Goal: Task Accomplishment & Management: Manage account settings

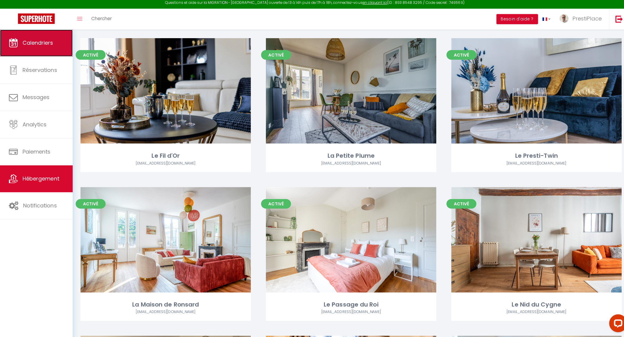
click at [32, 48] on span "Calendriers" at bounding box center [37, 45] width 31 height 7
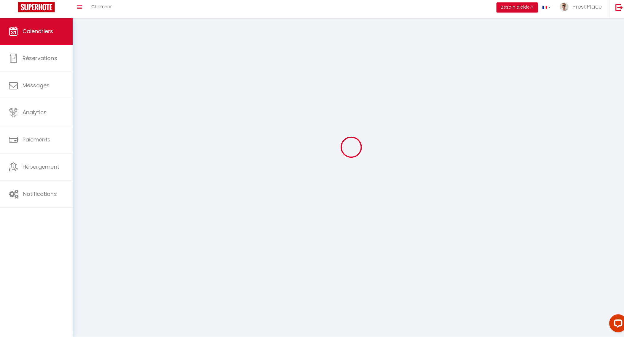
scroll to position [32, 0]
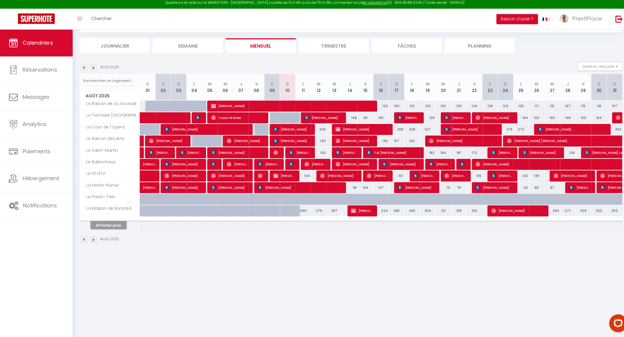
click at [108, 223] on button "Afficher plus" at bounding box center [108, 227] width 36 height 8
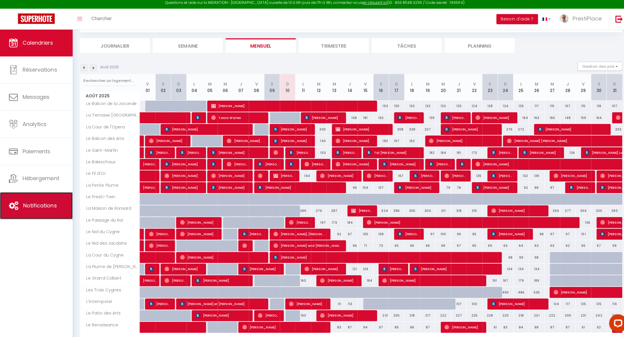
click at [25, 201] on link "Notifications" at bounding box center [36, 207] width 72 height 27
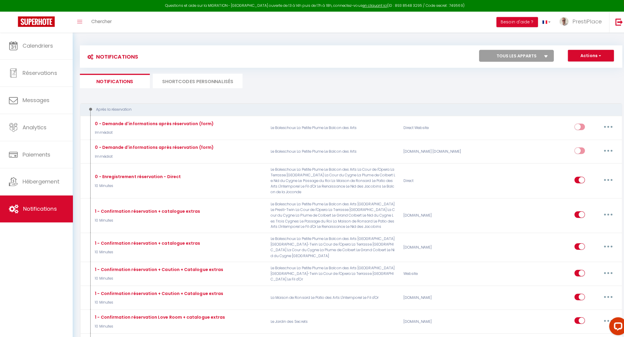
click at [225, 84] on li "SHORTCODES PERSONNALISÉS" at bounding box center [195, 80] width 89 height 15
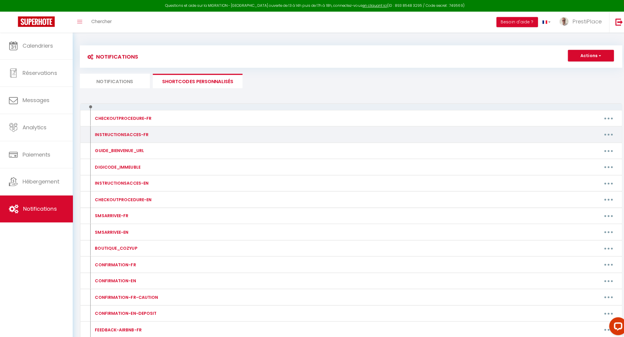
click at [602, 130] on button "button" at bounding box center [603, 133] width 17 height 9
click at [581, 146] on link "Editer" at bounding box center [588, 147] width 44 height 10
type input "INSTRUCTIONSACCES-FR"
type textarea "INSTRUCTIONSACCES-FR"
type textarea "Bonjour [GUEST:FIRST_NAME]​​,​​ Nous vous partageons ci-dessous les instruction…"
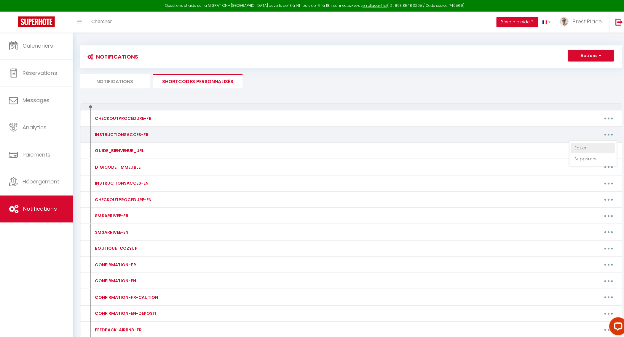
type textarea "Bonjour [GUEST:FIRST_NAME]​​,​​ Nous vous partageons ci-dessous toutes les info…"
type textarea "Bonjour [GUEST:FIRST_NAME]​​,​​ Nous vous partageons ci-dessous les instruction…"
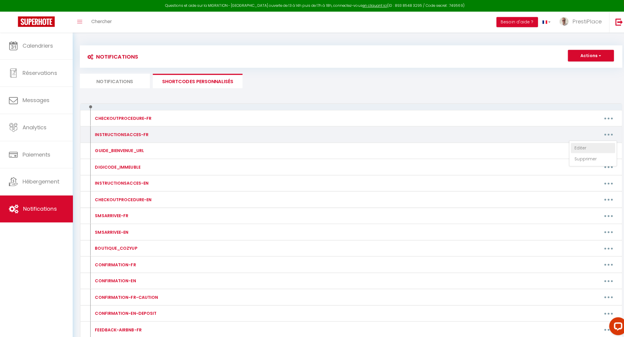
type textarea "Bonjour [GUEST:FIRST_NAME]​​,​​ Nous vous partageons ci-dessous les instruction…"
type textarea "Bonjour [GUEST:FIRST_NAME]​​,​​ Nous vous partageons ci-dessous toutes les info…"
type textarea "Bonjour [GUEST:FIRST_NAME]​​,​​ Nous vous partageons ci-dessous les instruction…"
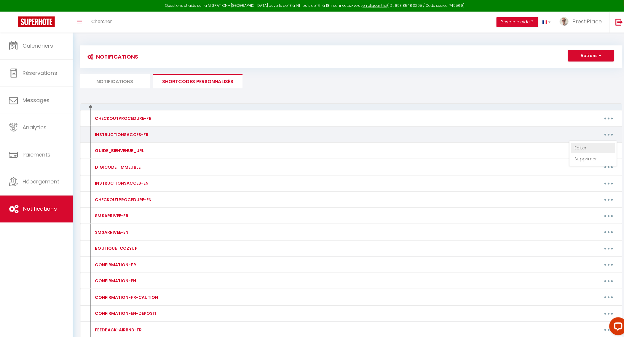
type textarea "Bonjour [GUEST:FIRST_NAME]​​,​​ Nous vous partageons ci-dessous les instruction…"
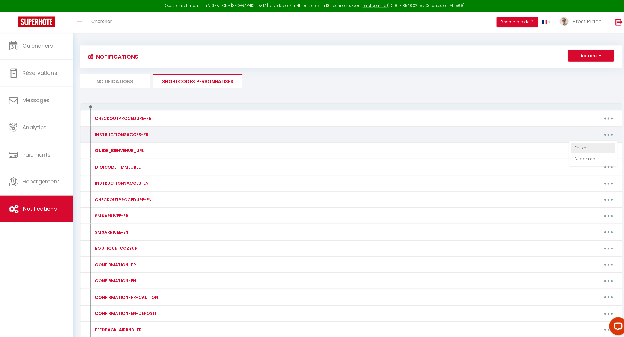
type textarea "Bonjour [GUEST:FIRST_NAME]​​,​​ Nous vous partageons ci-dessous les instruction…"
type textarea "Bonjour [GUEST:FIRST_NAME]​​,​​ Nous vous partageons ci-dessous toutes les info…"
type textarea "Bonjour [GUEST:FIRST_NAME]​​,​​ Nous vous partageons ci-dessous les instruction…"
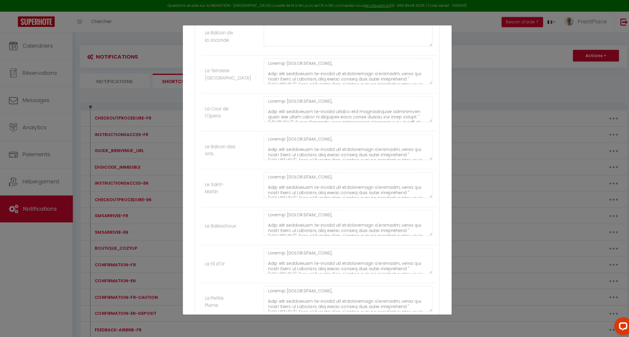
scroll to position [142, 0]
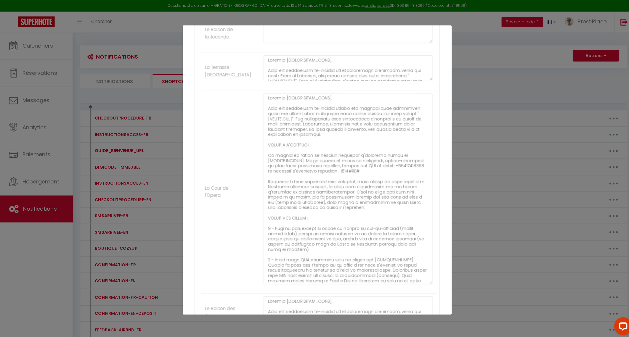
drag, startPoint x: 421, startPoint y: 116, endPoint x: 428, endPoint y: 280, distance: 164.3
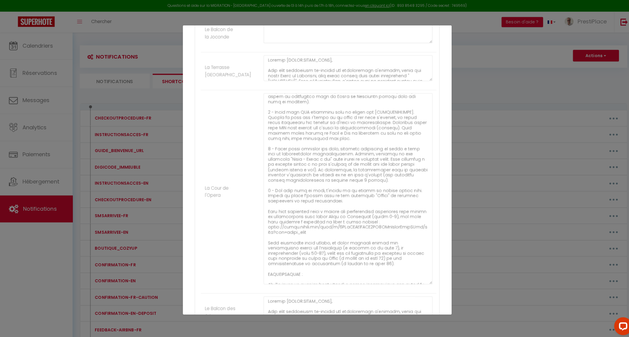
scroll to position [220, 0]
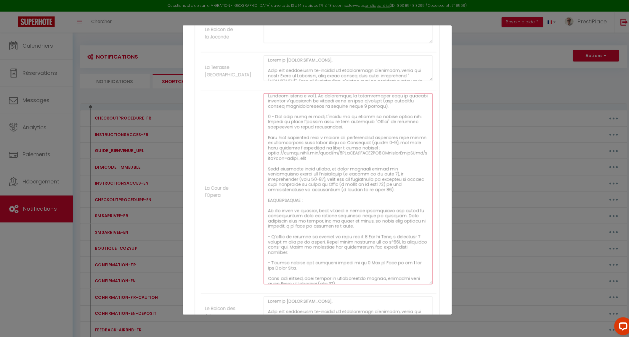
drag, startPoint x: 276, startPoint y: 182, endPoint x: 321, endPoint y: 188, distance: 45.0
click at [321, 188] on textarea at bounding box center [345, 187] width 167 height 190
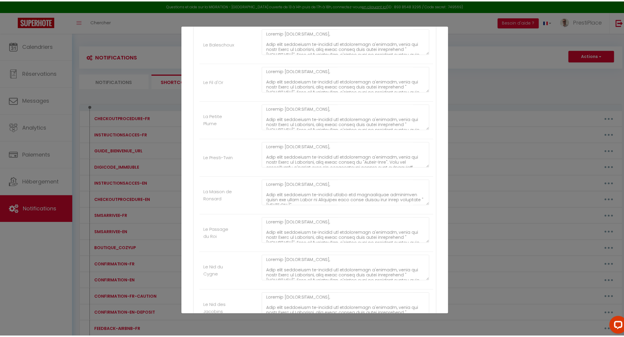
scroll to position [843, 0]
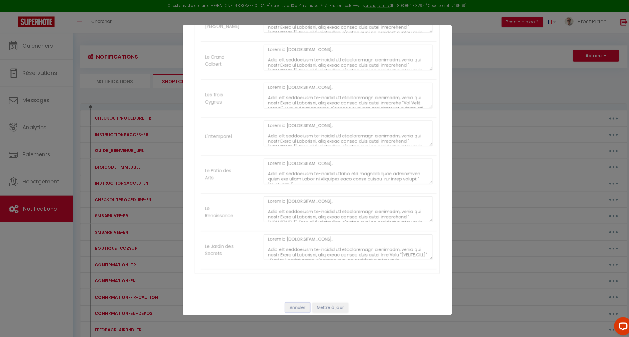
click at [299, 303] on button "Annuler" at bounding box center [295, 305] width 25 height 10
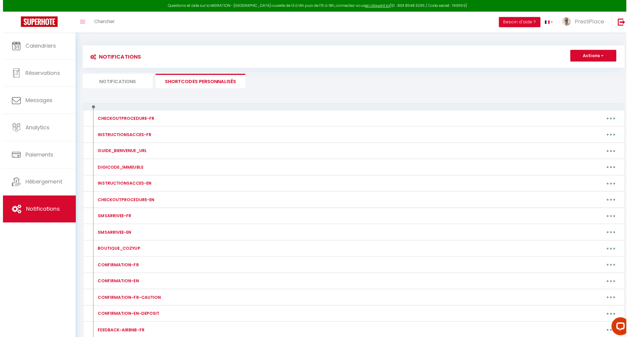
scroll to position [254, 0]
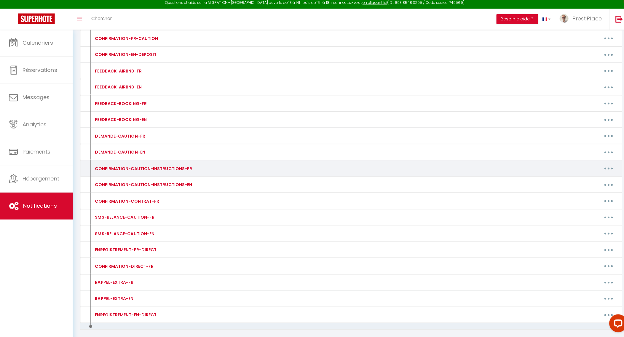
click at [604, 169] on button "button" at bounding box center [603, 170] width 17 height 9
click at [591, 179] on link "Editer" at bounding box center [588, 184] width 44 height 10
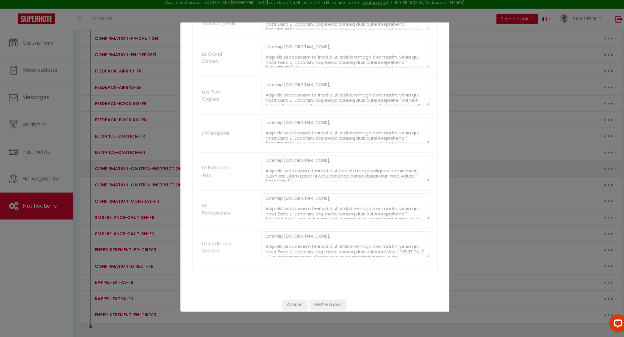
type input "CONFIRMATION-CAUTION-INSTRUCTIONS-FR"
type textarea "CONFIRMATION-CAUTION-INSTRUCTIONS-FR"
type textarea "Bonjour​​ [GUEST:FIRST_NAME],​​ Merci d'avoir effectué le dépôt de garantie. No…"
type textarea "Bonjour [GUEST:FIRST_NAME]​​,​​ Merci d'avoir effectué le dépôt de garantie. No…"
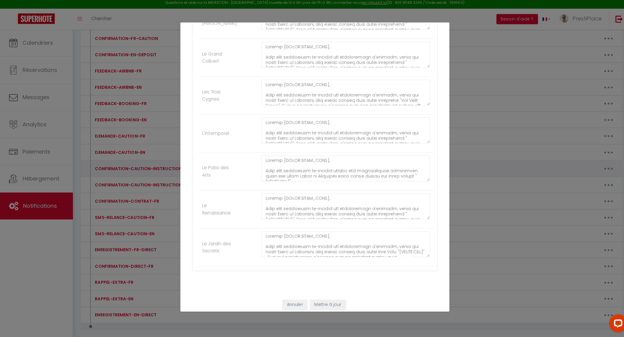
type textarea "Bonjour [GUEST:FIRST_NAME]​​,​​ Merci d'avoir effectué le dépôt de garantie. No…"
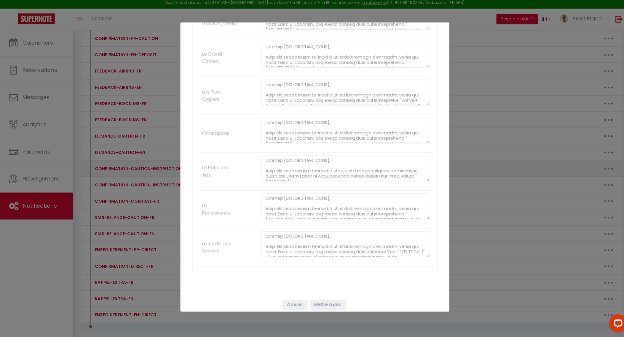
type textarea "Bonjour [GUEST:FIRST_NAME]​​,​​ Merci d'avoir effectué le dépôt de garantie. No…"
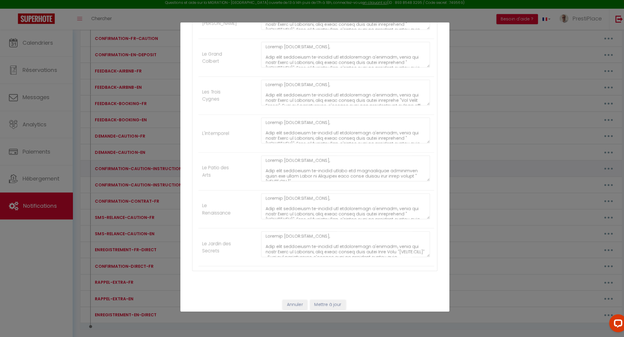
type textarea "Bonjour [GUEST:FIRST_NAME]​​,​​ Merci d'avoir effectué le dépôt de garantie. No…"
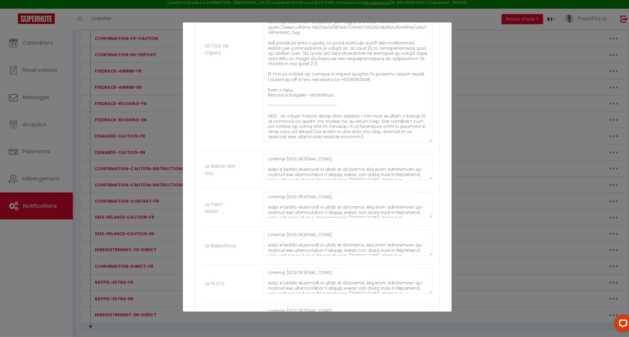
scroll to position [219, 0]
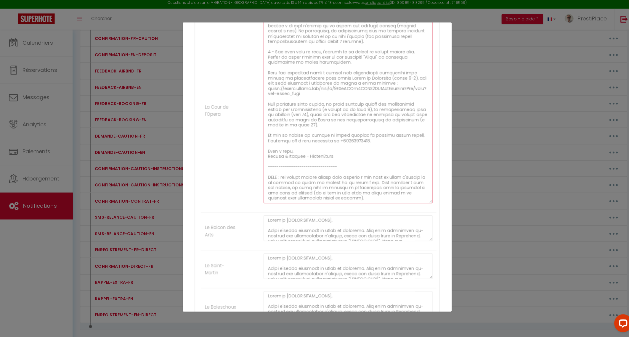
drag, startPoint x: 318, startPoint y: 121, endPoint x: 327, endPoint y: 126, distance: 9.8
click at [327, 126] on textarea at bounding box center [345, 110] width 167 height 190
paste textarea "(à partir de la page 18) et des recommandations de restaurants (à partir de la …"
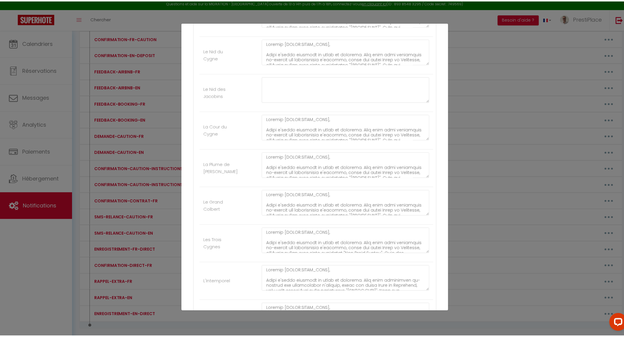
scroll to position [843, 0]
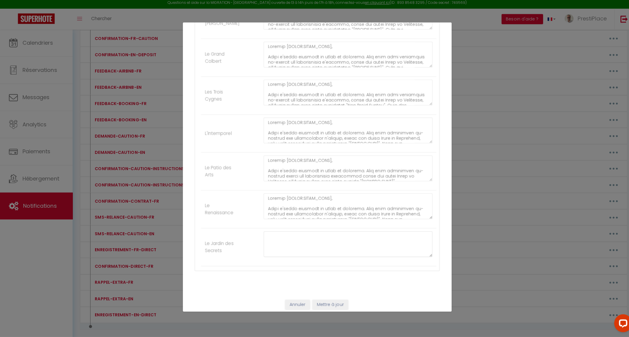
type textarea "Bonjour [GUEST:FIRST_NAME]​​,​​ Merci d'avoir effectué le dépôt de garantie. No…"
click at [330, 300] on button "Mettre à jour" at bounding box center [328, 305] width 36 height 10
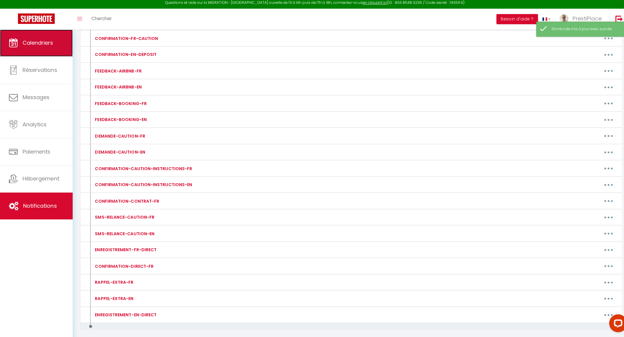
click at [33, 48] on span "Calendriers" at bounding box center [37, 45] width 31 height 7
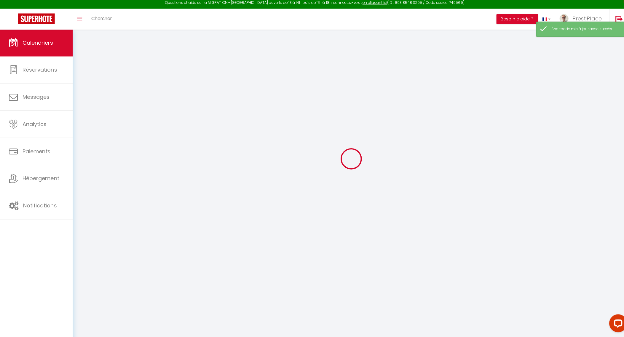
scroll to position [32, 0]
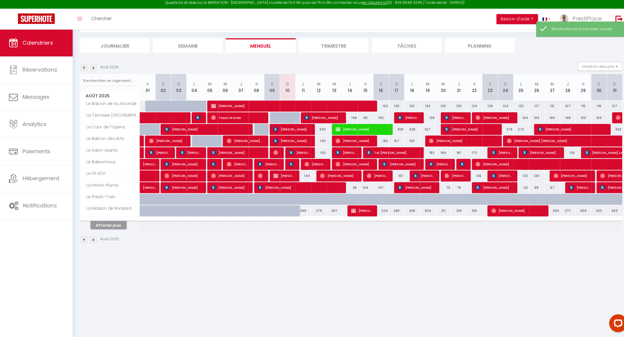
click at [106, 225] on button "Afficher plus" at bounding box center [108, 227] width 36 height 8
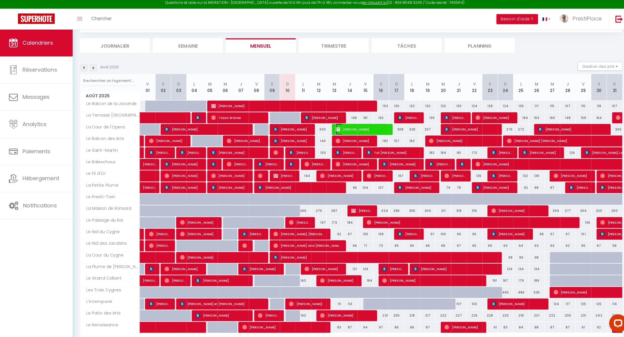
click at [360, 132] on span "Marie Martins" at bounding box center [357, 131] width 51 height 11
select select "OK"
select select "0"
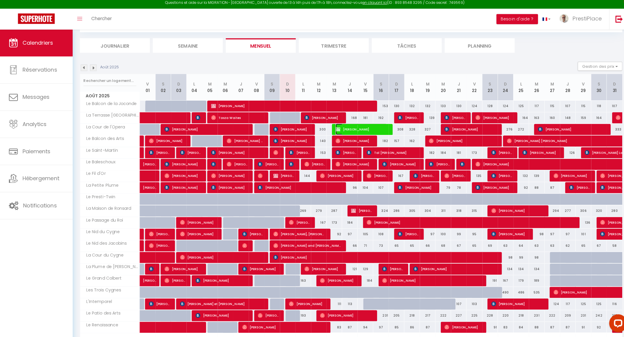
select select "1"
select select
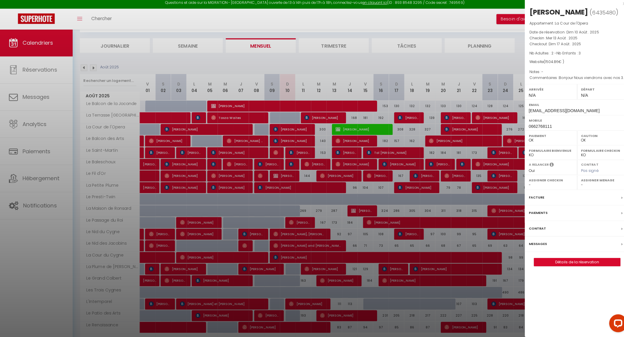
click at [532, 242] on label "Messages" at bounding box center [533, 245] width 18 height 6
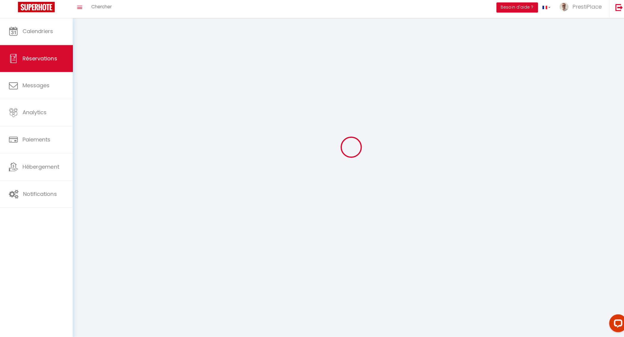
scroll to position [32, 0]
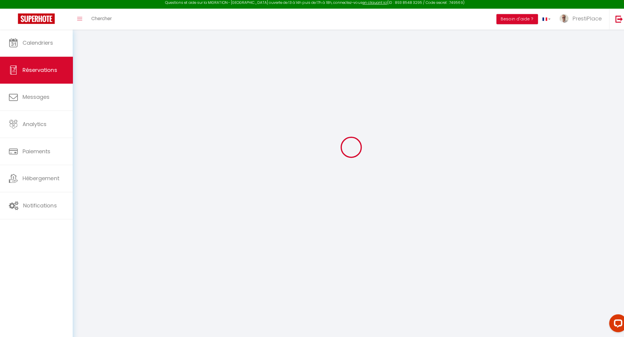
select select
checkbox input "false"
type textarea "Bonjour Nous viendrons avec nos 3 enfants dont le dernier qui a 2 ans. Serait-i…"
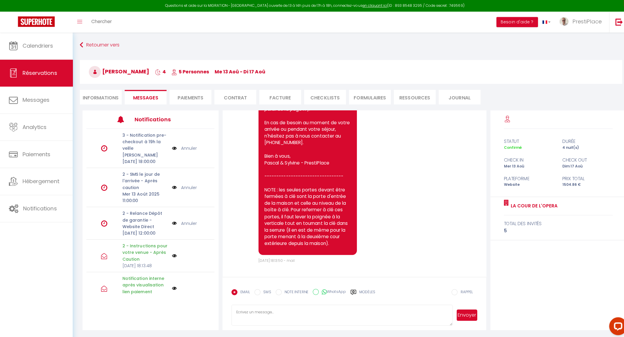
scroll to position [1333, 0]
click at [93, 97] on li "Informations" at bounding box center [99, 96] width 41 height 15
select select
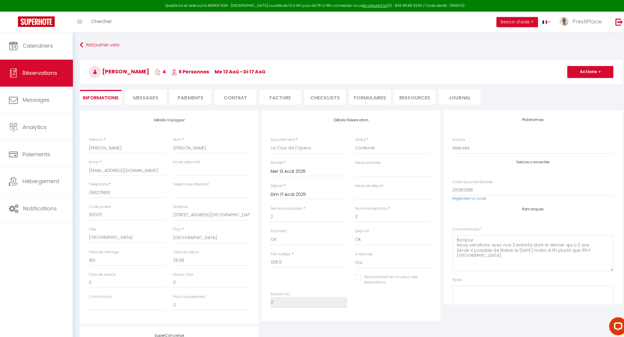
select select
checkbox input "false"
click at [138, 95] on span "Messages" at bounding box center [144, 97] width 25 height 7
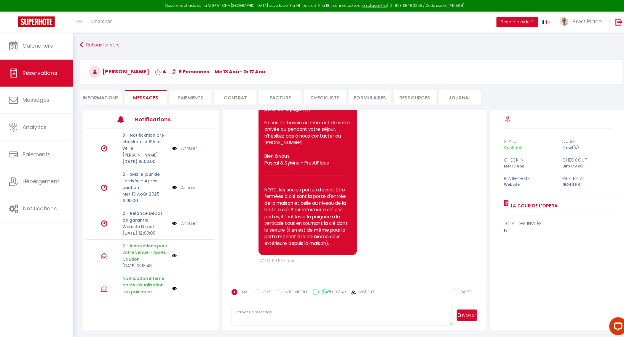
click at [274, 316] on textarea at bounding box center [339, 313] width 220 height 21
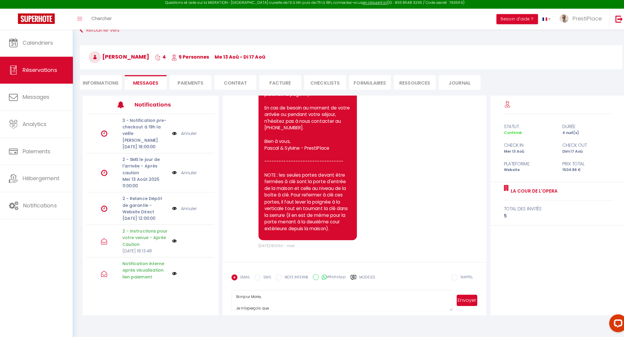
scroll to position [32, 0]
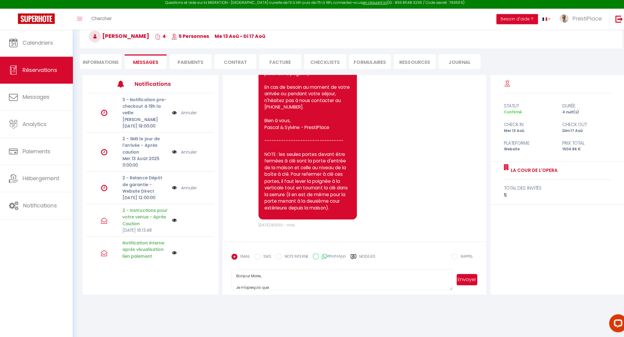
click at [234, 277] on textarea "Bonjour Marie, Je m'aperçois que" at bounding box center [339, 280] width 220 height 21
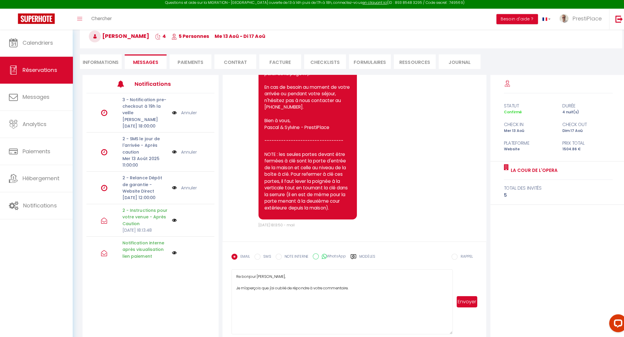
drag, startPoint x: 446, startPoint y: 287, endPoint x: 396, endPoint y: 291, distance: 50.6
click at [454, 331] on div "Re bonjour Marie, Je m'aperçois que j'ai oublié de répondre à votre commentaire…" at bounding box center [351, 302] width 244 height 65
click at [255, 294] on textarea "Re bonjour Marie, Je m'aperçois que j'ai oublié de répondre à votre commentaire…" at bounding box center [339, 302] width 220 height 64
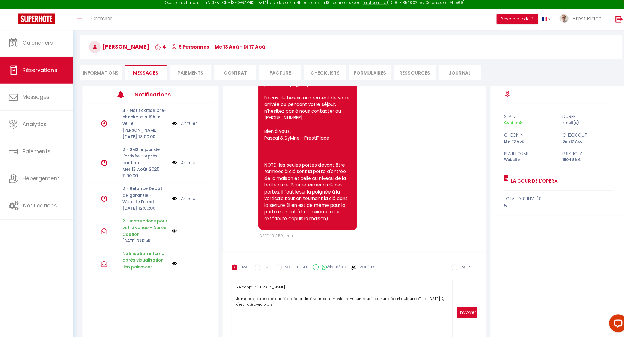
scroll to position [41, 0]
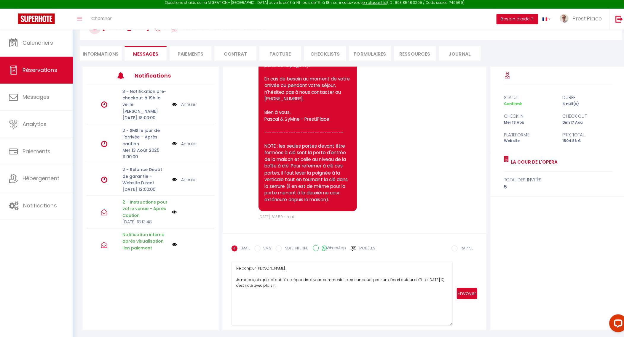
click at [274, 265] on textarea "Re bonjour Marie, Je m'aperçois que j'ai oublié de répondre à votre commentaire…" at bounding box center [339, 294] width 220 height 64
click at [318, 285] on textarea "Re bonjour Marie, Je m'aperçois que j'ai oublié de répondre à votre commentaire…" at bounding box center [339, 294] width 220 height 64
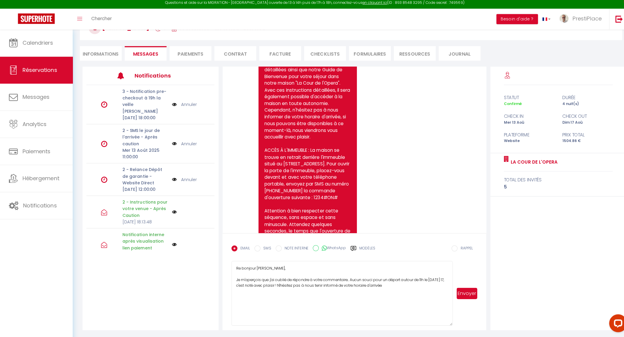
scroll to position [819, 0]
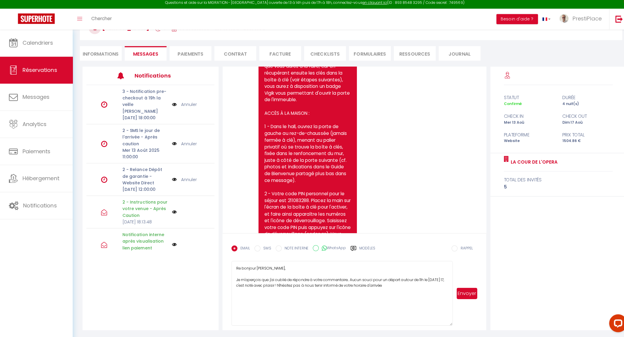
drag, startPoint x: 280, startPoint y: 287, endPoint x: 398, endPoint y: 283, distance: 118.3
click at [398, 283] on textarea "Re bonjour Marie, Je m'aperçois que j'ai oublié de répondre à votre commentaire…" at bounding box center [339, 294] width 220 height 64
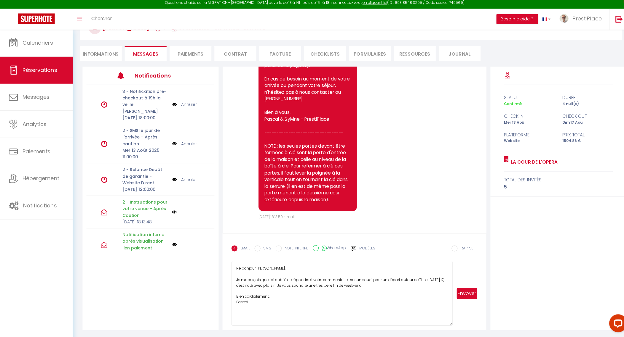
scroll to position [1333, 0]
click at [313, 307] on textarea "Re bonjour Marie, Je m'aperçois que j'ai oublié de répondre à votre commentaire…" at bounding box center [339, 294] width 220 height 64
click at [394, 284] on textarea "Re bonjour Marie, Je m'aperçois que j'ai oublié de répondre à votre commentaire…" at bounding box center [339, 294] width 220 height 64
drag, startPoint x: 235, startPoint y: 270, endPoint x: 274, endPoint y: 308, distance: 55.3
click at [274, 308] on textarea "Re bonjour Marie, Je m'aperçois que j'ai oublié de répondre à votre commentaire…" at bounding box center [339, 294] width 220 height 64
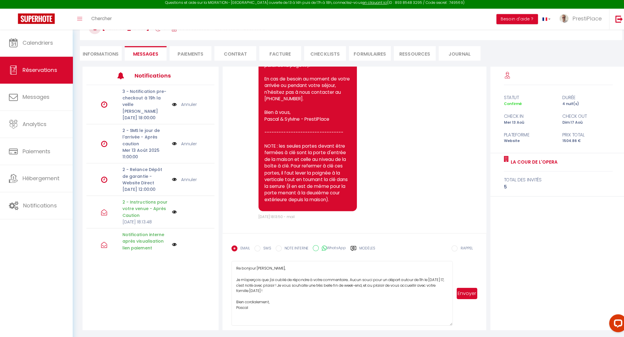
type textarea "Re bonjour Marie, Je m'aperçois que j'ai oublié de répondre à votre commentaire…"
click at [109, 58] on li "Informations" at bounding box center [99, 56] width 41 height 15
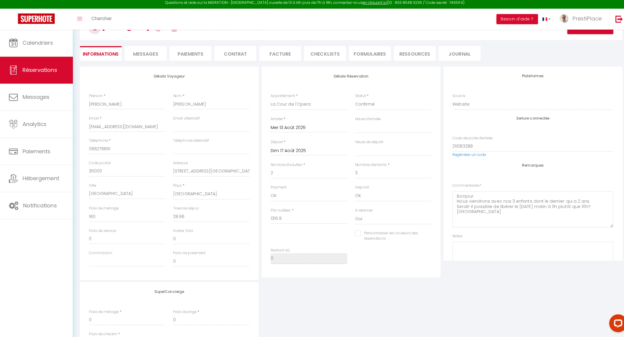
select select
click at [149, 58] on span "Messages" at bounding box center [144, 56] width 25 height 7
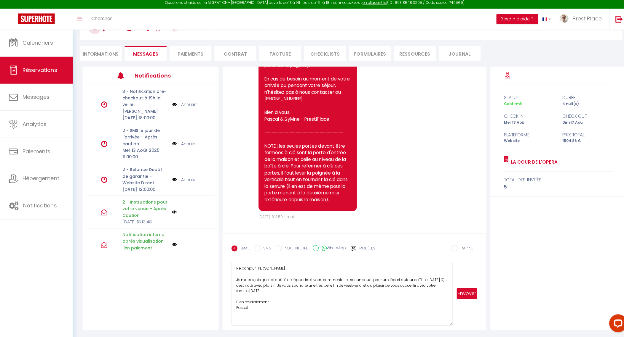
drag, startPoint x: 263, startPoint y: 310, endPoint x: 226, endPoint y: 266, distance: 57.0
click at [226, 266] on form "EMAIL SMS NOTE INTERNE WhatsApp Modèles 10 « ‹ » › Aout 2025 2020 ~ 2030 Dim Lu…" at bounding box center [351, 282] width 262 height 96
paste textarea "-bonjour Marie, Je me rends compte que j’ai oublié de répondre à votre message……"
click at [335, 311] on textarea "Re-bonjour Marie, Je me rends compte que j’ai oublié de répondre à votre messag…" at bounding box center [339, 294] width 220 height 64
click at [343, 320] on textarea "Re-bonjour Marie, Je me rends compte que j’ai oublié de répondre à votre messag…" at bounding box center [339, 294] width 220 height 64
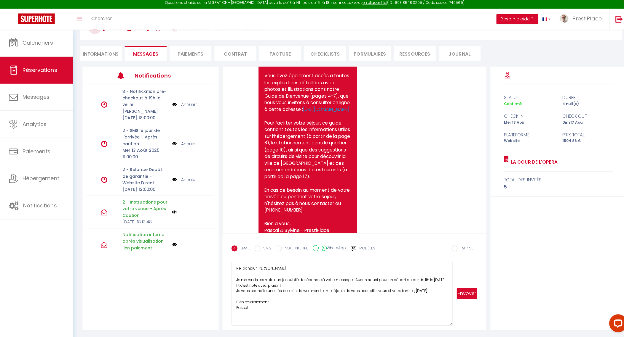
scroll to position [1333, 0]
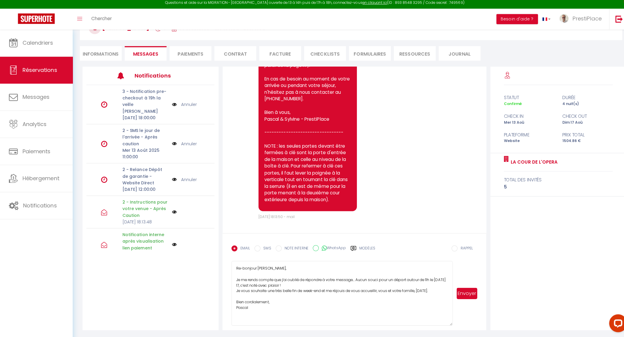
click at [308, 287] on textarea "Re-bonjour Marie, Je me rends compte que j’ai oublié de répondre à votre messag…" at bounding box center [339, 294] width 220 height 64
click at [297, 318] on textarea "Re-bonjour Marie, Je me rends compte que j’ai oublié de répondre à votre messag…" at bounding box center [339, 294] width 220 height 64
click at [303, 269] on textarea "Re-bonjour Marie, Je me rends compte que j’ai oublié de répondre à votre messag…" at bounding box center [339, 294] width 220 height 64
type textarea "Re-bonjour Marie, Je me rends compte que j’ai oublié de répondre à votre messag…"
click at [468, 295] on button "Envoyer" at bounding box center [462, 294] width 21 height 11
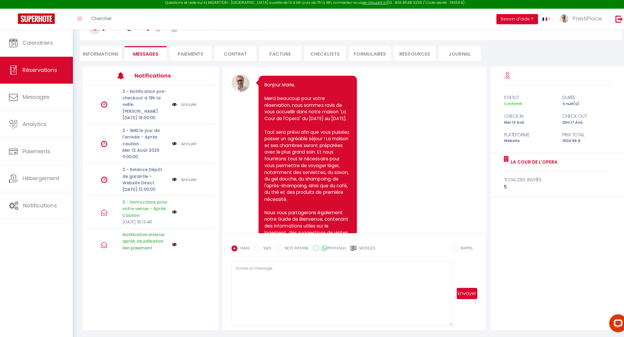
scroll to position [0, 0]
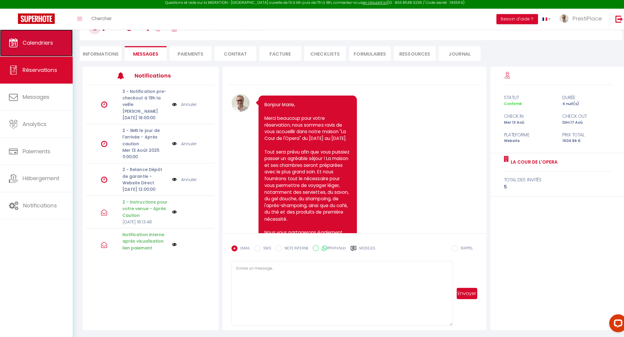
click at [28, 46] on span "Calendriers" at bounding box center [37, 45] width 31 height 7
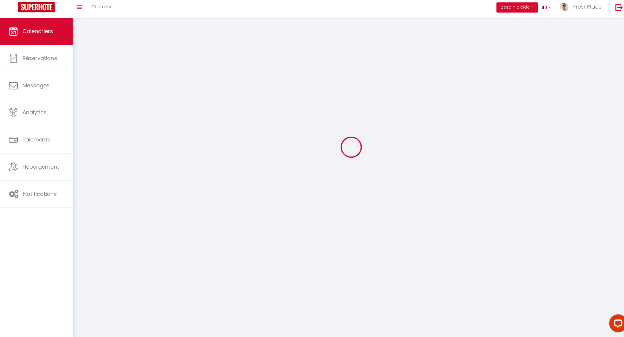
scroll to position [32, 0]
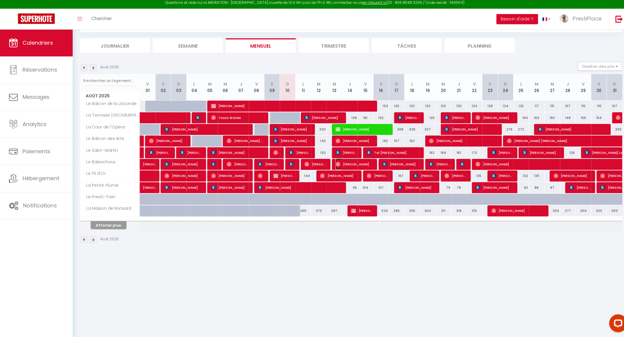
click at [354, 166] on span "Camille Najda" at bounding box center [350, 165] width 36 height 11
select select "OK"
select select "0"
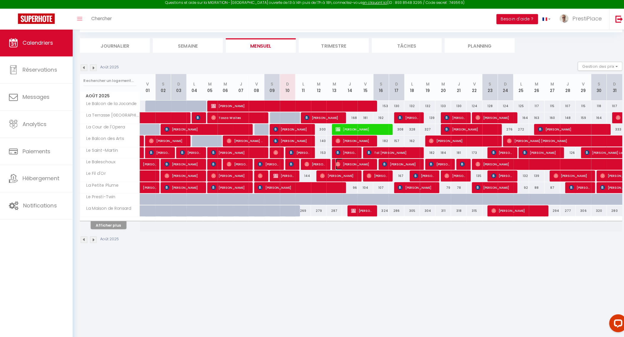
select select "1"
select select
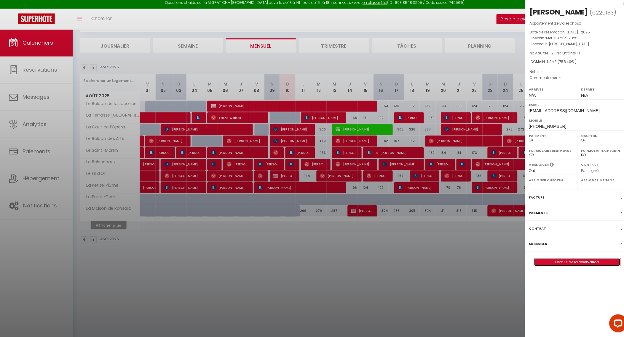
click at [583, 259] on link "Détails de la réservation" at bounding box center [571, 263] width 85 height 8
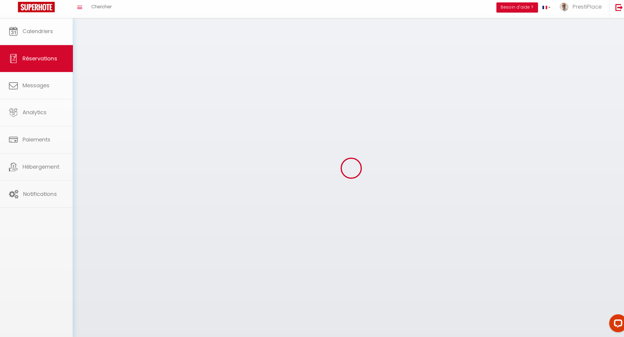
scroll to position [12, 0]
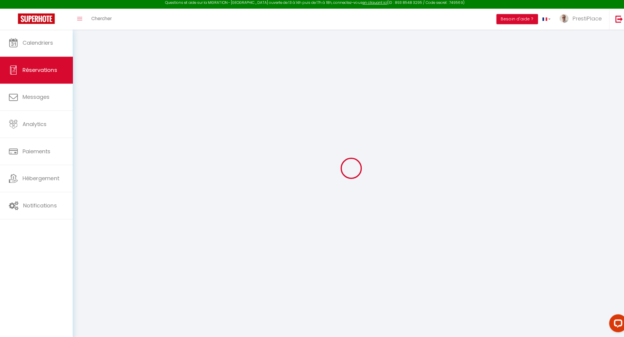
select select
checkbox input "false"
select select
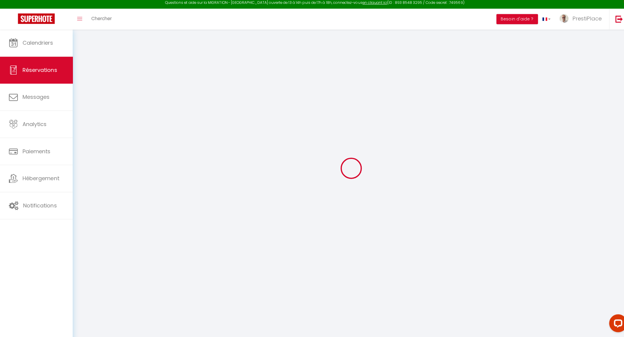
select select
checkbox input "false"
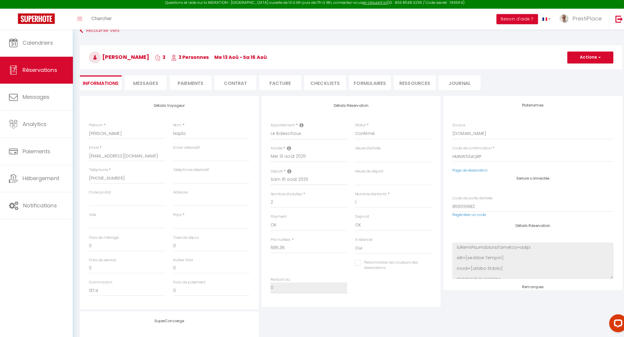
select select
type input "78"
type input "25.13"
select select
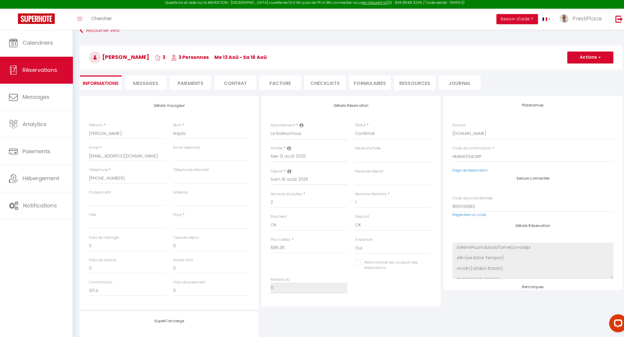
checkbox input "false"
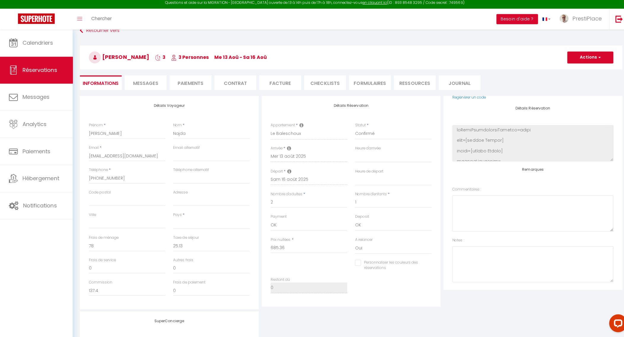
select select
checkbox input "false"
select select
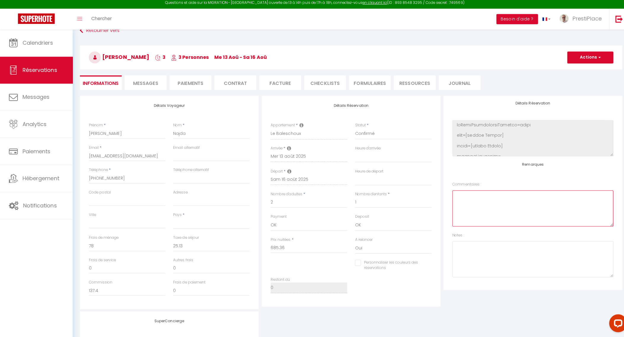
click at [500, 204] on \ at bounding box center [527, 210] width 159 height 36
type \ "Me tenir informé dès que l'appartement est prêt, les voyageurs souhaiteraient p…"
click at [582, 63] on button "Actions" at bounding box center [585, 60] width 46 height 12
click at [578, 72] on link "Enregistrer" at bounding box center [579, 73] width 47 height 8
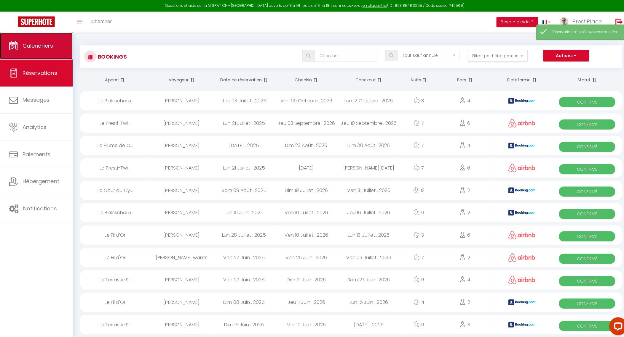
click at [36, 45] on span "Calendriers" at bounding box center [37, 45] width 31 height 7
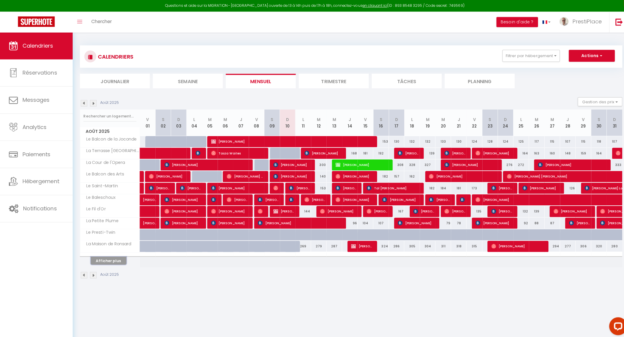
click at [109, 257] on button "Afficher plus" at bounding box center [108, 259] width 36 height 8
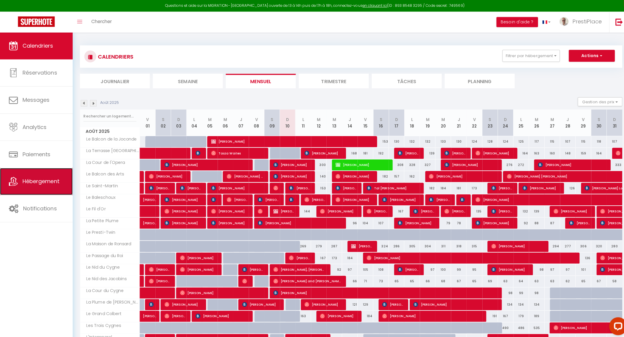
click at [35, 180] on span "Hébergement" at bounding box center [40, 179] width 36 height 7
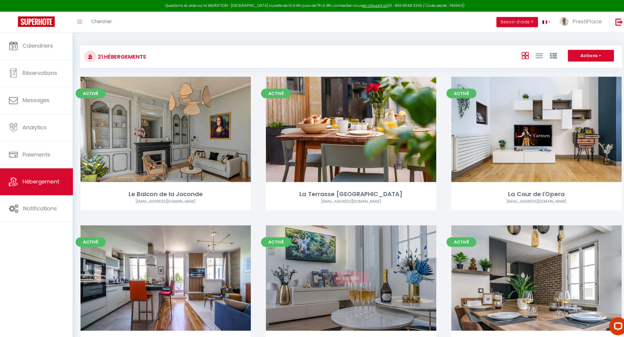
click at [347, 279] on link "Editer" at bounding box center [348, 276] width 36 height 12
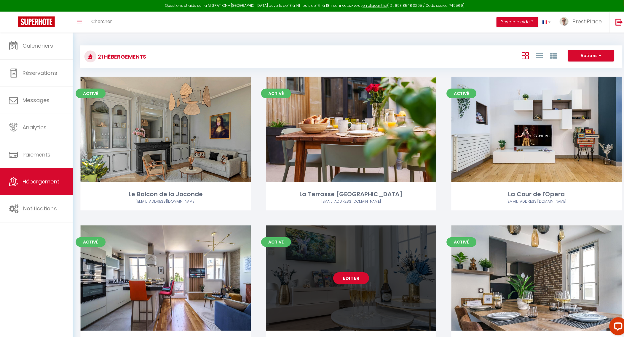
click at [347, 279] on link "Editer" at bounding box center [348, 276] width 36 height 12
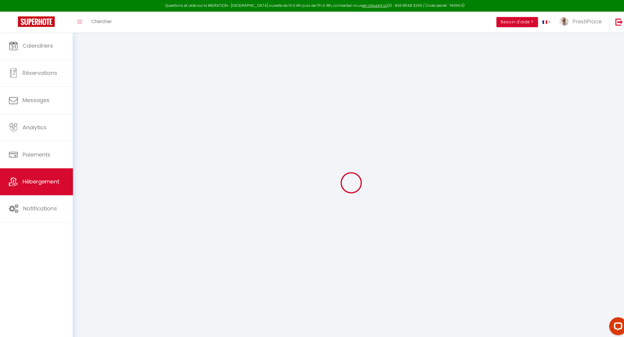
type input "Oups ! Les dates sélectionnées sont indisponibles."
type textarea "Malheureusement, les dates sélectionnées sont indisponibles ou ne respectent pa…"
type input "47.3931374"
type input "0.681031"
checkbox input "true"
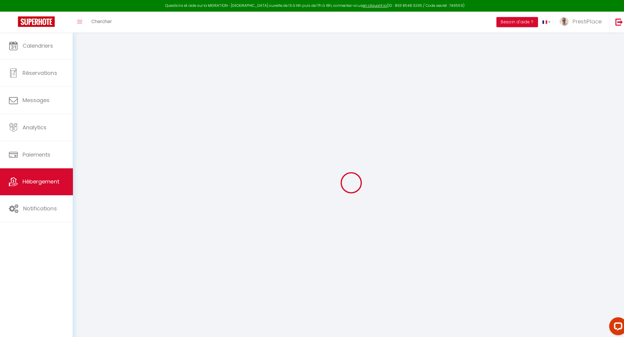
checkbox input "false"
checkbox input "true"
checkbox input "false"
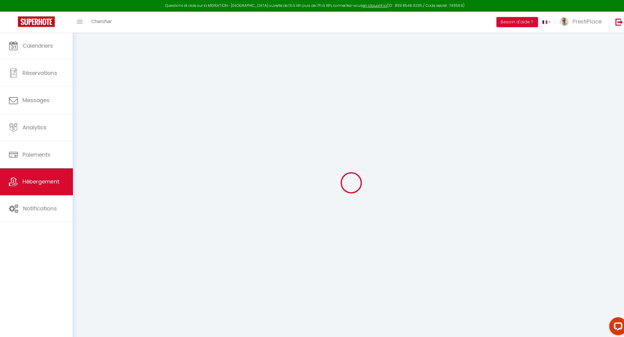
checkbox input "false"
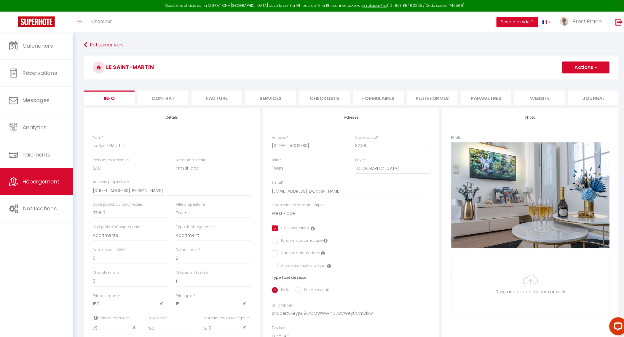
click at [527, 98] on li "website" at bounding box center [535, 97] width 50 height 15
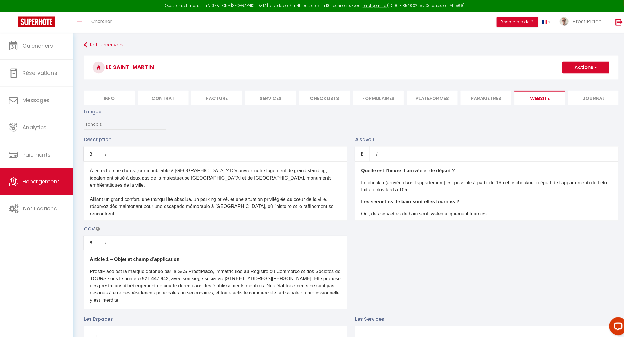
drag, startPoint x: 270, startPoint y: 219, endPoint x: 271, endPoint y: 200, distance: 19.3
click at [270, 216] on p "À la recherche d'un séjour inoubliable à Tours ? Découvrez notre logement de gr…" at bounding box center [213, 191] width 249 height 50
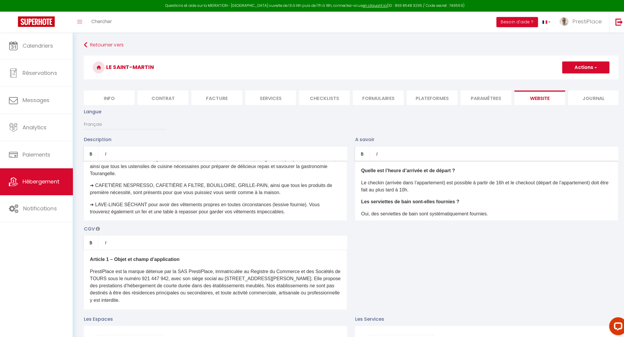
scroll to position [330, 0]
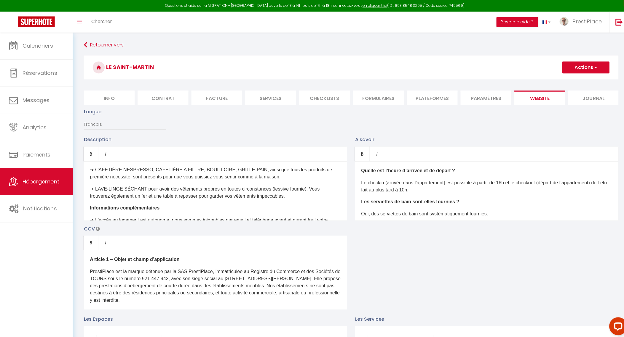
click at [311, 198] on p "➔ LAVE-LINGE SÉCHANT pour avoir des vêtements propres en toutes circonstances (…" at bounding box center [213, 191] width 249 height 14
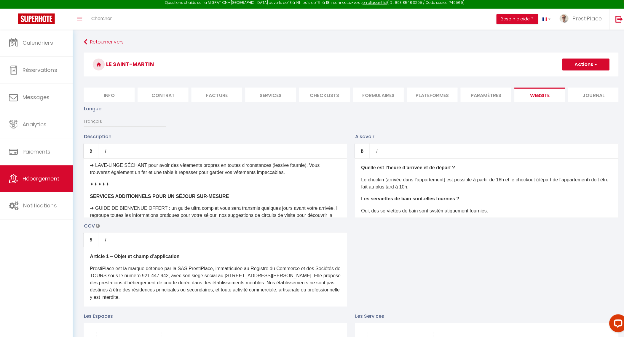
scroll to position [367, 0]
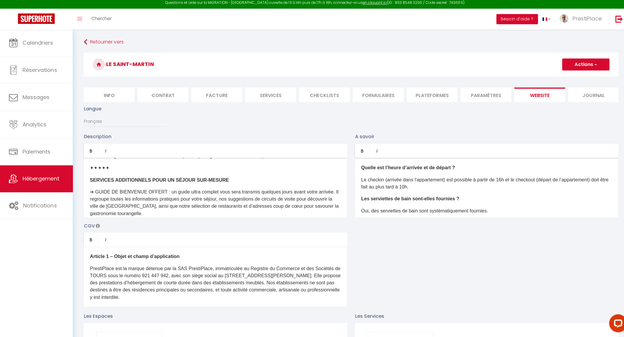
click at [90, 184] on b "SERVICES ADDITIONNELS POUR UN SÉJOUR SUR-MESURE" at bounding box center [158, 181] width 138 height 5
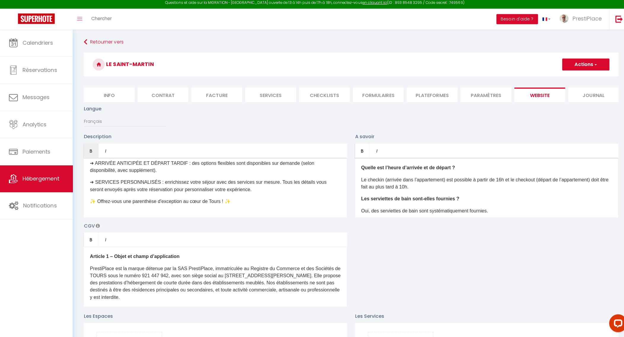
scroll to position [440, 0]
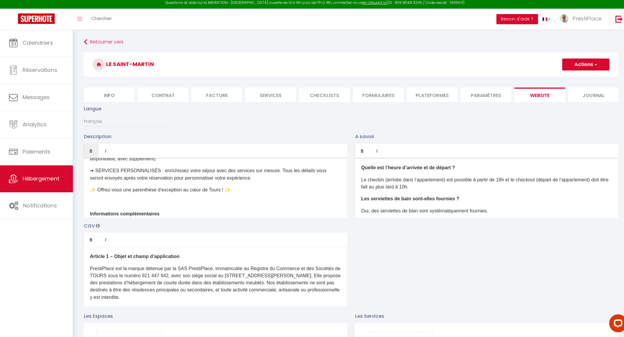
click at [165, 204] on div "À la recherche d'un séjour inoubliable à Tours ? Découvrez notre logement de gr…" at bounding box center [213, 189] width 261 height 59
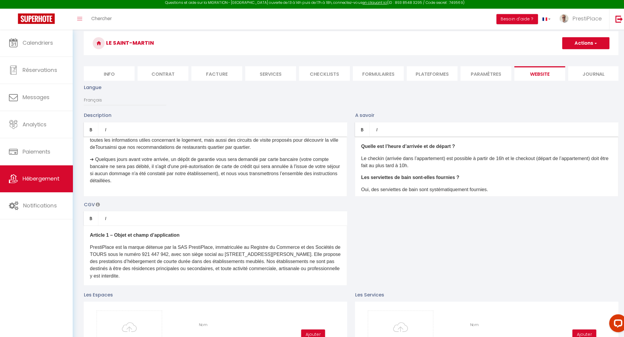
scroll to position [37, 0]
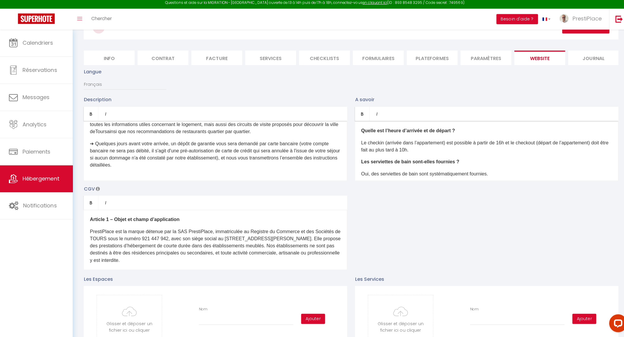
click at [194, 181] on div "À la recherche d'un séjour inoubliable à Tours ? Découvrez notre logement de gr…" at bounding box center [213, 152] width 261 height 59
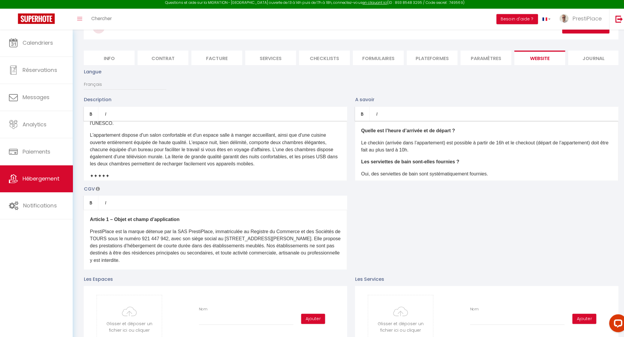
scroll to position [139, 0]
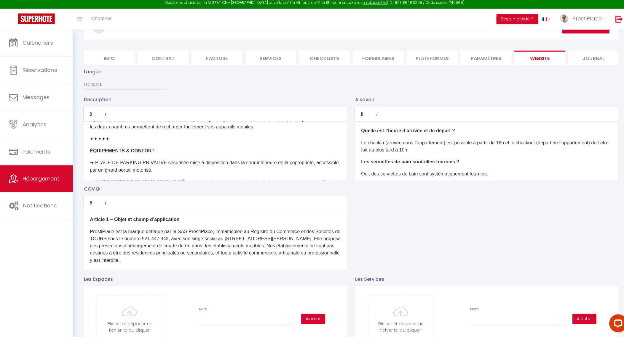
click at [89, 155] on div "À la recherche d'un séjour inoubliable à Tours ? Découvrez notre logement de gr…" at bounding box center [213, 152] width 261 height 59
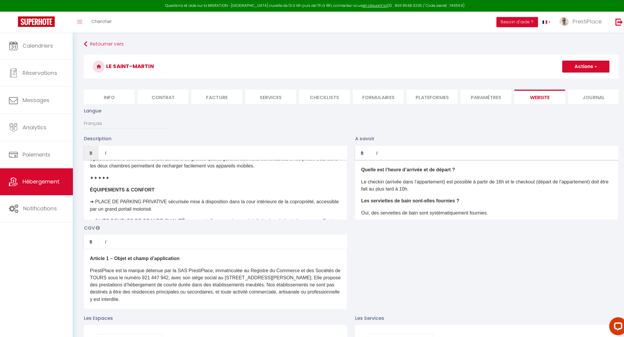
scroll to position [0, 0]
click at [588, 68] on button "Actions" at bounding box center [580, 67] width 47 height 12
click at [580, 80] on input "Enregistrer" at bounding box center [574, 80] width 22 height 6
checkbox input "true"
checkbox input "false"
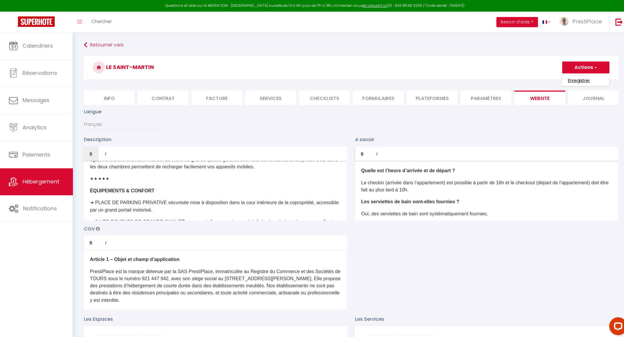
checkbox input "false"
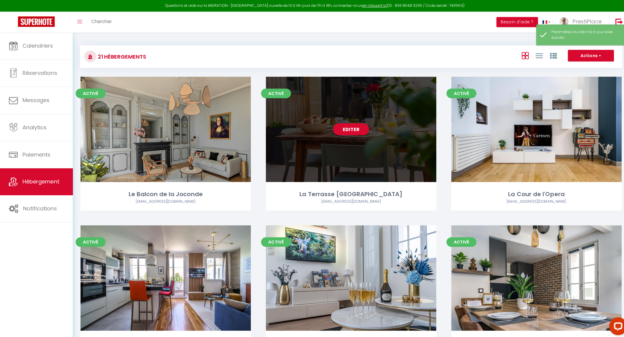
scroll to position [71, 0]
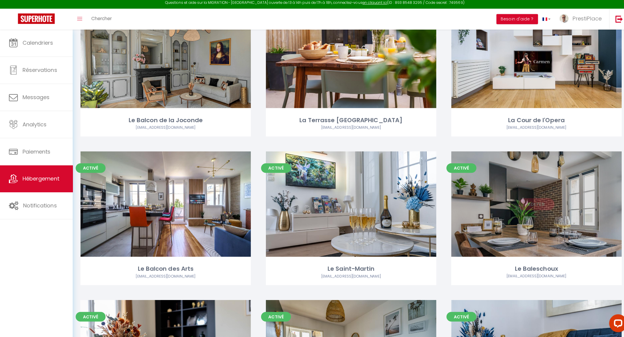
click at [528, 207] on link "Editer" at bounding box center [532, 206] width 36 height 12
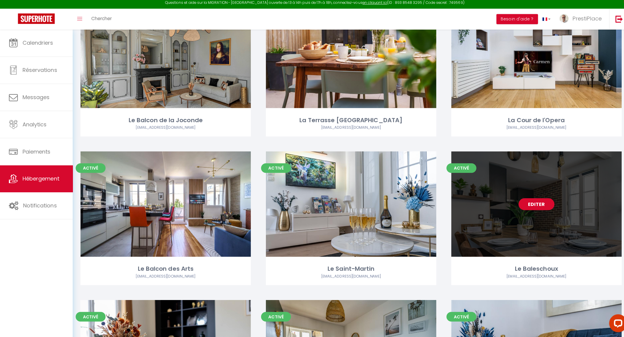
click at [528, 207] on link "Editer" at bounding box center [532, 206] width 36 height 12
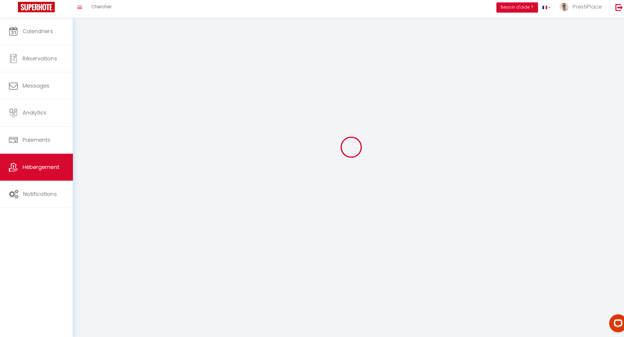
scroll to position [32, 0]
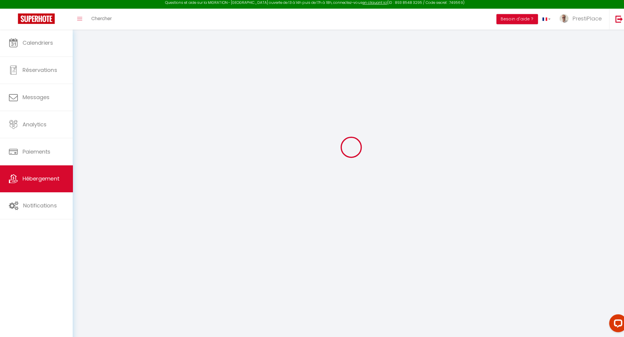
select select
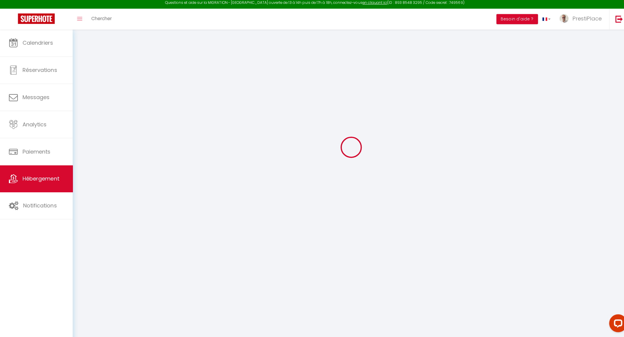
select select
checkbox input "true"
checkbox input "false"
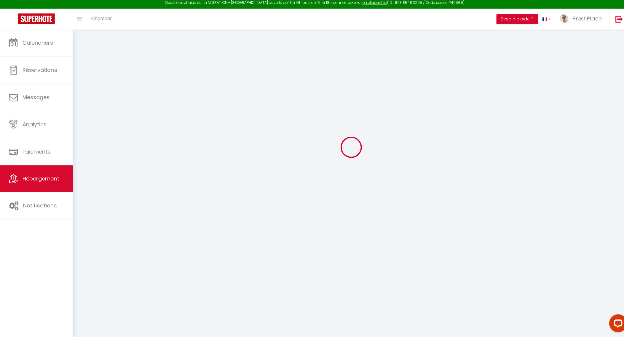
select select
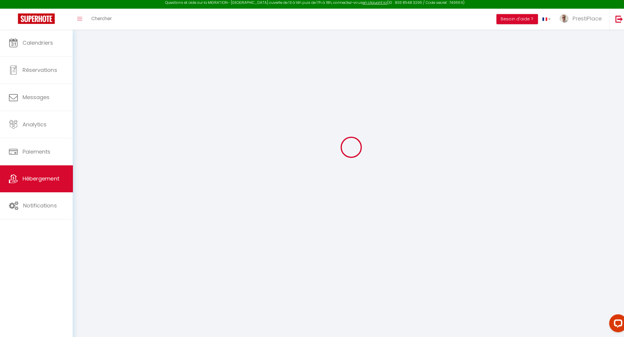
select select
checkbox input "true"
checkbox input "false"
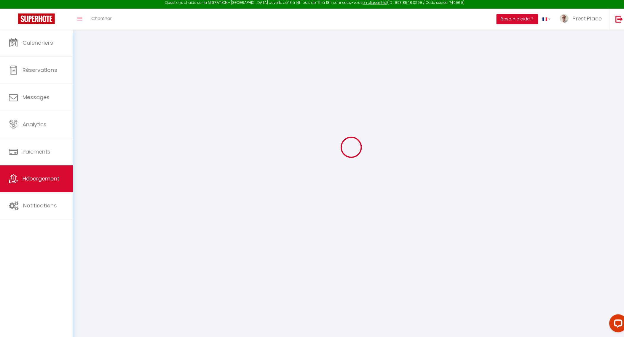
checkbox input "true"
checkbox input "false"
select select "16:00"
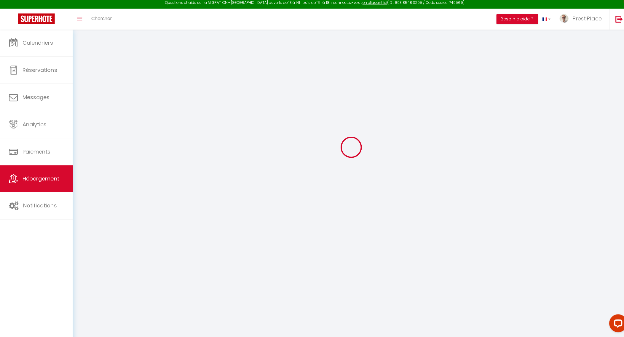
select select "23:00"
select select "10:00"
select select "360"
select select "60"
select select "02:00"
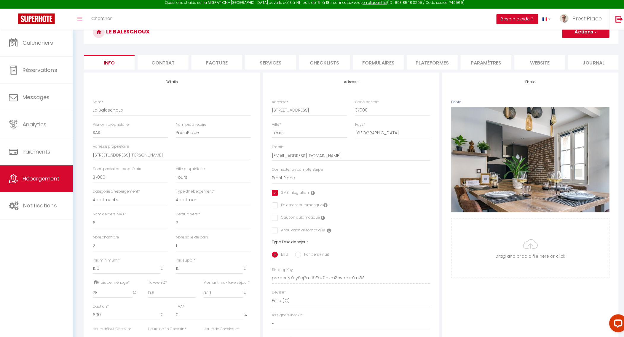
checkbox input "true"
checkbox input "false"
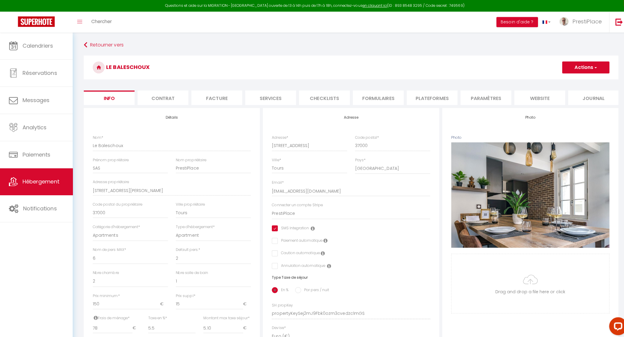
click at [530, 97] on li "website" at bounding box center [535, 97] width 50 height 15
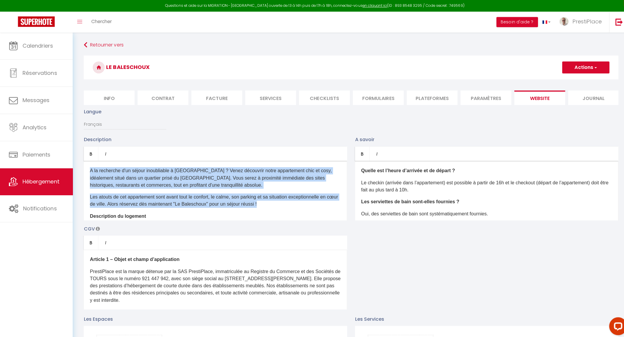
drag, startPoint x: 89, startPoint y: 174, endPoint x: 321, endPoint y: 207, distance: 234.6
click at [321, 207] on div "A la recherche d'un séjour inoubliable à Tours ? Venez découvrir notre appartem…" at bounding box center [213, 189] width 261 height 59
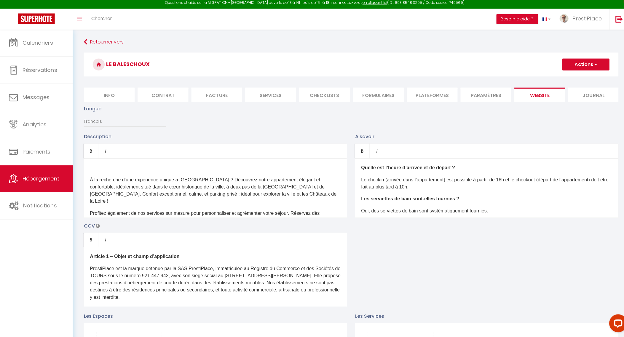
click at [132, 173] on p at bounding box center [213, 169] width 249 height 7
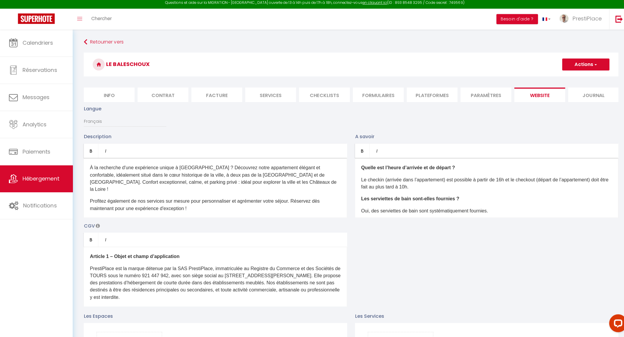
click at [240, 200] on div "À la recherche d'une expérience unique à Tours ? Découvrez notre appartement él…" at bounding box center [213, 189] width 261 height 59
click at [255, 213] on p "Profitez également de nos services sur mesure pour personnaliser et agrémenter …" at bounding box center [213, 206] width 249 height 14
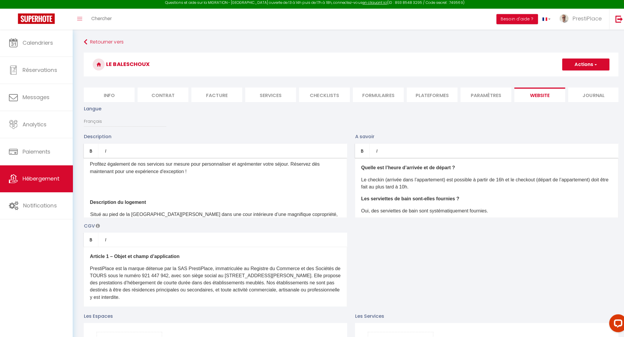
click at [205, 194] on p at bounding box center [213, 191] width 249 height 7
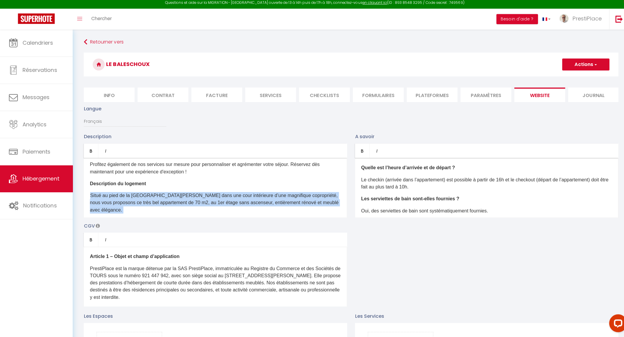
scroll to position [73, 0]
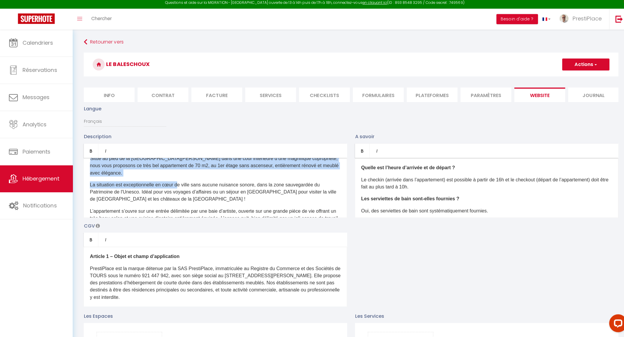
drag, startPoint x: 89, startPoint y: 201, endPoint x: 177, endPoint y: 187, distance: 90.0
click at [177, 187] on div "À la recherche d'une expérience unique à Tours ? Découvrez notre appartement él…" at bounding box center [213, 189] width 261 height 59
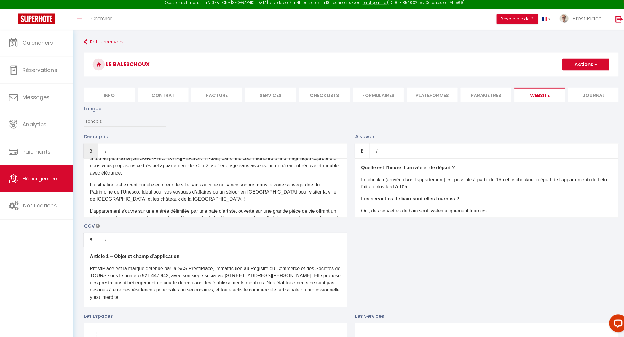
click at [272, 184] on div "À la recherche d'une expérience unique à Tours ? Découvrez notre appartement él…" at bounding box center [213, 189] width 261 height 59
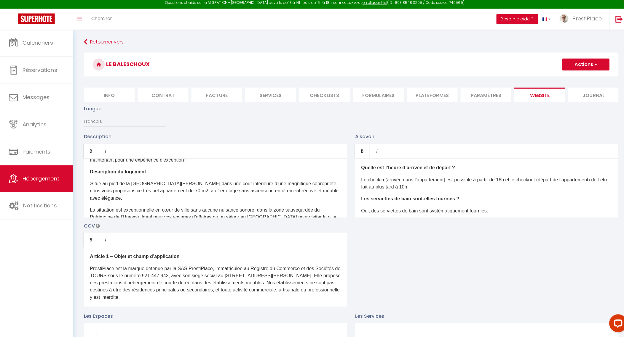
scroll to position [36, 0]
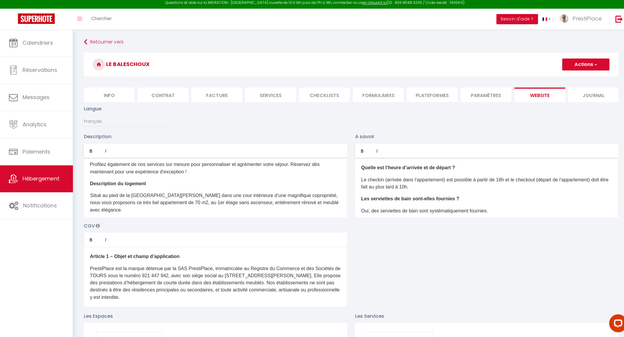
click at [208, 183] on div "À la recherche d'une expérience unique à Tours ? Découvrez notre appartement él…" at bounding box center [213, 189] width 261 height 59
click at [129, 198] on div "À la recherche d'une expérience unique à Tours ? Découvrez notre appartement él…" at bounding box center [213, 189] width 261 height 59
drag, startPoint x: 89, startPoint y: 200, endPoint x: 168, endPoint y: 218, distance: 80.5
click at [168, 215] on p "Situé au pied de la Basilique Saint-Martin de Tours dans une cour intérieure d’…" at bounding box center [213, 203] width 249 height 21
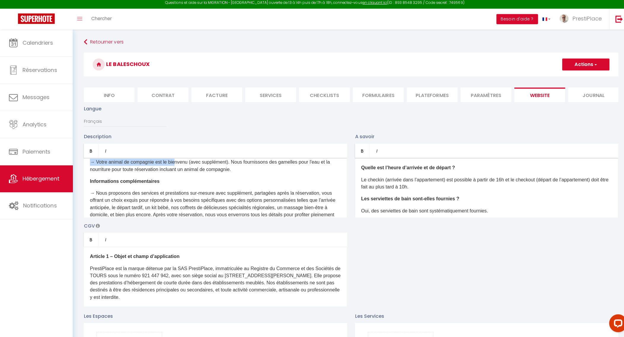
scroll to position [338, 0]
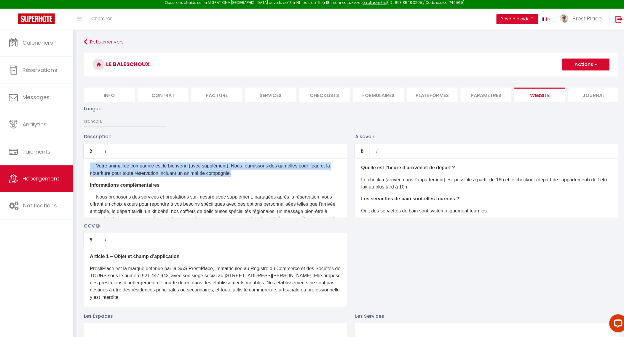
drag, startPoint x: 89, startPoint y: 200, endPoint x: 257, endPoint y: 188, distance: 168.1
click at [257, 188] on div "À la recherche d'une expérience unique à Tours ? Découvrez notre appartement él…" at bounding box center [213, 189] width 261 height 59
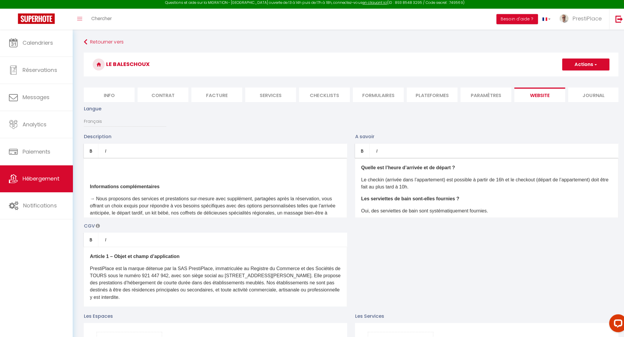
scroll to position [470, 0]
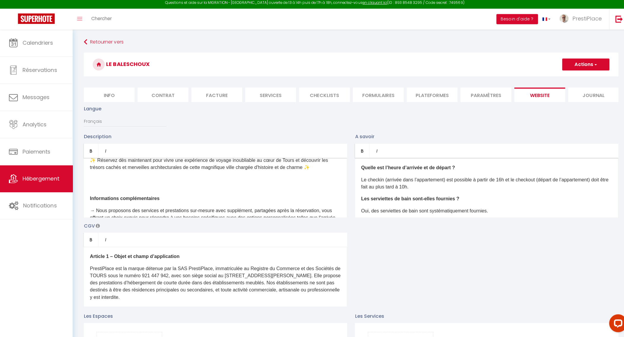
click at [181, 192] on p at bounding box center [213, 188] width 249 height 7
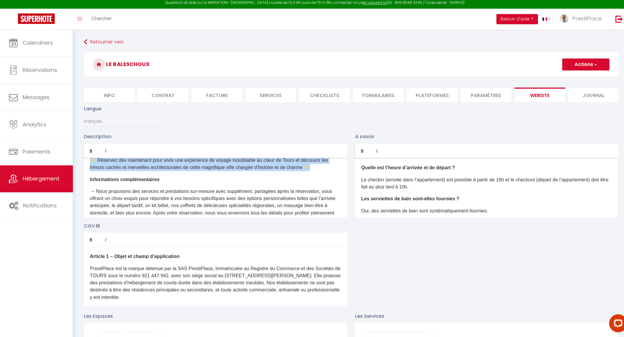
drag, startPoint x: 89, startPoint y: 174, endPoint x: 318, endPoint y: 180, distance: 228.6
click at [318, 173] on p "✨ Réservez dès maintenant pour vivre une expérience de voyage inoubliable au cœ…" at bounding box center [213, 166] width 249 height 14
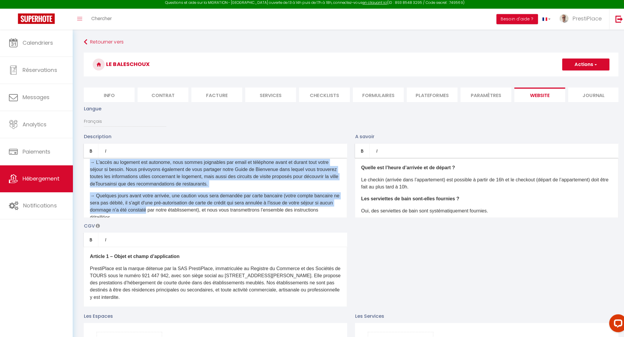
scroll to position [554, 0]
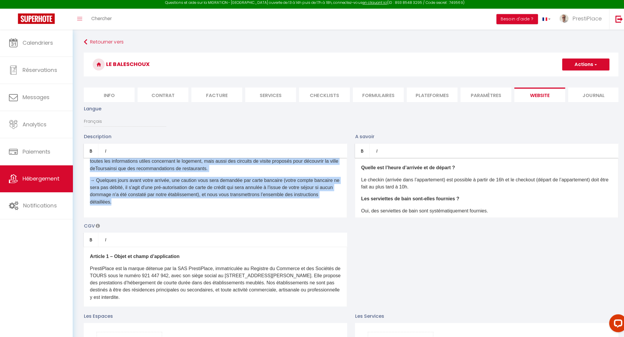
drag, startPoint x: 90, startPoint y: 197, endPoint x: 178, endPoint y: 211, distance: 89.4
click at [178, 211] on div "À la recherche d'une expérience unique à Tours ? Découvrez notre appartement él…" at bounding box center [213, 189] width 261 height 59
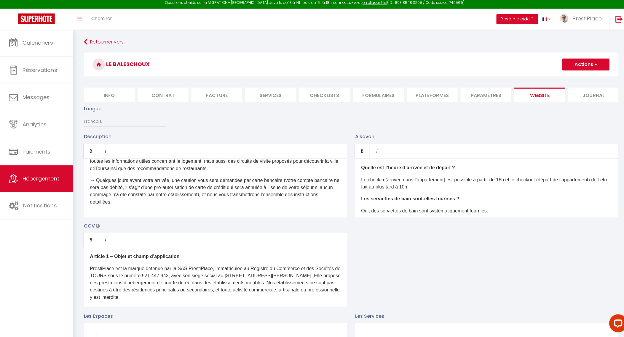
scroll to position [471, 0]
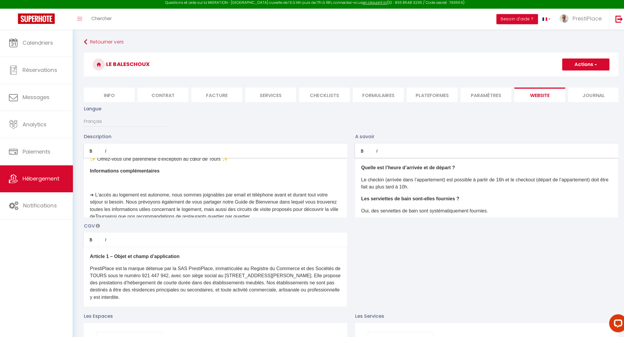
click at [159, 188] on p "​" at bounding box center [213, 184] width 249 height 7
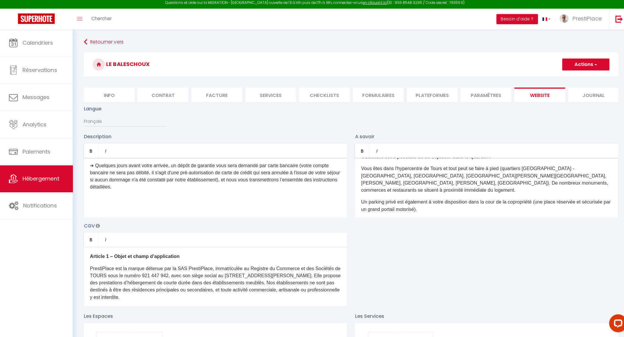
scroll to position [532, 0]
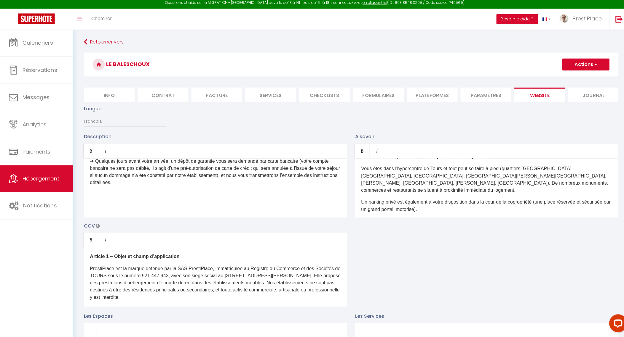
click at [214, 219] on div "À la recherche d'une expérience unique à Tours ? Découvrez notre appartement él…" at bounding box center [213, 189] width 261 height 59
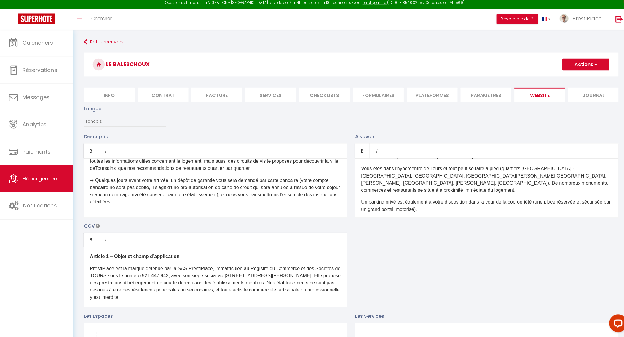
scroll to position [514, 0]
click at [183, 219] on div "À la recherche d'une expérience unique à Tours ? Découvrez notre appartement él…" at bounding box center [213, 189] width 261 height 59
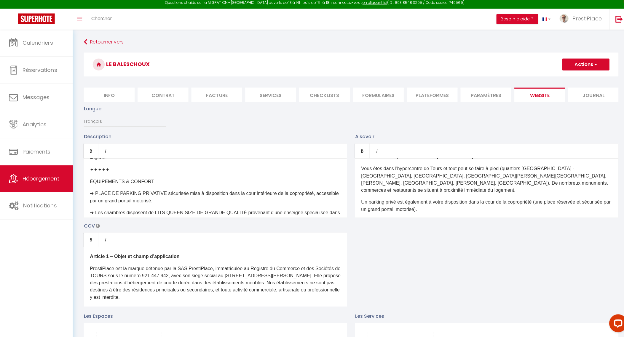
scroll to position [146, 0]
click at [91, 188] on p "ÉQUIPEMENTS & CONFORT" at bounding box center [213, 184] width 249 height 7
drag, startPoint x: 153, startPoint y: 189, endPoint x: 89, endPoint y: 188, distance: 63.1
click at [89, 188] on p "ÉQUIPEMENTS & CONFORT" at bounding box center [213, 184] width 249 height 7
click at [89, 155] on icon "Bold" at bounding box center [90, 152] width 5 height 5
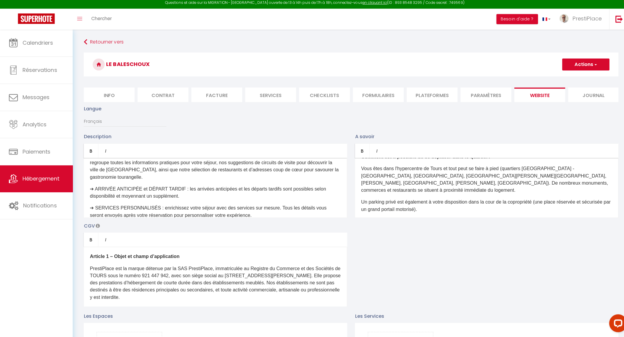
scroll to position [367, 0]
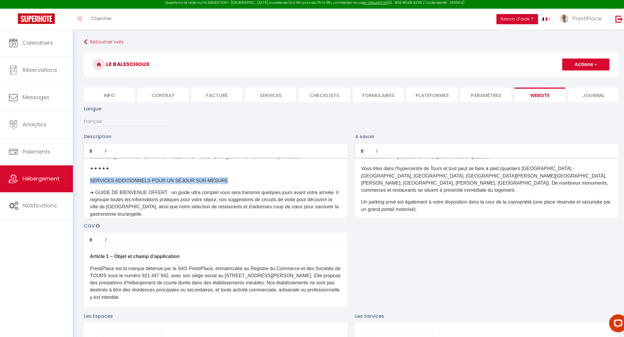
drag, startPoint x: 89, startPoint y: 192, endPoint x: 209, endPoint y: 194, distance: 120.6
click at [209, 194] on div "À la recherche d'une expérience unique à Tours ? Découvrez notre appartement él…" at bounding box center [213, 189] width 261 height 59
click at [92, 155] on icon "Bold" at bounding box center [90, 152] width 5 height 5
click at [580, 67] on button "Actions" at bounding box center [580, 67] width 47 height 12
click at [572, 82] on input "Enregistrer" at bounding box center [574, 80] width 22 height 6
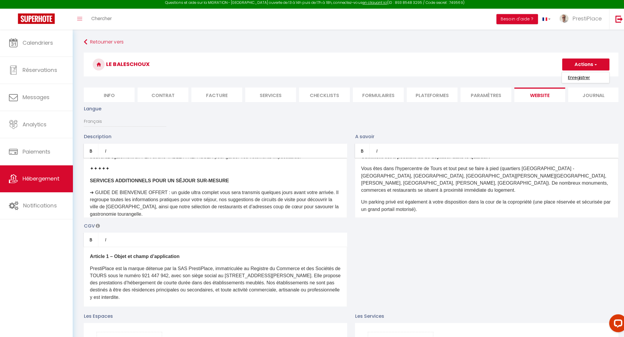
checkbox input "true"
checkbox input "false"
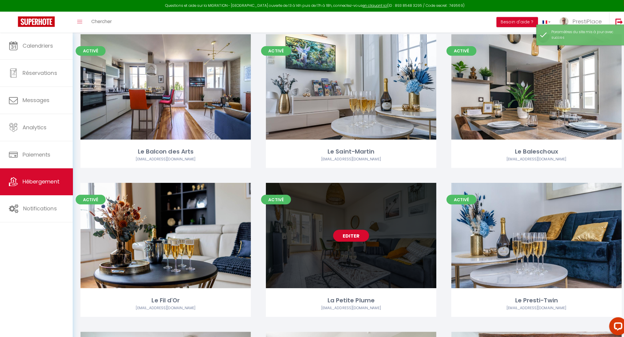
scroll to position [187, 0]
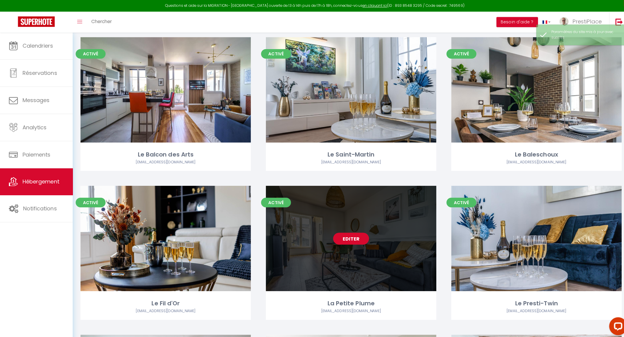
click at [348, 239] on link "Editer" at bounding box center [348, 237] width 36 height 12
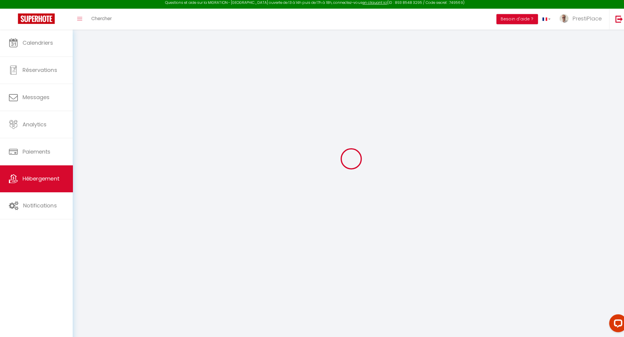
scroll to position [32, 0]
type input "Oups ! Les dates sélectionnées sont indisponibles."
type textarea "Malheureusement, les dates sélectionnées sont indisponibles ou ne respectent pa…"
type input "47.394966"
type input "0.684385"
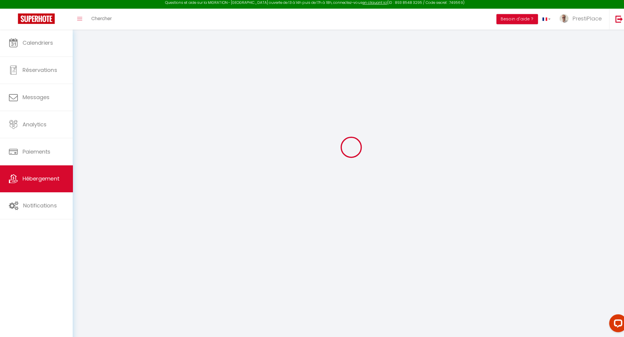
checkbox input "true"
checkbox input "false"
select select
checkbox input "true"
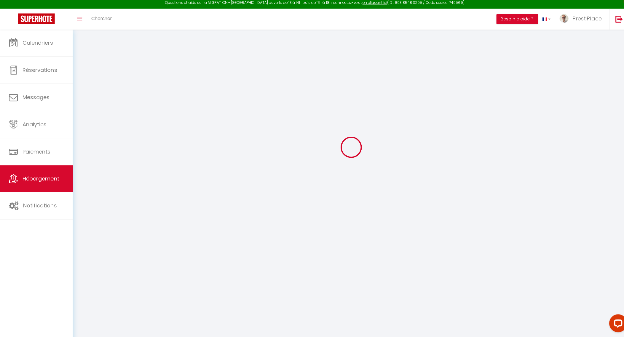
checkbox input "false"
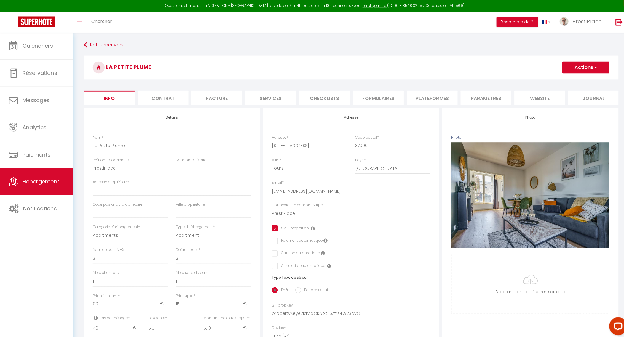
click at [530, 96] on li "website" at bounding box center [535, 97] width 50 height 15
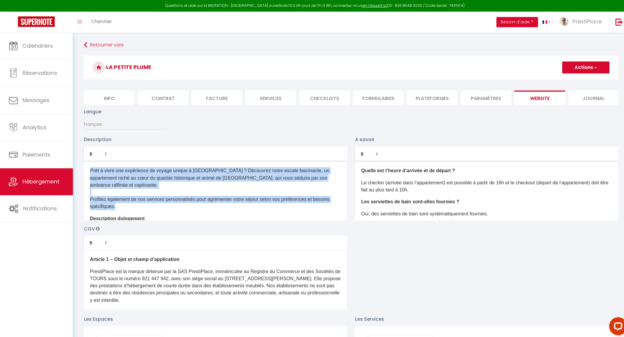
drag, startPoint x: 90, startPoint y: 173, endPoint x: 152, endPoint y: 200, distance: 67.7
click at [152, 200] on p "Prêt à vivre une expérience de voyage unique à Tours ? Découvrez notre escale f…" at bounding box center [213, 187] width 249 height 43
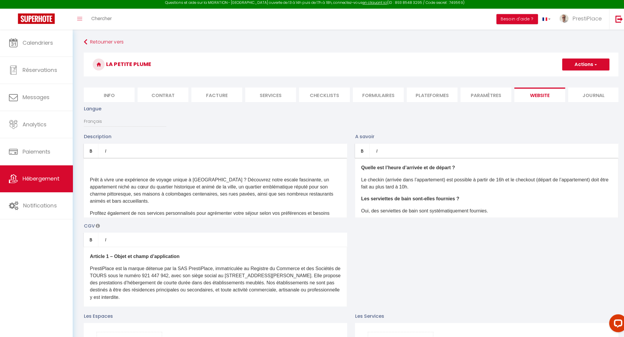
click at [141, 173] on p at bounding box center [213, 169] width 249 height 7
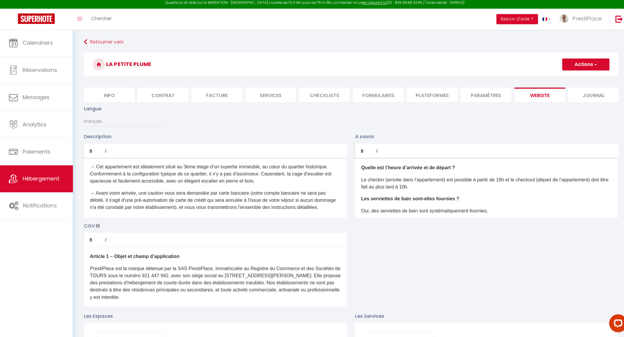
scroll to position [440, 0]
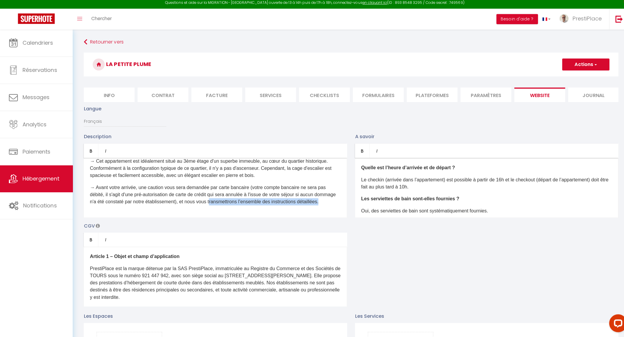
drag, startPoint x: 215, startPoint y: 220, endPoint x: 232, endPoint y: 201, distance: 25.0
click at [232, 201] on div "Prêt à vivre une expérience de voyage unique à Tours ? Découvrez notre escale f…" at bounding box center [213, 189] width 261 height 59
click at [175, 197] on p "→ ​Avant votre arrivée, une caution vous sera demandée par carte bancaire (votr…" at bounding box center [213, 195] width 249 height 21
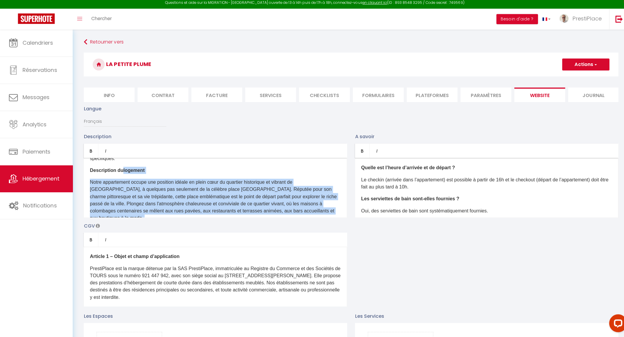
scroll to position [43, 0]
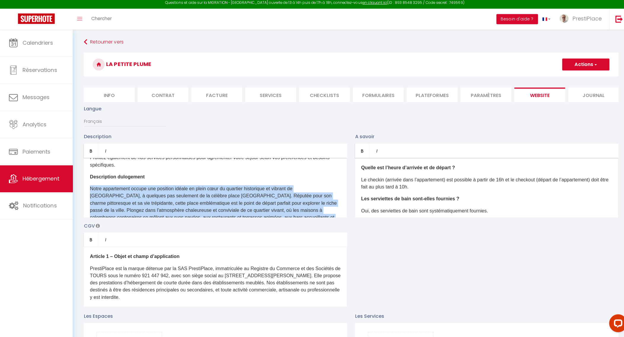
drag, startPoint x: 305, startPoint y: 176, endPoint x: 90, endPoint y: 193, distance: 216.1
click at [90, 193] on div "Prêt à vivre une expérience de voyage unique à Tours ? Découvrez notre escale f…" at bounding box center [213, 189] width 261 height 59
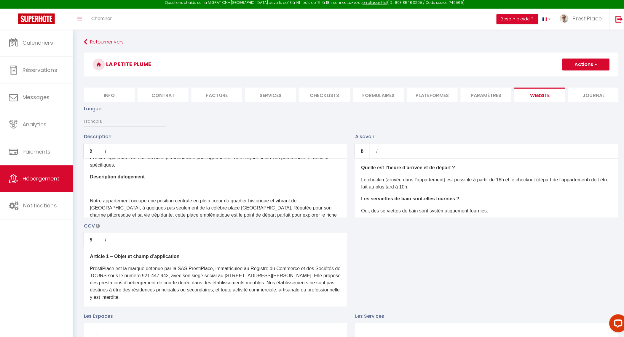
click at [107, 194] on p at bounding box center [213, 190] width 249 height 7
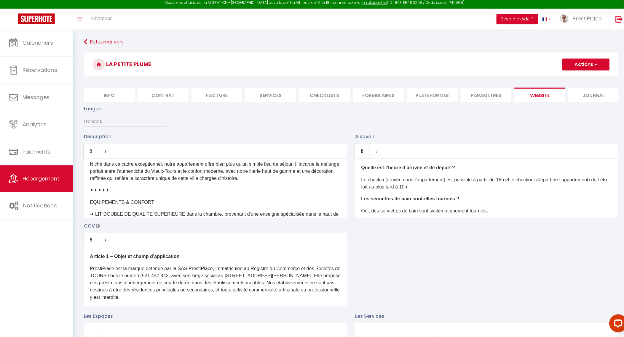
scroll to position [117, 0]
click at [90, 206] on p "ÉQUIPEMENTS & CONFORT" at bounding box center [213, 202] width 249 height 7
drag, startPoint x: 145, startPoint y: 206, endPoint x: 87, endPoint y: 206, distance: 58.7
click at [87, 206] on div "Prêt à vivre une expérience de voyage unique à Tours ? Découvrez notre escale f…" at bounding box center [213, 189] width 261 height 59
click at [87, 160] on link "Bold" at bounding box center [90, 152] width 15 height 14
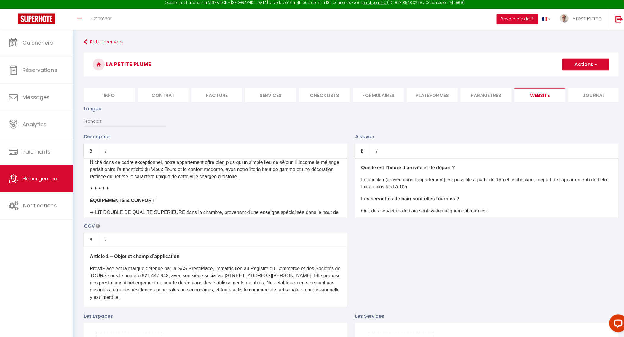
click at [208, 194] on p "✦✦✦✦✦" at bounding box center [213, 190] width 249 height 7
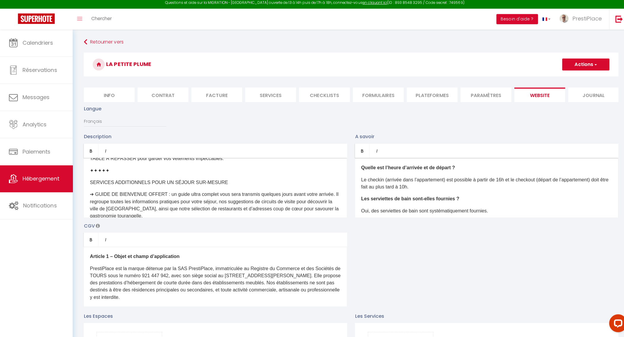
scroll to position [337, 0]
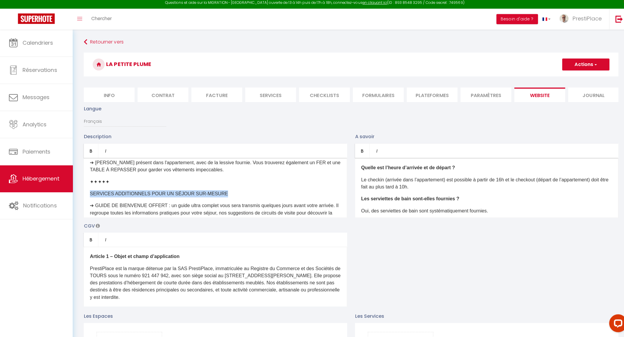
drag, startPoint x: 216, startPoint y: 198, endPoint x: 87, endPoint y: 197, distance: 128.6
click at [87, 197] on div "Prêt à vivre une expérience de voyage unique à Tours ? Découvrez notre escale f…" at bounding box center [213, 189] width 261 height 59
click at [89, 160] on link "Bold" at bounding box center [90, 152] width 15 height 14
click at [247, 195] on div "Prêt à vivre une expérience de voyage unique à Tours ? Découvrez notre escale f…" at bounding box center [213, 189] width 261 height 59
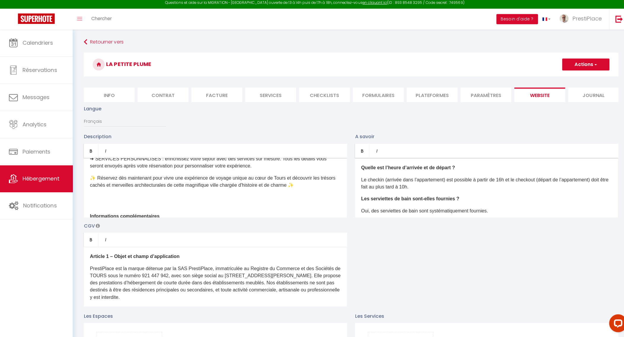
scroll to position [447, 0]
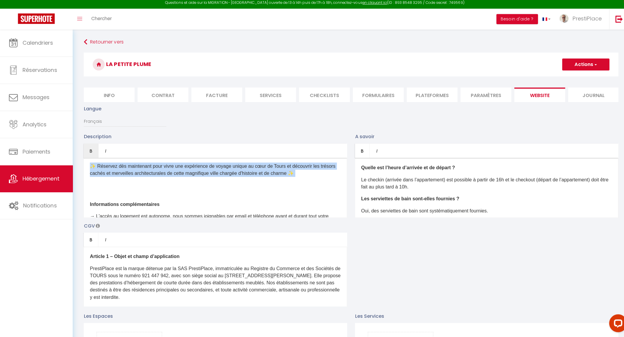
drag, startPoint x: 91, startPoint y: 173, endPoint x: 159, endPoint y: 201, distance: 73.2
click at [159, 201] on div "Prêt à vivre une expérience de voyage unique à Tours ? Découvrez notre escale f…" at bounding box center [213, 189] width 261 height 59
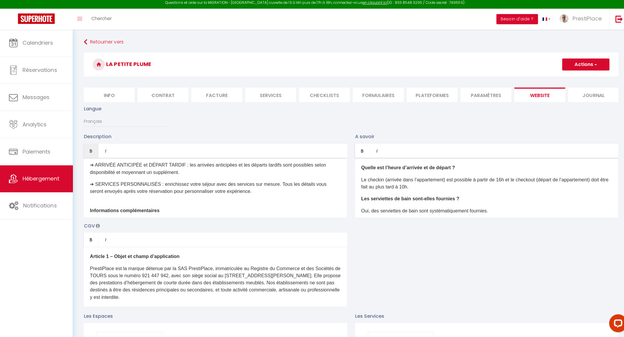
scroll to position [410, 0]
click at [147, 196] on p "➔ SERVICES PERSONNALISÉS : enrichissez votre séjour avec des services sur mesur…" at bounding box center [213, 189] width 249 height 14
click at [134, 205] on div "Prêt à vivre une expérience de voyage unique à Tours ? Découvrez notre escale f…" at bounding box center [213, 189] width 261 height 59
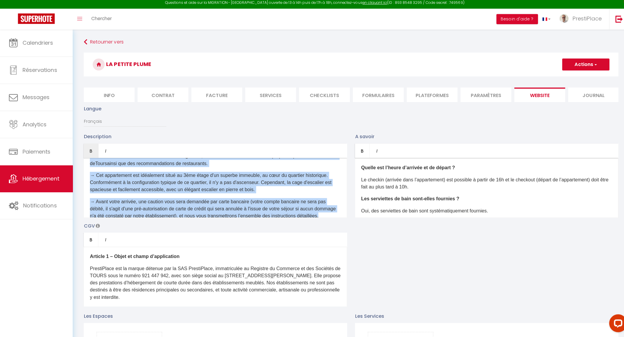
scroll to position [504, 0]
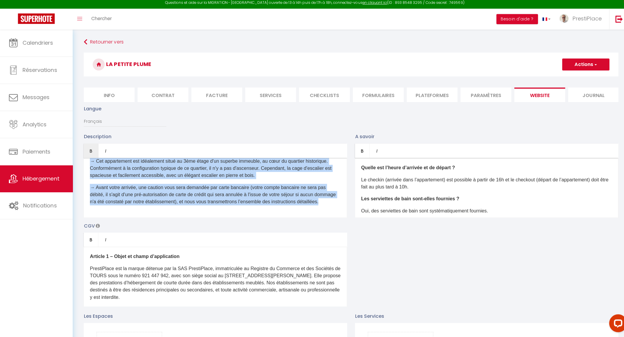
drag, startPoint x: 89, startPoint y: 185, endPoint x: 197, endPoint y: 227, distance: 115.7
click at [197, 227] on div "Description Bold Italic Rich text editor Prêt à vivre une expérience de voyage …" at bounding box center [348, 221] width 538 height 172
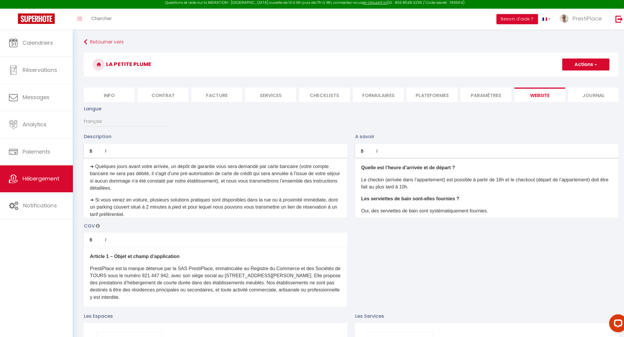
scroll to position [535, 0]
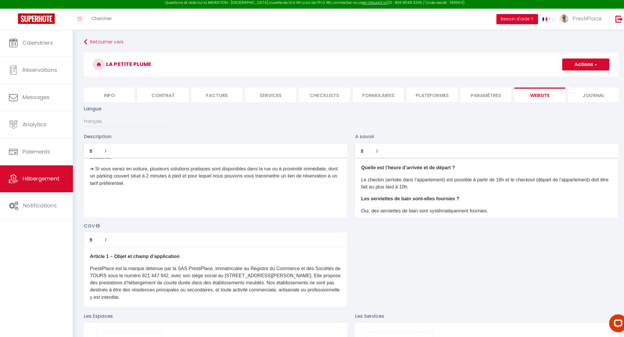
click at [194, 219] on div "Prêt à vivre une expérience de voyage unique à Tours ? Découvrez notre escale f…" at bounding box center [213, 189] width 261 height 59
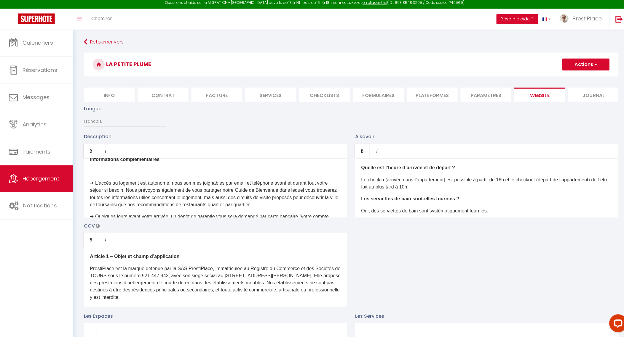
scroll to position [442, 0]
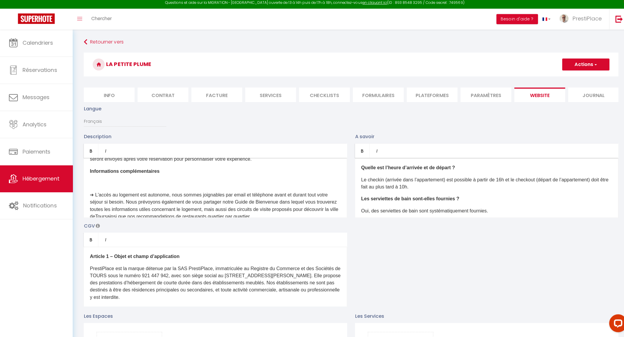
click at [163, 186] on p at bounding box center [213, 184] width 249 height 7
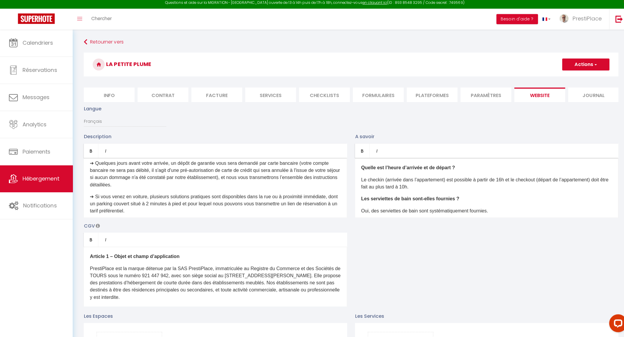
scroll to position [504, 0]
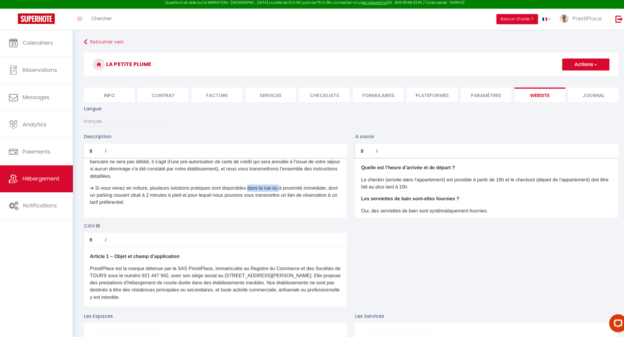
drag, startPoint x: 247, startPoint y: 194, endPoint x: 278, endPoint y: 193, distance: 30.9
click at [278, 193] on p "➔ Si vous venez en voiture, plusieurs solutions pratiques sont disponibles dans…" at bounding box center [213, 196] width 249 height 21
click at [272, 207] on p "➔ Si vous venez en voiture, plusieurs solutions pratiques sont disponibles à pr…" at bounding box center [213, 196] width 249 height 21
click at [140, 201] on p "➔ Si vous venez en voiture, plusieurs solutions pratiques sont disponibles à pr…" at bounding box center [213, 196] width 249 height 21
click at [153, 187] on div "Prêt à vivre une expérience de voyage unique à Tours ? Découvrez notre escale f…" at bounding box center [213, 189] width 261 height 59
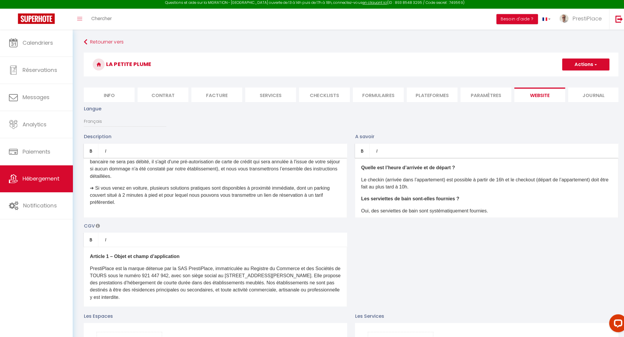
click at [297, 194] on p "➔ Si vous venez en voiture, plusieurs solutions pratiques sont disponibles à pr…" at bounding box center [213, 196] width 249 height 21
click at [159, 207] on p "➔ Si vous venez en voiture, plusieurs solutions pratiques sont disponibles à pr…" at bounding box center [213, 196] width 249 height 21
click at [95, 194] on p "➔ Si vous venez en voiture, plusieurs solutions pratiques sont disponibles à pr…" at bounding box center [213, 196] width 249 height 21
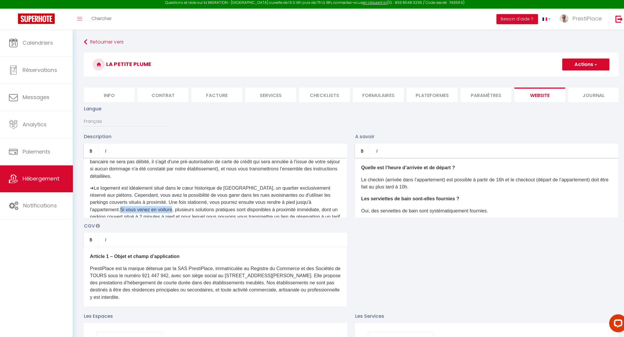
drag, startPoint x: 326, startPoint y: 208, endPoint x: 134, endPoint y: 216, distance: 191.9
click at [134, 216] on p "➔ Le logement est idéalement situé dans le cœur historique de Tours, un quartie…" at bounding box center [213, 207] width 249 height 43
copy p "Si vous venez en voiture"
click at [97, 195] on span "Le logement est idéalement situé dans le cœur historique de Tours, un quartier …" at bounding box center [208, 200] width 238 height 26
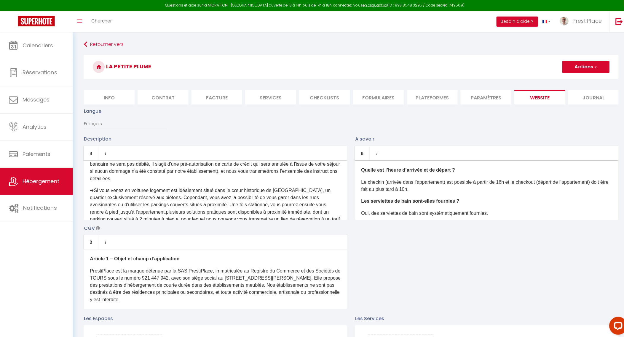
click at [96, 196] on p "➔ Si vous venez en voiture ​ e logement est idéalement situé dans le cœur histo…" at bounding box center [213, 207] width 249 height 43
click at [147, 197] on span "e logement est idéalement situé dans le cœur historique de Tours, un quartier e…" at bounding box center [208, 200] width 239 height 26
drag, startPoint x: 324, startPoint y: 194, endPoint x: 175, endPoint y: 194, distance: 148.7
click at [175, 194] on p "➔ Si vous venez en voiture ​, sachez que l e logement est idéalement situé dans…" at bounding box center [213, 207] width 249 height 43
click at [198, 194] on span "quartier exclusivement réservé aux piétons. Cependant, vous avez la possibilité…" at bounding box center [208, 196] width 238 height 19
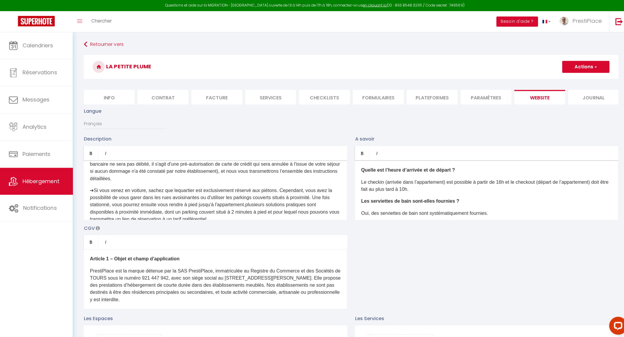
click at [165, 188] on div "Prêt à vivre une expérience de voyage unique à Tours ? Découvrez notre escale f…" at bounding box center [213, 189] width 261 height 59
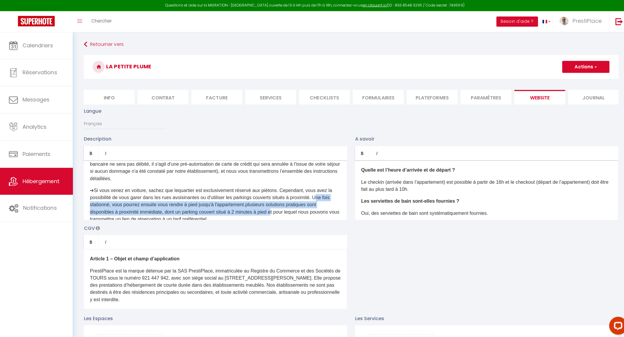
drag, startPoint x: 318, startPoint y: 201, endPoint x: 271, endPoint y: 215, distance: 49.6
click at [271, 215] on p "➔ Si vous venez en voiture ​, sachez que le quartier est exclusivement réservé …" at bounding box center [213, 204] width 249 height 36
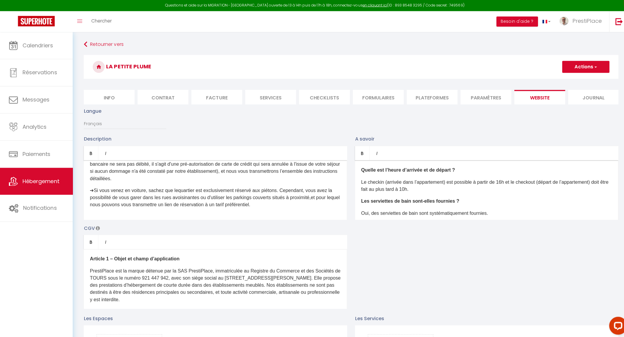
click at [248, 181] on p "➔​ ​Quelques jours avant votre arrivée, un dépôt de garantie vous sera demandé …" at bounding box center [213, 167] width 249 height 28
drag, startPoint x: 235, startPoint y: 201, endPoint x: 229, endPoint y: 201, distance: 5.6
click at [229, 199] on span "quartier est exclusivement réservé aux piétons. Cependant, vous avez la possibi…" at bounding box center [209, 193] width 240 height 12
click at [103, 207] on p "➔ Si vous venez en voiture ​, sachez que le quartier est exclusivement réservé …" at bounding box center [213, 196] width 249 height 21
click at [115, 207] on p "➔ Si vous venez en voiture ​, sachez que le quartier est exclusivement réservé …" at bounding box center [213, 196] width 249 height 21
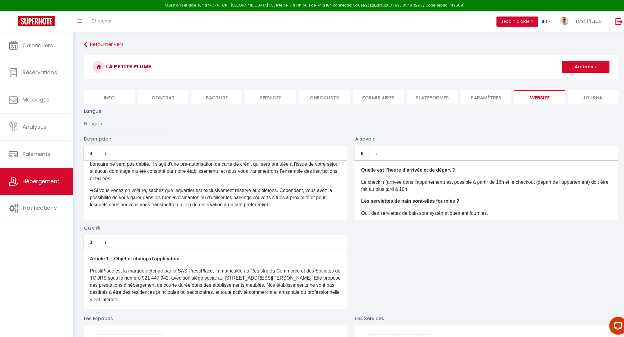
click at [300, 207] on p "➔ Si vous venez en voiture ​, sachez que le quartier est exclusivement réservé …" at bounding box center [213, 196] width 249 height 21
click at [308, 216] on div "Prêt à vivre une expérience de voyage unique à Tours ? Découvrez notre escale f…" at bounding box center [213, 189] width 261 height 59
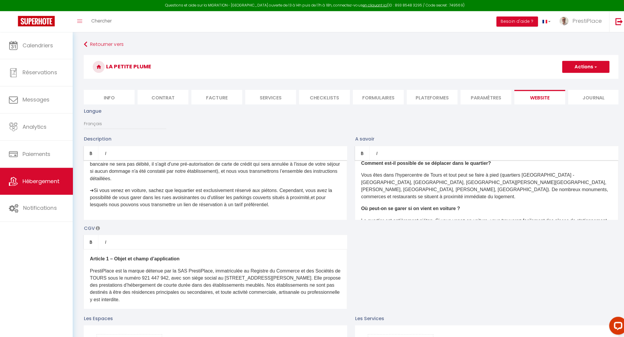
scroll to position [153, 0]
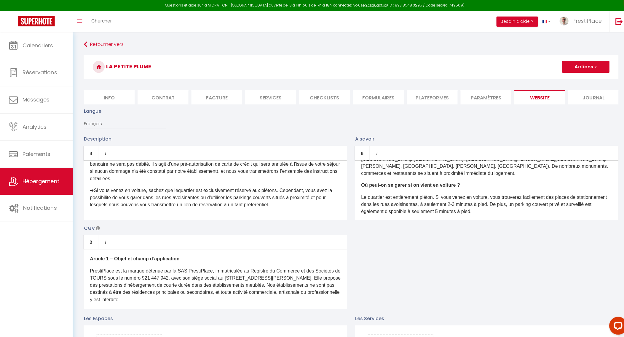
click at [177, 195] on p "➔ Si vous venez en voiture ​, sachez que le quartier est exclusivement réservé …" at bounding box center [213, 196] width 249 height 21
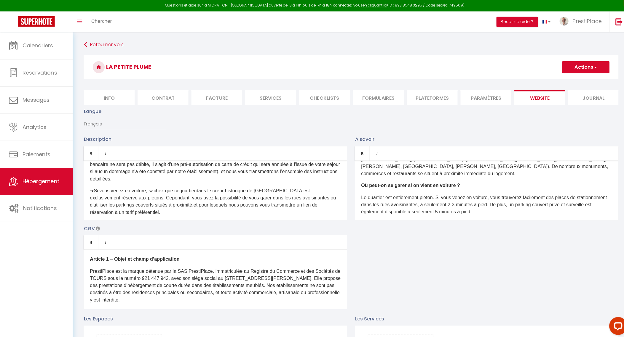
scroll to position [511, 0]
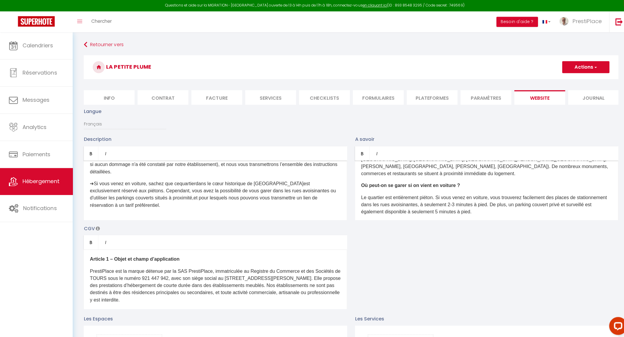
click at [271, 187] on span "quartier dans le cœur historique de Tours ​ est exclusivement réservé aux piéto…" at bounding box center [211, 189] width 244 height 19
click at [271, 186] on span "quartier dans le cœur historique de Tours ​ est exclusivement réservé aux piéto…" at bounding box center [211, 189] width 244 height 19
click at [269, 185] on span "quartier dans le cœur historique de Tours ​ est exclusivement réservé aux piéto…" at bounding box center [211, 189] width 244 height 19
click at [199, 186] on span "quartier dans le cœur historique de Tours ​, est exclusivement réservé aux piét…" at bounding box center [211, 189] width 244 height 19
click at [221, 214] on div "Prêt à vivre une expérience de voyage unique à Tours ? Découvrez notre escale f…" at bounding box center [213, 189] width 261 height 59
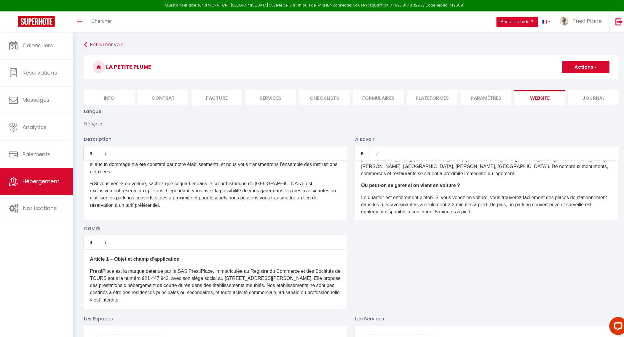
click at [221, 214] on div "Prêt à vivre une expérience de voyage unique à Tours ? Découvrez notre escale f…" at bounding box center [213, 189] width 261 height 59
click at [143, 191] on p "➔ Si vous venez en voiture ​, sachez que ce quartier, dans le cœur historique d…" at bounding box center [213, 193] width 249 height 28
click at [227, 207] on p "➔ Si vous venez en voiture ​, sachez que ce quartier, dans le cœur historique d…" at bounding box center [213, 193] width 249 height 28
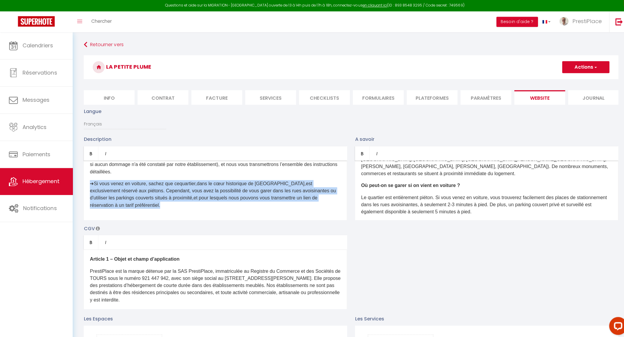
drag, startPoint x: 129, startPoint y: 212, endPoint x: 80, endPoint y: 186, distance: 55.5
click at [80, 186] on div "Description Bold Italic Rich text editor Prêt à vivre une expérience de voyage …" at bounding box center [213, 177] width 269 height 84
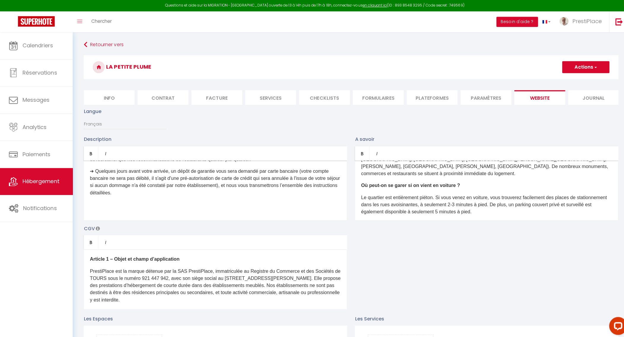
scroll to position [478, 0]
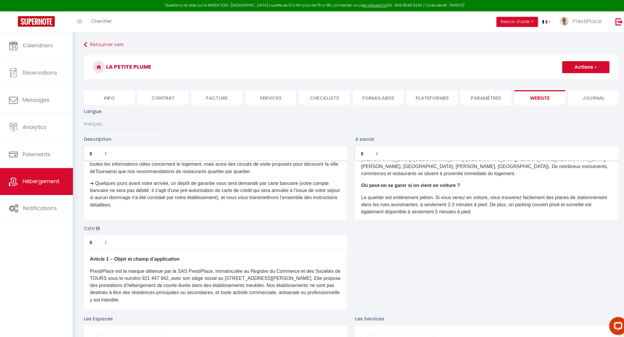
click at [173, 219] on div "Prêt à vivre une expérience de voyage unique à Tours ? Découvrez notre escale f…" at bounding box center [213, 189] width 261 height 59
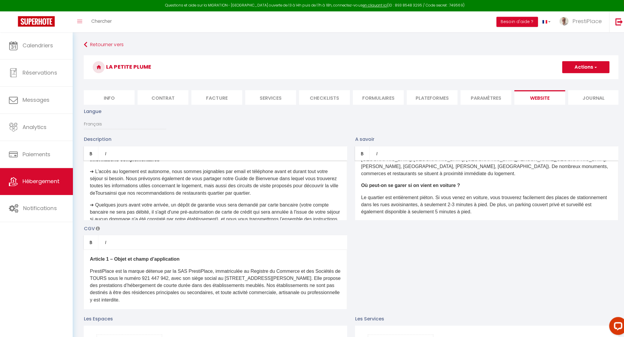
scroll to position [441, 0]
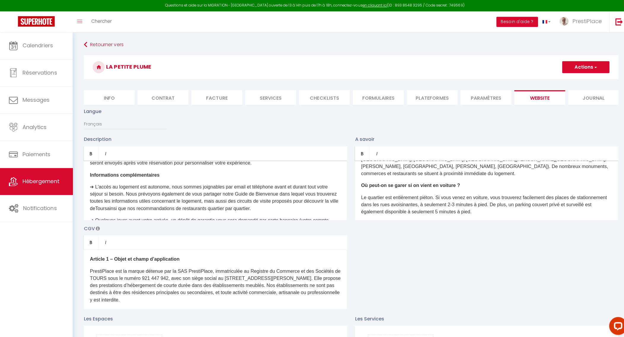
click at [571, 73] on h3 "La Petite Plume" at bounding box center [348, 67] width 530 height 24
click at [577, 70] on button "Actions" at bounding box center [580, 67] width 47 height 12
click at [574, 79] on input "Enregistrer" at bounding box center [574, 80] width 22 height 6
checkbox input "true"
checkbox input "false"
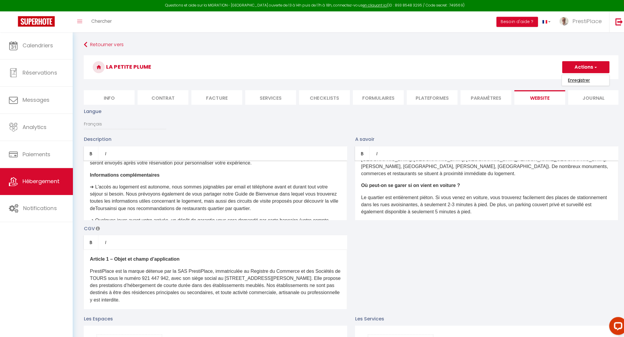
checkbox input "false"
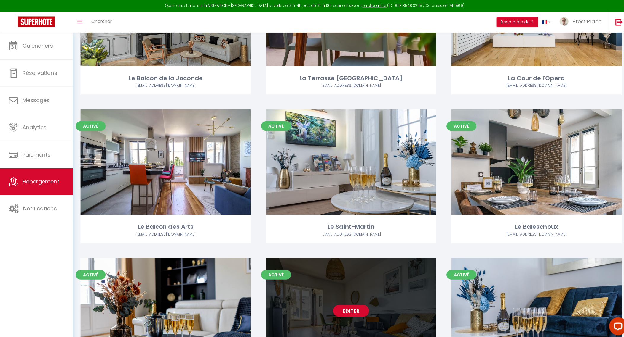
scroll to position [74, 0]
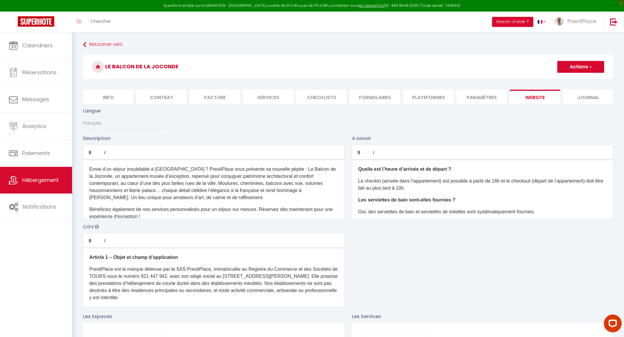
scroll to position [542, 0]
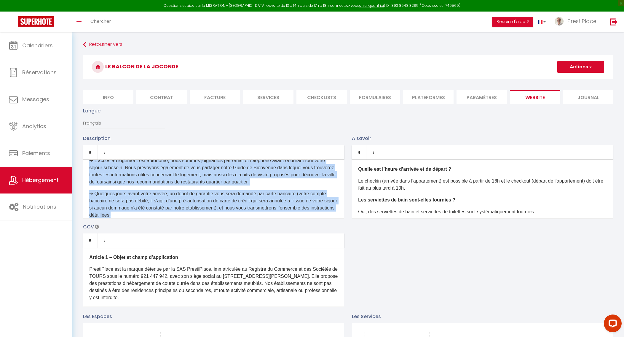
click at [224, 186] on p "​➔​ ​L'accès au logement est autonome, nous sommes joignables par email et télé…" at bounding box center [213, 171] width 249 height 28
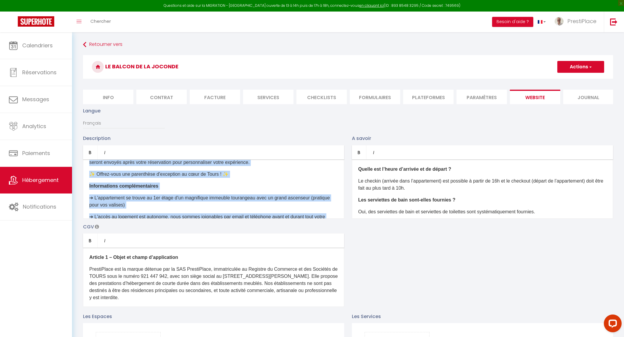
scroll to position [503, 0]
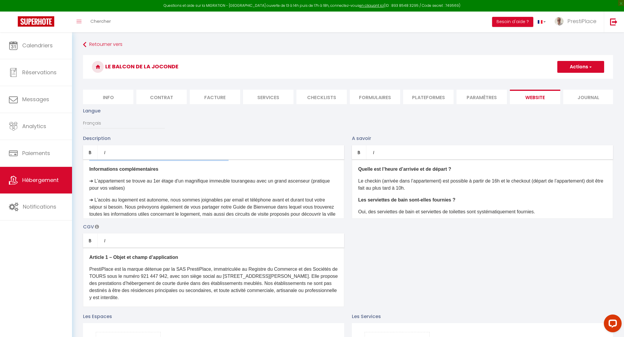
drag, startPoint x: 90, startPoint y: 182, endPoint x: 230, endPoint y: 170, distance: 140.1
click at [230, 170] on div "Envie d’un séjour inoubliable à Tours ? PrestiPlace vous présente sa nouvelle p…" at bounding box center [213, 189] width 261 height 59
copy div "✦✦✦✦✦ SERVICES ADDITIONNELS POUR UN SÉJOUR SUR-MESURE ➔ GUIDE DE BIENVENUE OFFE…"
click at [573, 62] on button "Actions" at bounding box center [580, 67] width 47 height 12
click at [207, 188] on div "Envie d’un séjour inoubliable à Tours ? PrestiPlace vous présente sa nouvelle p…" at bounding box center [213, 189] width 261 height 59
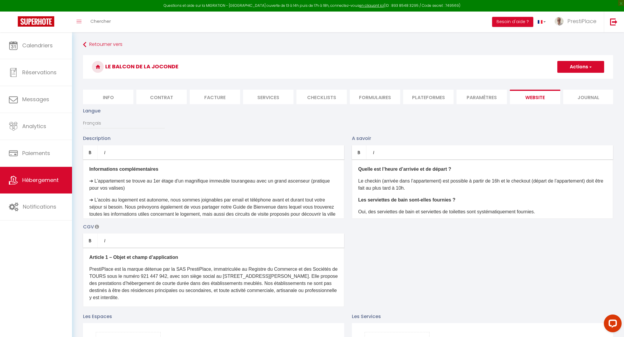
click at [228, 161] on p "✨ Offrez-vous une parenthèse d'exception au cœur de Tours ! ✨" at bounding box center [213, 157] width 249 height 7
drag, startPoint x: 248, startPoint y: 170, endPoint x: 90, endPoint y: 170, distance: 157.3
click at [90, 161] on p "✨ Offrez-vous une parenthèse d'exception au cœur de Tours ✨" at bounding box center [213, 157] width 249 height 7
copy p "✨ Offrez-vous une parenthèse d'exception au cœur de Tours ✨"
click at [578, 67] on button "Actions" at bounding box center [580, 67] width 47 height 12
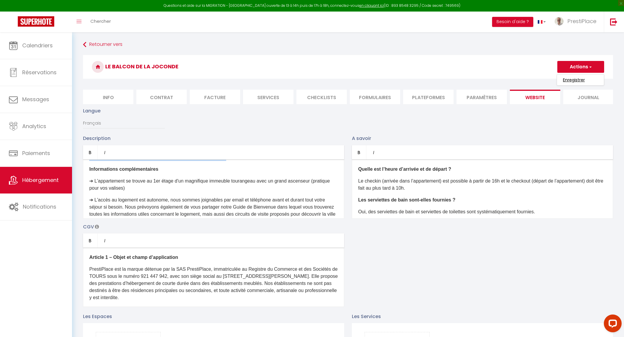
click at [569, 81] on input "Enregistrer" at bounding box center [574, 80] width 22 height 6
checkbox input "true"
checkbox input "false"
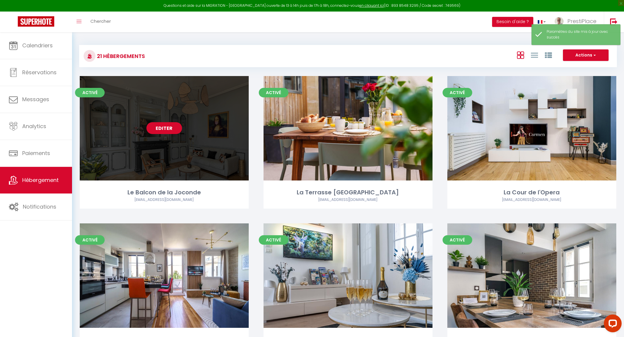
click at [164, 128] on link "Editer" at bounding box center [164, 128] width 36 height 12
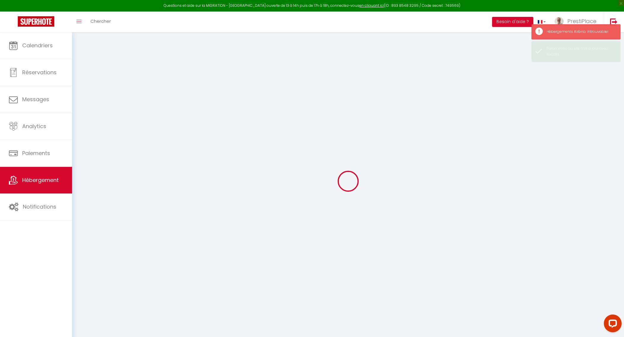
select select
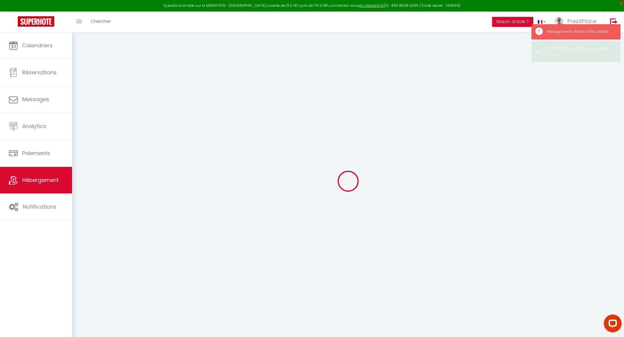
select select
checkbox input "false"
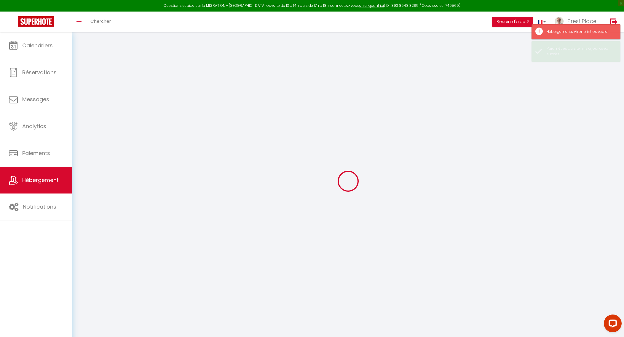
select select
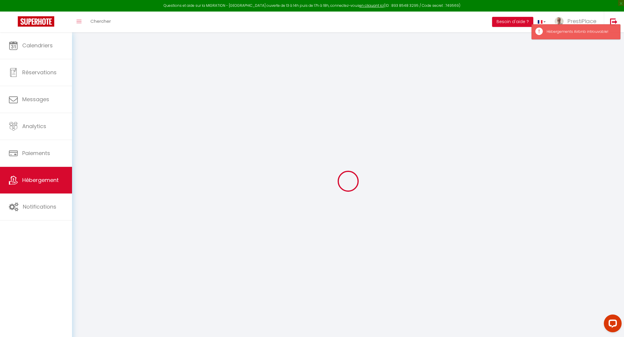
select select
checkbox input "false"
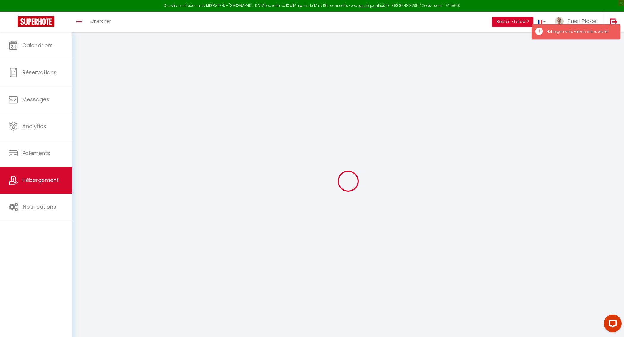
checkbox input "false"
select select
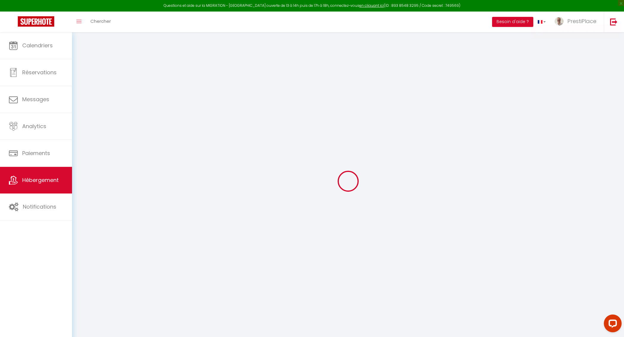
select select
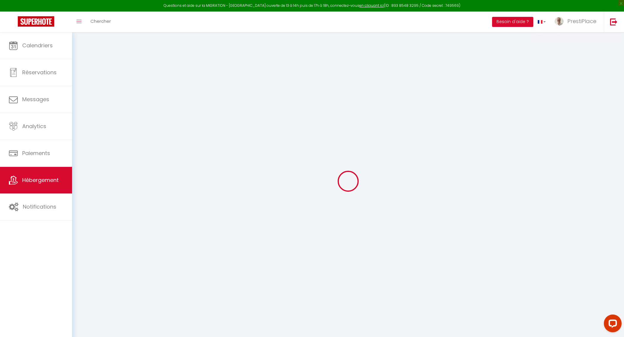
checkbox input "false"
select select
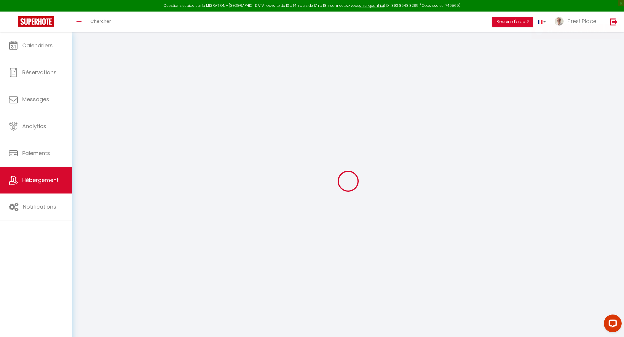
select select
type input "Le Balcon de la Joconde"
type input "SAS"
type input "PrestiPlace"
type input "[STREET_ADDRESS]"
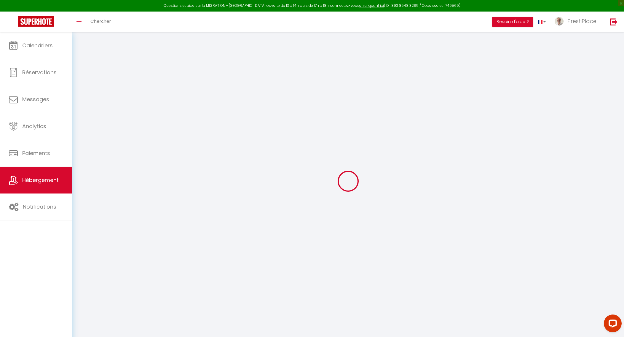
type input "37000"
type input "Tours"
type input "120"
type input "15"
type input "50"
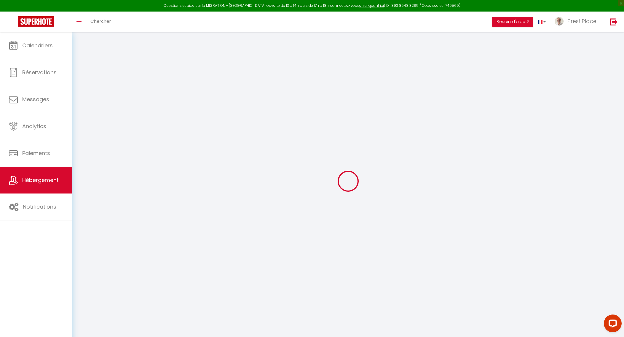
type input "5.5"
type input "5.10"
type input "600"
select select
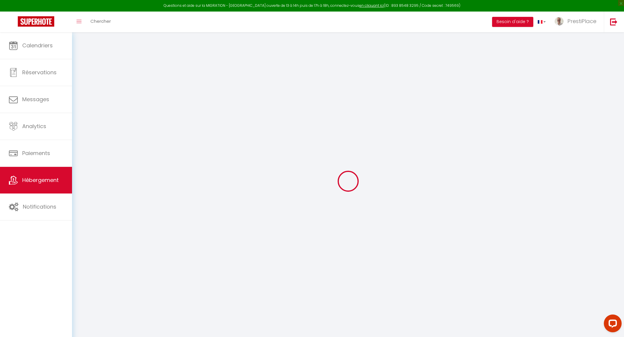
select select
type input "[STREET_ADDRESS][PERSON_NAME]"
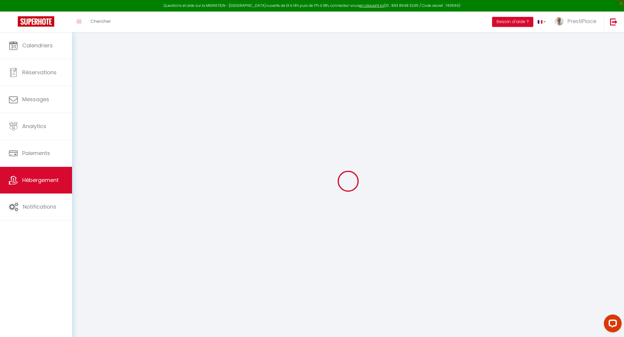
type input "37000"
type input "Tours"
type input "[EMAIL_ADDRESS][DOMAIN_NAME]"
select select "10903"
checkbox input "true"
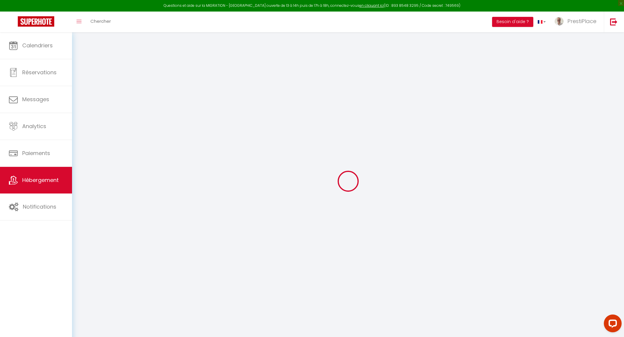
checkbox input "false"
radio input "true"
type input "0"
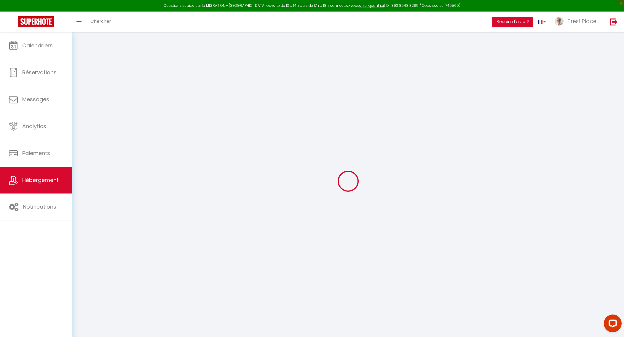
type input "0"
checkbox input "true"
checkbox input "false"
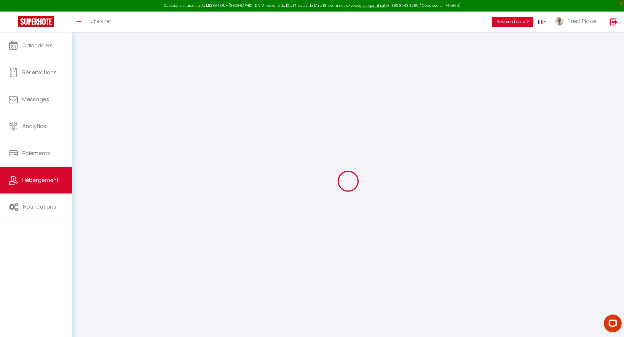
checkbox input "false"
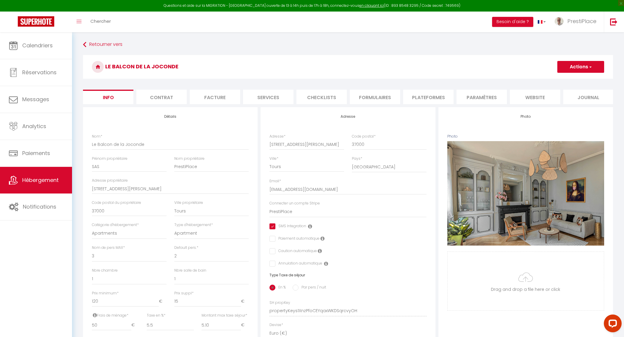
click at [548, 90] on li "website" at bounding box center [535, 97] width 50 height 15
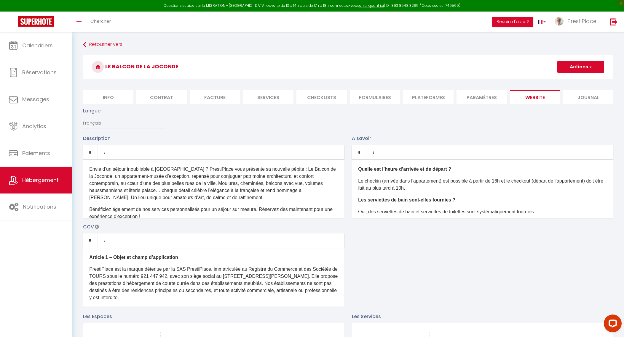
click at [198, 191] on p "Envie d’un séjour inoubliable à [GEOGRAPHIC_DATA] ? PrestiPlace vous présente s…" at bounding box center [213, 184] width 249 height 36
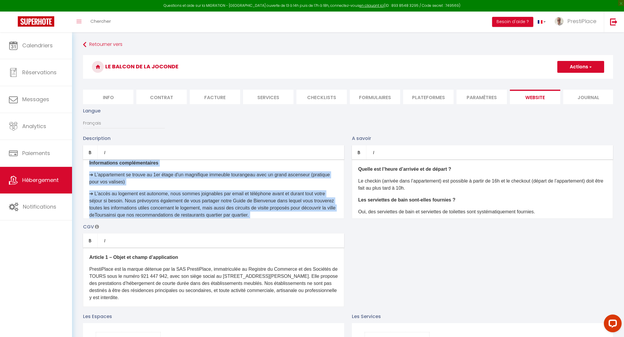
scroll to position [493, 0]
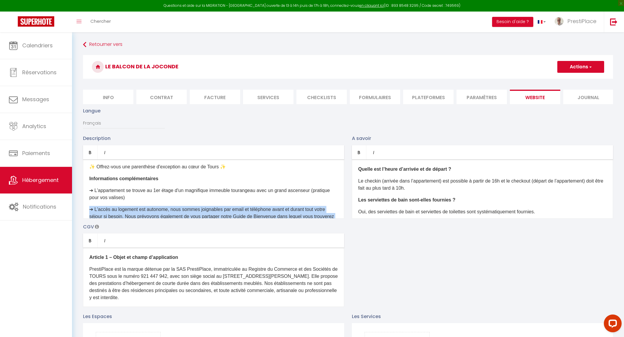
drag, startPoint x: 170, startPoint y: 207, endPoint x: 89, endPoint y: 219, distance: 81.8
click at [89, 219] on div "Envie d’un séjour inoubliable à Tours ? PrestiPlace vous présente sa nouvelle p…" at bounding box center [213, 189] width 261 height 59
copy div "➔​ ​L'accès au logement est autonome, nous sommes joignables par email et télép…"
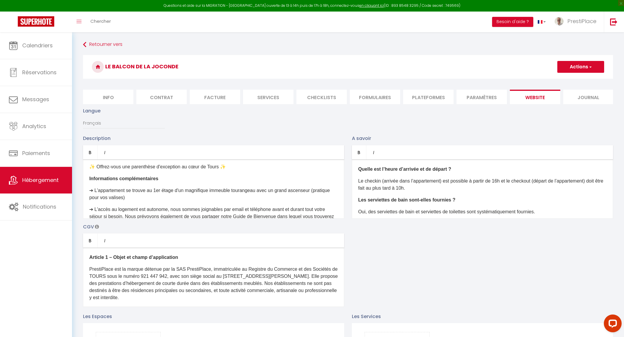
click at [159, 183] on p "​ ​Informations complémentaires" at bounding box center [213, 178] width 249 height 7
drag, startPoint x: 236, startPoint y: 177, endPoint x: 129, endPoint y: 175, distance: 106.7
click at [129, 175] on div "Envie d’un séjour inoubliable à Tours ? PrestiPlace vous présente sa nouvelle p…" at bounding box center [213, 189] width 261 height 59
click at [134, 175] on div "Envie d’un séjour inoubliable à Tours ? PrestiPlace vous présente sa nouvelle p…" at bounding box center [213, 189] width 261 height 59
drag, startPoint x: 90, startPoint y: 178, endPoint x: 228, endPoint y: 178, distance: 138.1
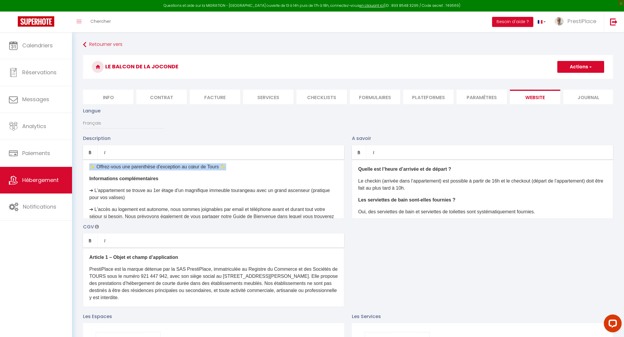
click at [228, 171] on p "✨ Offrez-vous une parenthèse d'exception au cœur de Tours ✨" at bounding box center [213, 167] width 249 height 7
copy p "✨ Offrez-vous une parenthèse d'exception au cœur de Tours ✨"
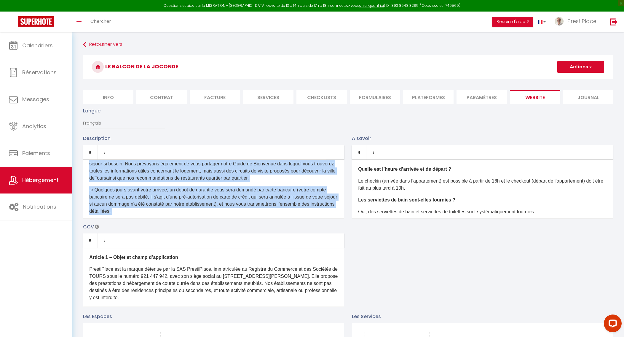
scroll to position [587, 0]
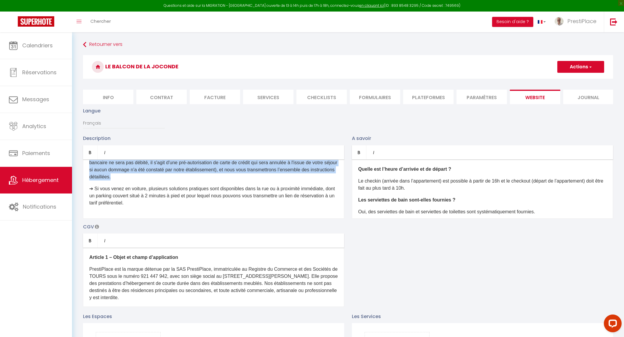
drag, startPoint x: 90, startPoint y: 185, endPoint x: 212, endPoint y: 182, distance: 122.1
click at [212, 182] on div "Envie d’un séjour inoubliable à Tours ? PrestiPlace vous présente sa nouvelle p…" at bounding box center [213, 189] width 261 height 59
copy div "➔​ ​L'accès au logement est autonome, nous sommes joignables par email et télép…"
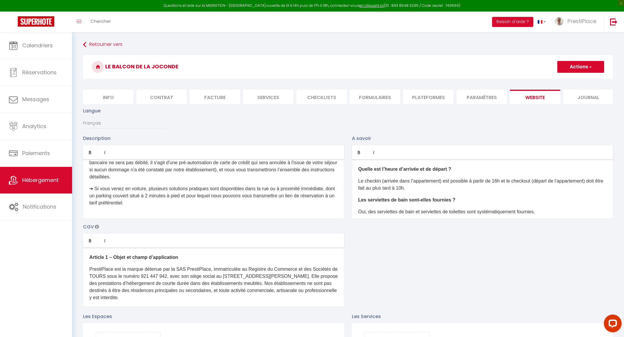
click at [225, 196] on p "➔ Si vous venez en voiture, plusieurs solutions pratiques sont disponibles dans…" at bounding box center [213, 195] width 249 height 21
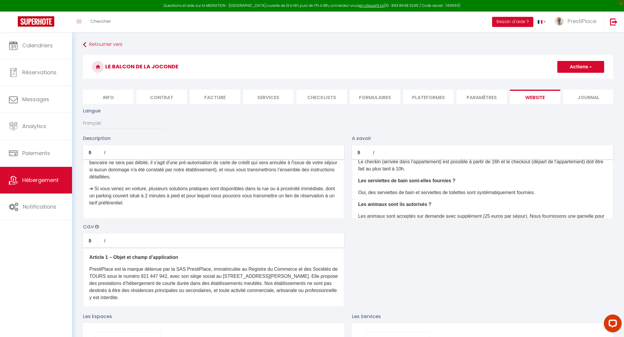
scroll to position [160, 0]
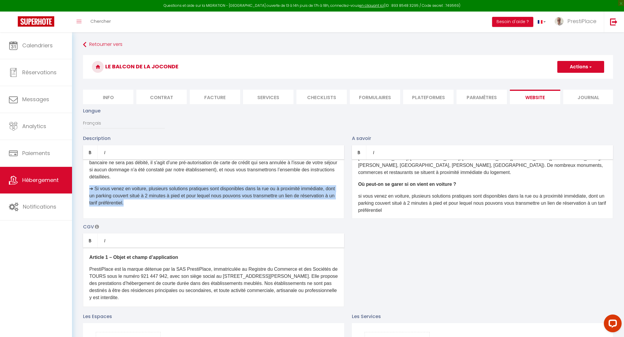
drag, startPoint x: 196, startPoint y: 207, endPoint x: 88, endPoint y: 194, distance: 108.0
click at [88, 194] on div "Envie d’un séjour inoubliable à Tours ? PrestiPlace vous présente sa nouvelle p…" at bounding box center [213, 189] width 261 height 59
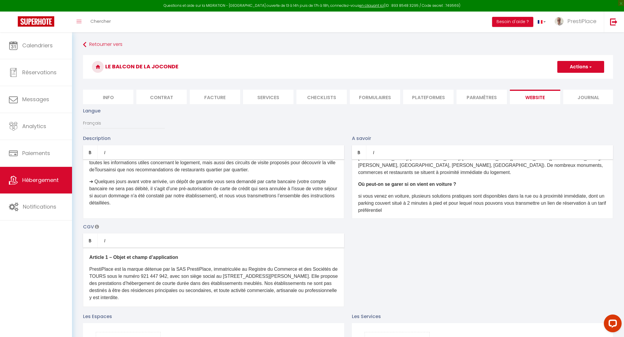
scroll to position [561, 0]
click at [174, 216] on div "Envie d’un séjour inoubliable à Tours ? PrestiPlace vous présente sa nouvelle p…" at bounding box center [213, 189] width 261 height 59
click at [591, 65] on button "Actions" at bounding box center [580, 67] width 47 height 12
click at [578, 78] on input "Enregistrer" at bounding box center [574, 80] width 22 height 6
checkbox input "true"
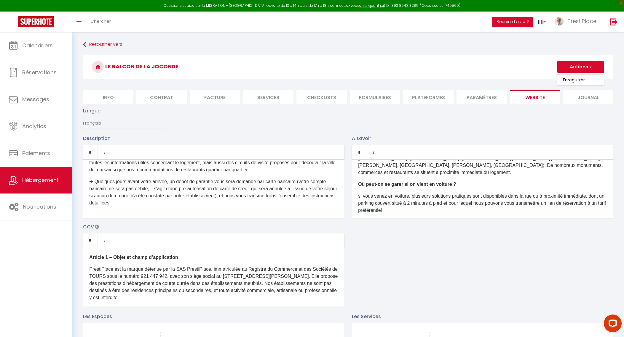
checkbox input "false"
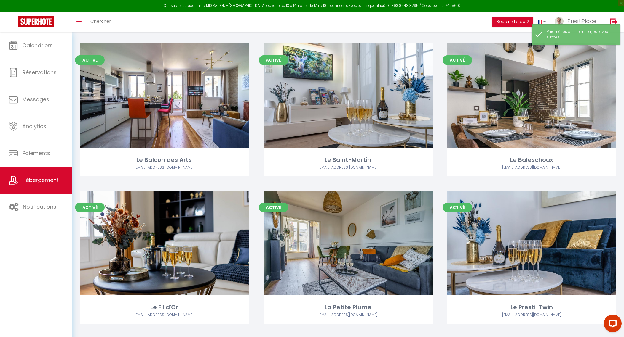
scroll to position [259, 0]
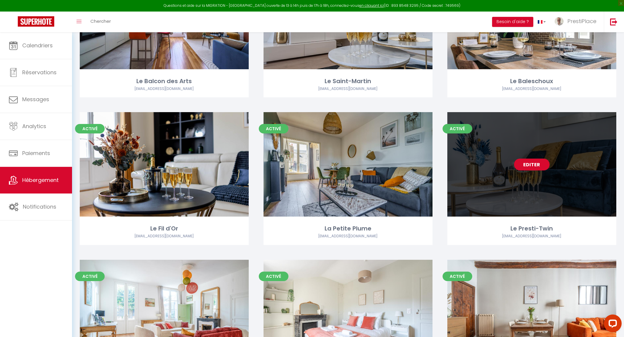
click at [536, 161] on link "Editer" at bounding box center [532, 165] width 36 height 12
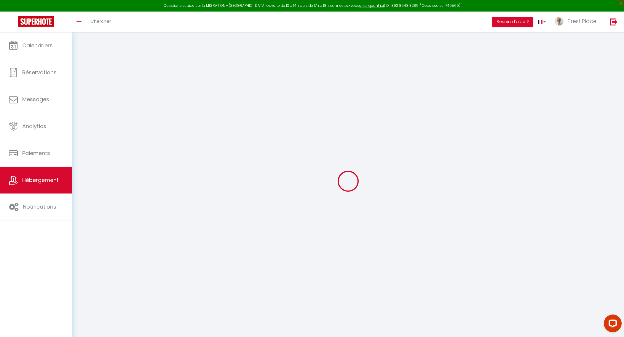
select select
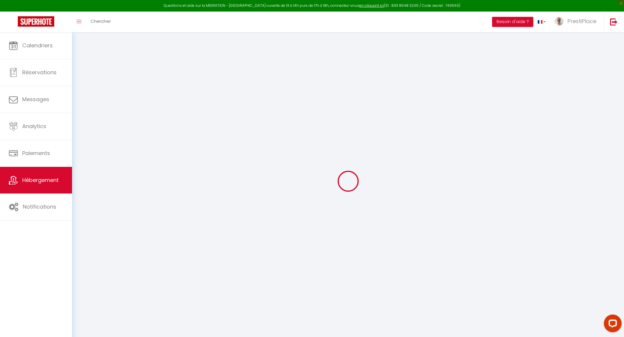
select select
checkbox input "false"
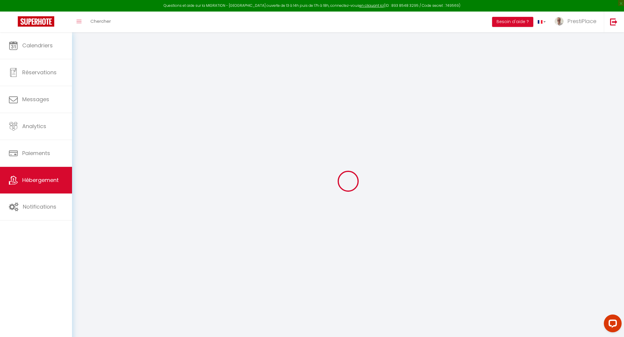
select select
type input "Le Presti-Twin"
type input "SAS"
type input "PrestiPlace"
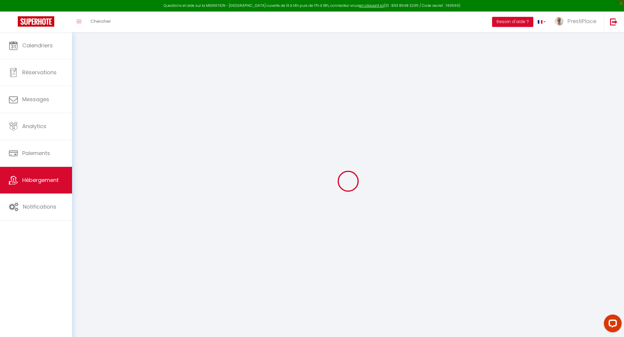
type input "[STREET_ADDRESS]"
type input "37000"
type input "Tours"
select select "12"
select select "6"
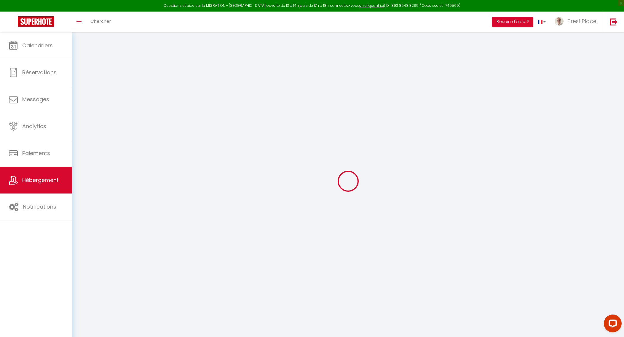
select select "4"
select select "2"
type input "300"
type input "15"
type input "160"
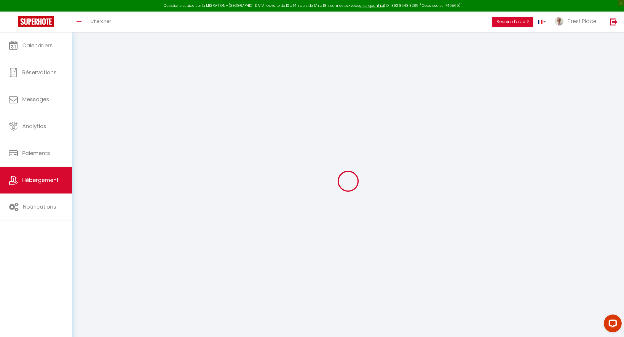
type input "5.5"
type input "5.1"
type input "1000"
select select
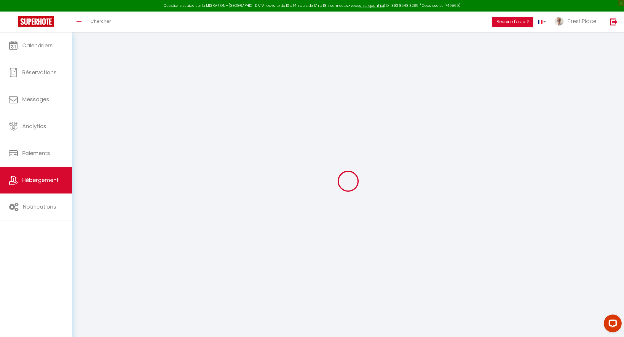
select select
type input "3 rue Baleschoux"
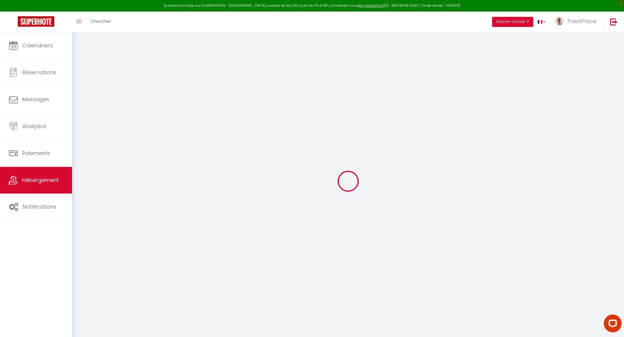
type input "37000"
type input "Tours"
type input "[EMAIL_ADDRESS][DOMAIN_NAME]"
select select "10903"
checkbox input "true"
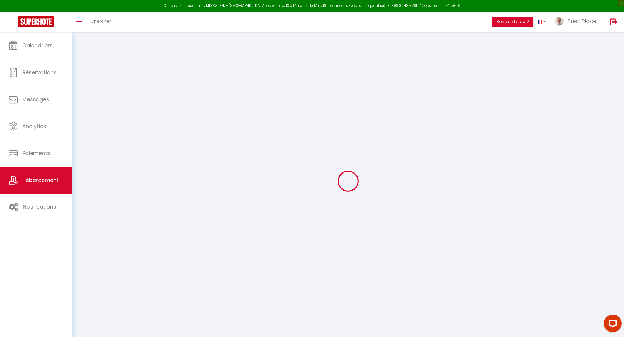
checkbox input "false"
radio input "true"
type input "0"
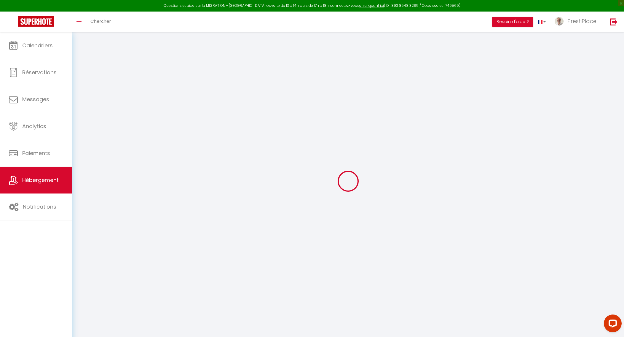
type input "0"
select select
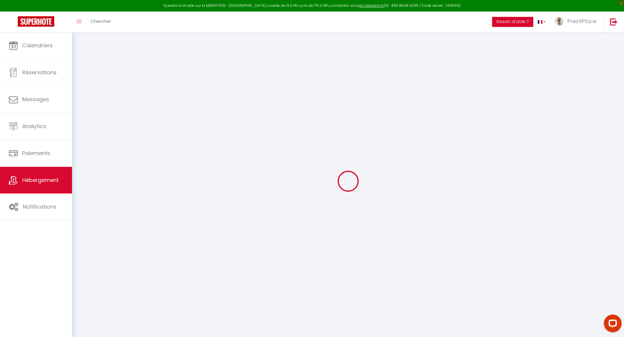
select select
checkbox input "true"
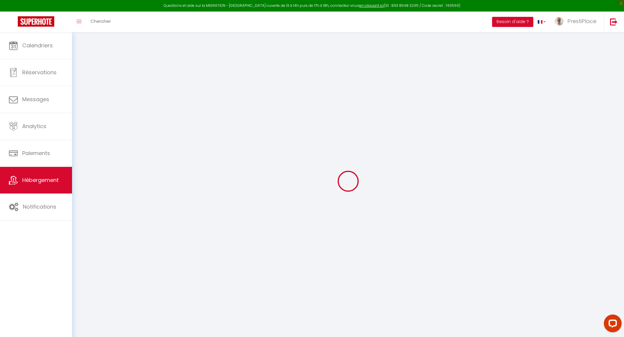
checkbox input "false"
checkbox input "true"
checkbox input "false"
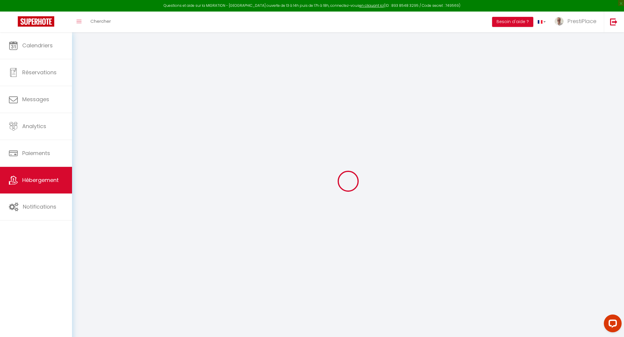
checkbox input "false"
select select "16:00"
select select "23:00"
select select "10:00"
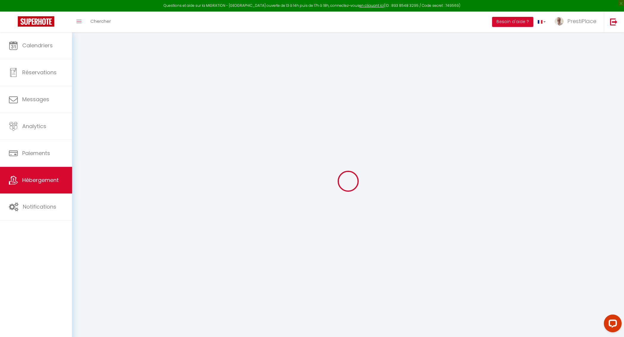
select select "360"
select select "60"
select select "02:00"
checkbox input "true"
checkbox input "false"
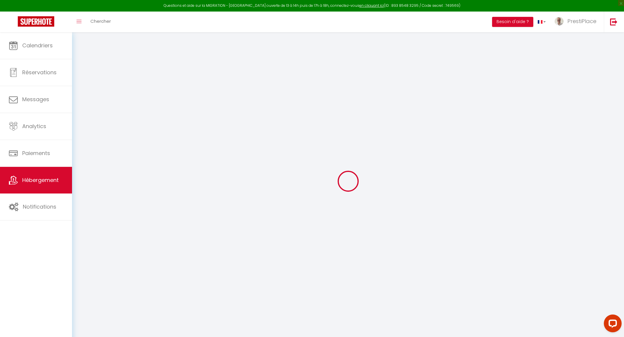
checkbox input "false"
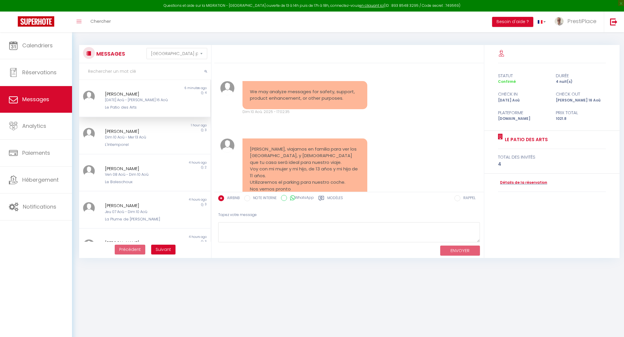
select select "message"
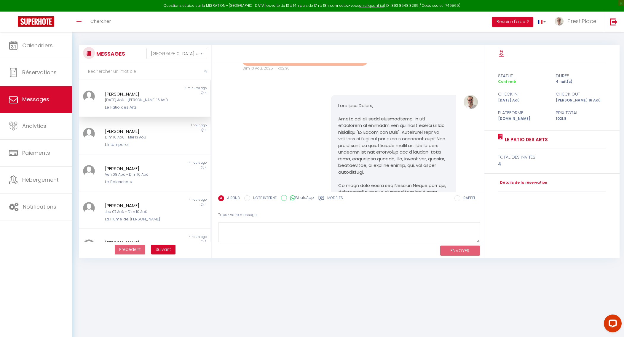
scroll to position [160, 0]
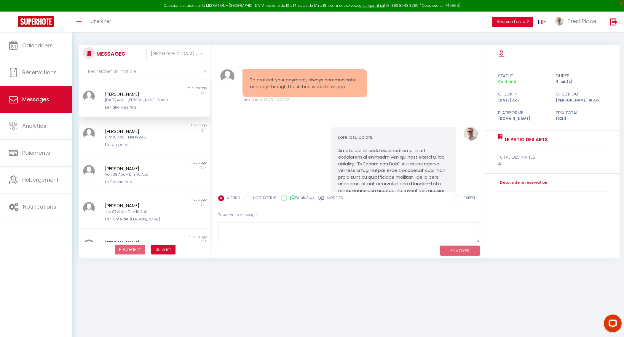
drag, startPoint x: 441, startPoint y: 158, endPoint x: 336, endPoint y: 138, distance: 106.8
click at [338, 138] on pre "https://app.cozyup.com/cid/patio-des-arts" at bounding box center [393, 274] width 110 height 280
drag, startPoint x: 336, startPoint y: 138, endPoint x: 373, endPoint y: 169, distance: 48.6
copy pre "Dear Juan Carlos, Thank you for your reservation. We are delighted to welcome y…"
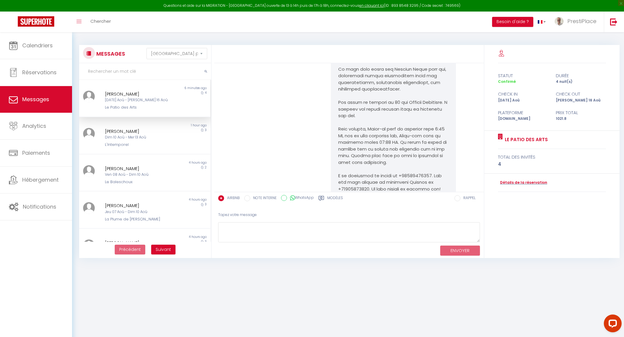
scroll to position [382, 0]
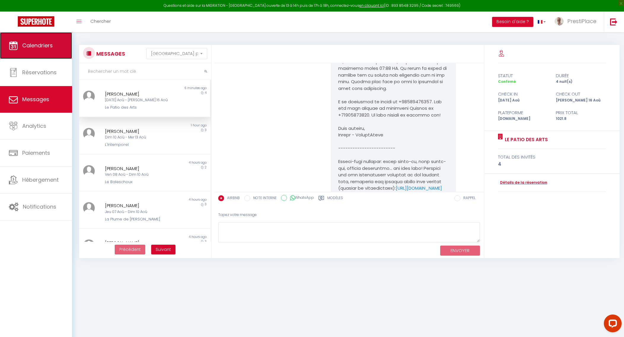
click at [36, 55] on link "Calendriers" at bounding box center [36, 45] width 72 height 27
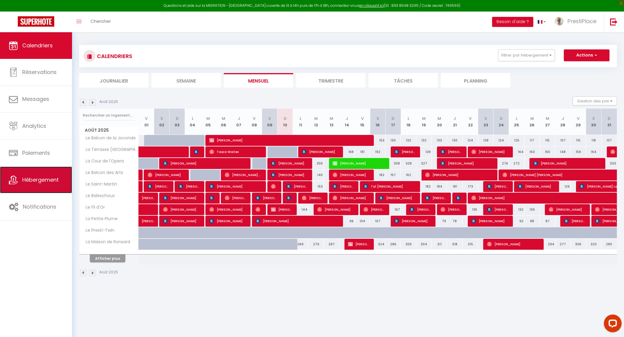
click at [57, 167] on link "Hébergement" at bounding box center [36, 180] width 72 height 27
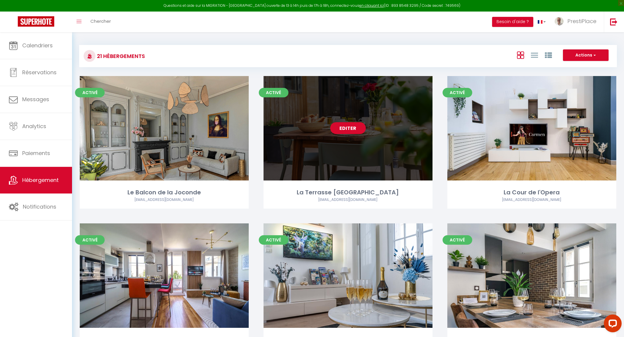
scroll to position [111, 0]
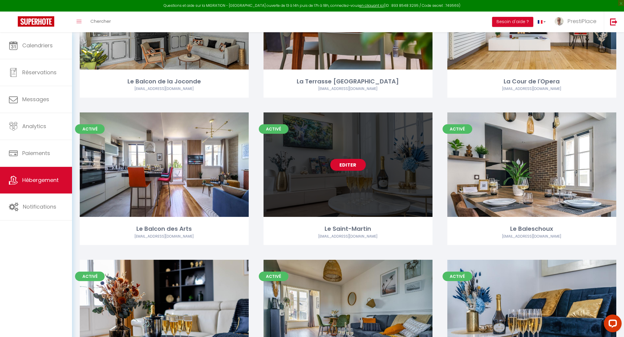
click at [345, 168] on link "Editer" at bounding box center [348, 165] width 36 height 12
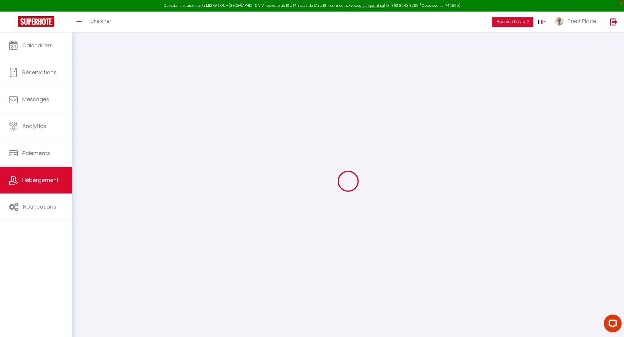
type input "Oups ! Les dates sélectionnées sont indisponibles."
type textarea "Malheureusement, les dates sélectionnées sont indisponibles ou ne respectent pa…"
type input "47.3931374"
type input "0.681031"
checkbox input "true"
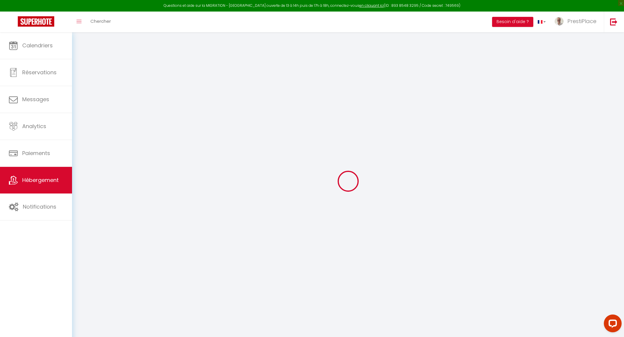
checkbox input "false"
checkbox input "true"
checkbox input "false"
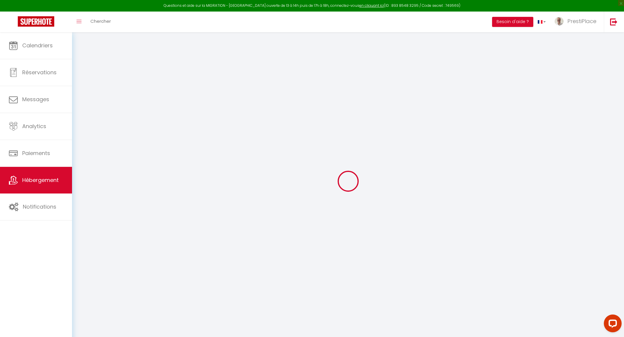
checkbox input "false"
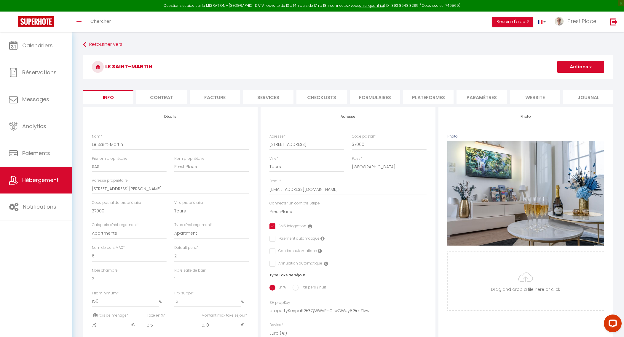
click at [536, 93] on li "website" at bounding box center [535, 97] width 50 height 15
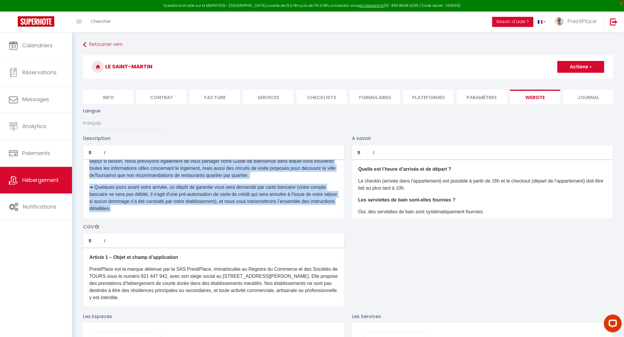
scroll to position [506, 0]
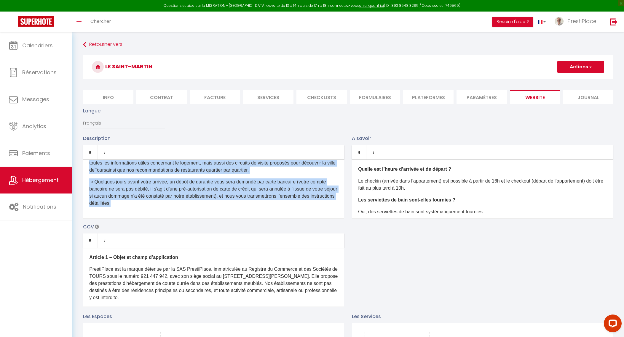
drag, startPoint x: 90, startPoint y: 179, endPoint x: 178, endPoint y: 207, distance: 92.0
click at [178, 207] on div "À la recherche d'un séjour inoubliable à Tours ? Découvrez notre logement de gr…" at bounding box center [213, 189] width 261 height 59
copy div "➔​ ​L'accès au logement est autonome, nous sommes joignables par email et télép…"
click at [176, 191] on p "➔​ ​Quelques jours avant votre arrivée, un dépôt de garantie vous sera demandé …" at bounding box center [213, 193] width 249 height 28
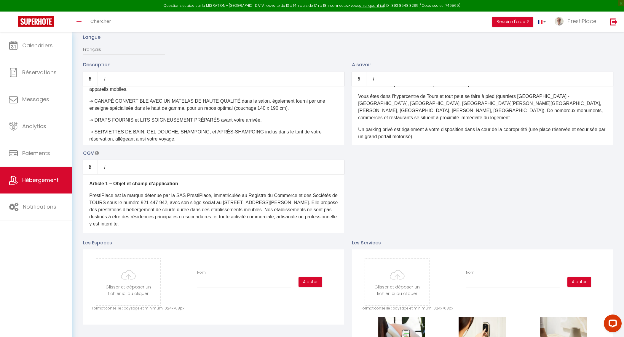
scroll to position [0, 0]
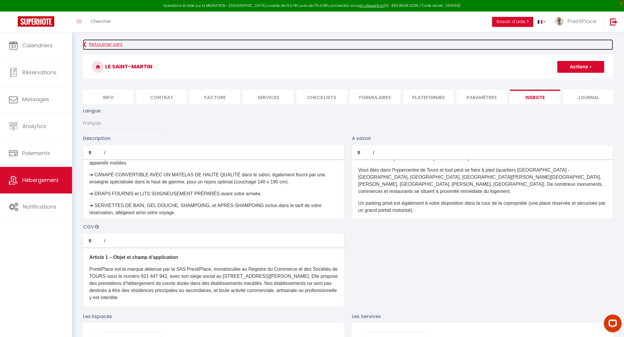
click at [89, 45] on link "Retourner vers" at bounding box center [348, 44] width 530 height 11
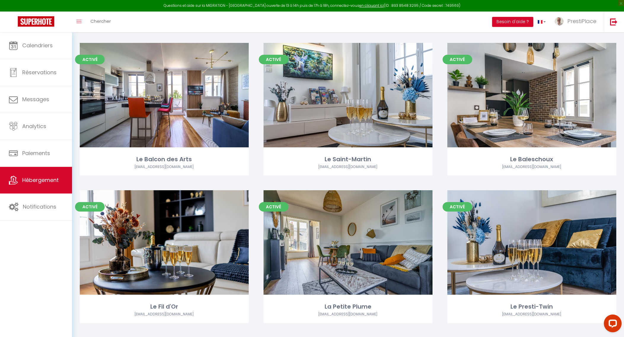
scroll to position [185, 0]
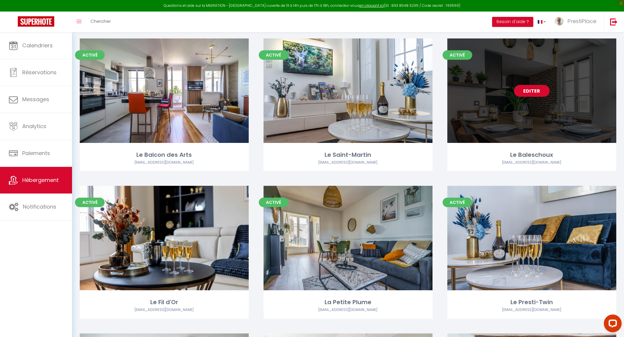
click at [531, 91] on link "Editer" at bounding box center [532, 91] width 36 height 12
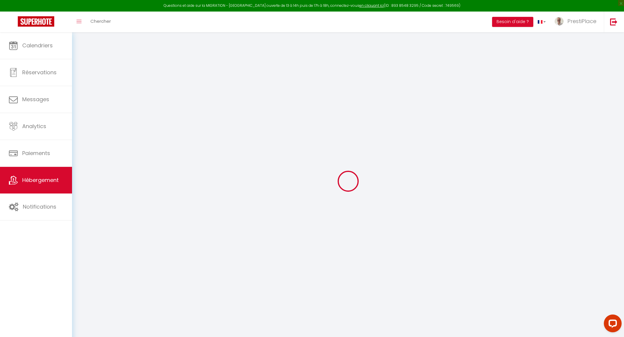
select select
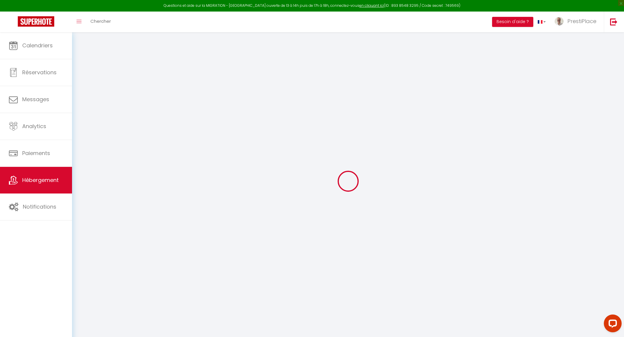
select select
checkbox input "true"
checkbox input "false"
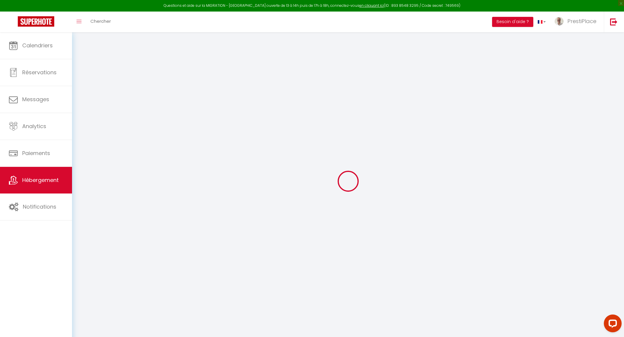
select select
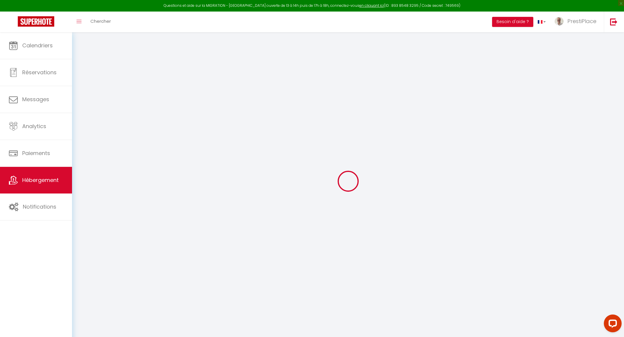
select select
checkbox input "true"
checkbox input "false"
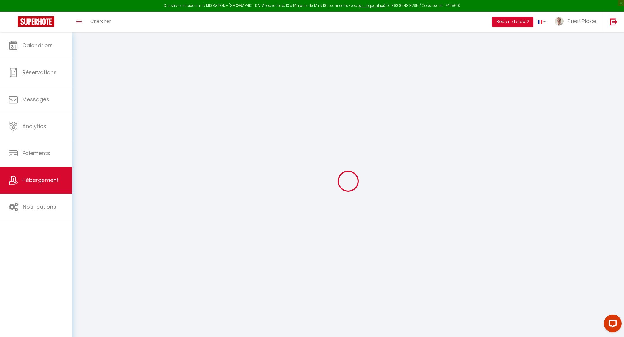
checkbox input "true"
checkbox input "false"
select select "16:00"
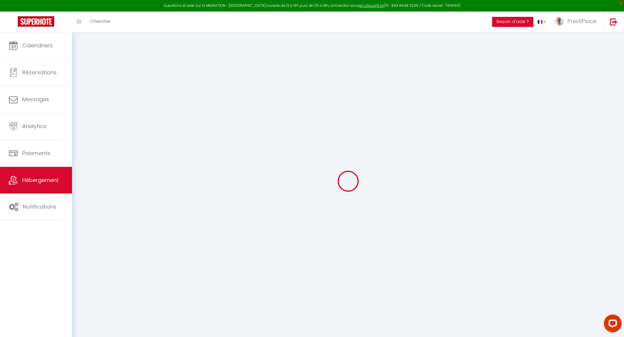
select select "23:00"
select select "10:00"
select select "360"
select select "60"
select select "02:00"
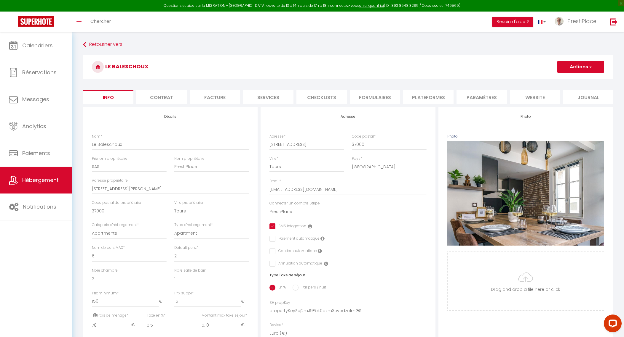
checkbox input "true"
checkbox input "false"
click at [47, 183] on span "Hébergement" at bounding box center [40, 180] width 36 height 7
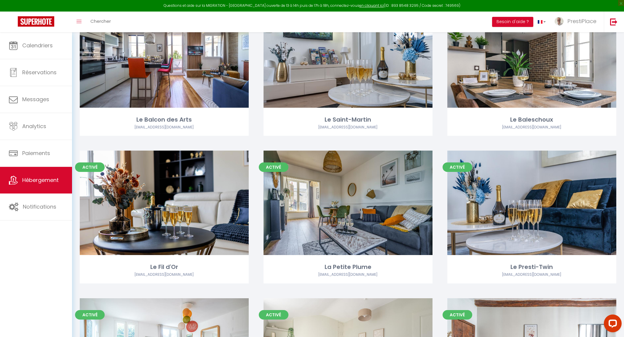
scroll to position [222, 0]
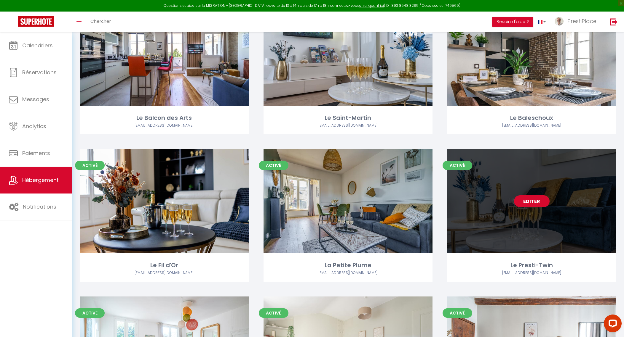
click at [532, 204] on link "Editer" at bounding box center [532, 202] width 36 height 12
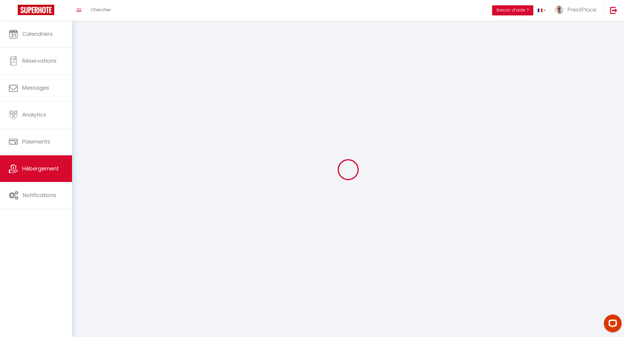
select select "1"
select select
select select "28"
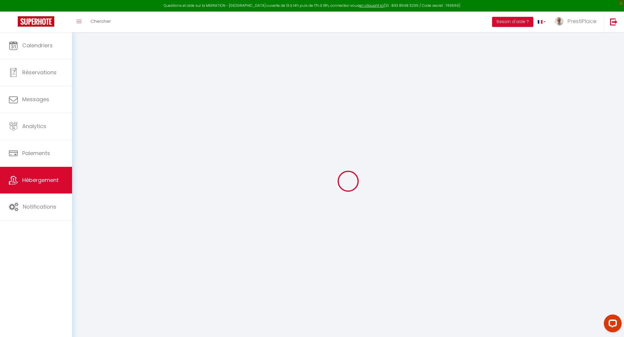
select select
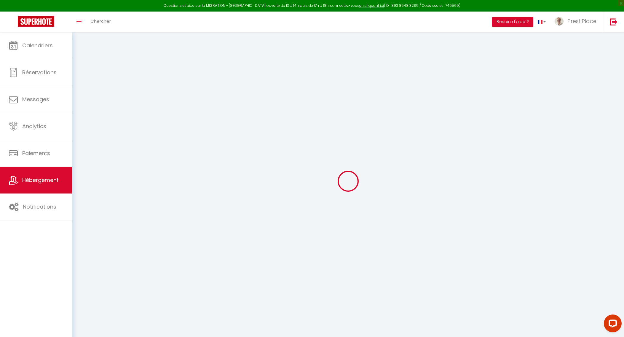
select select
checkbox input "false"
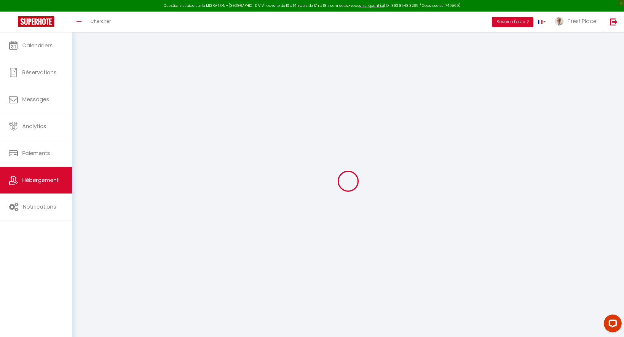
select select
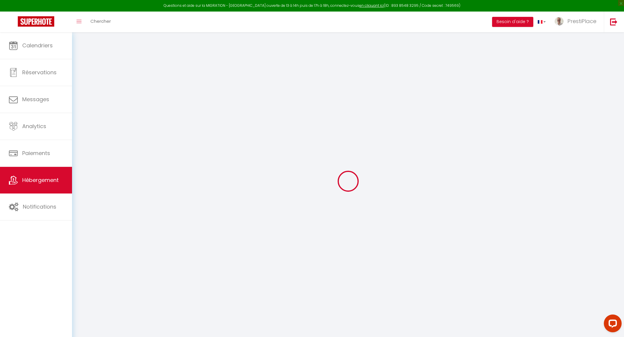
select select
checkbox input "false"
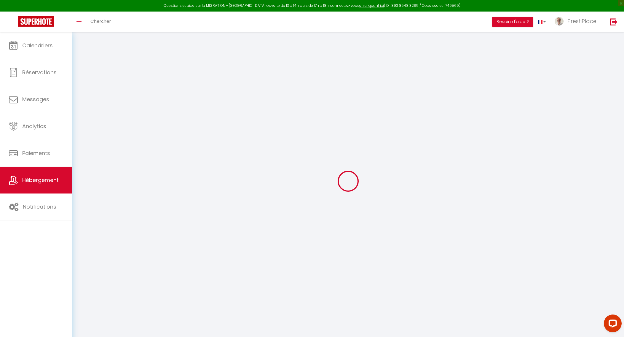
checkbox input "false"
select select
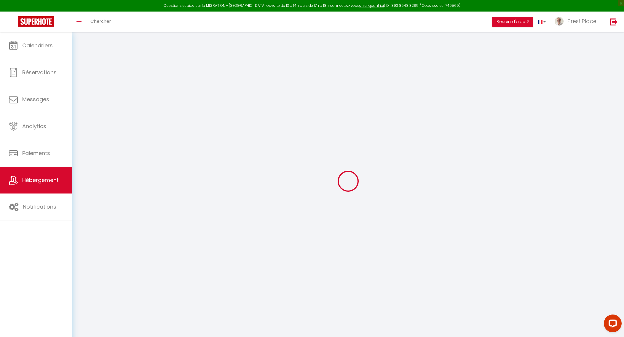
select select
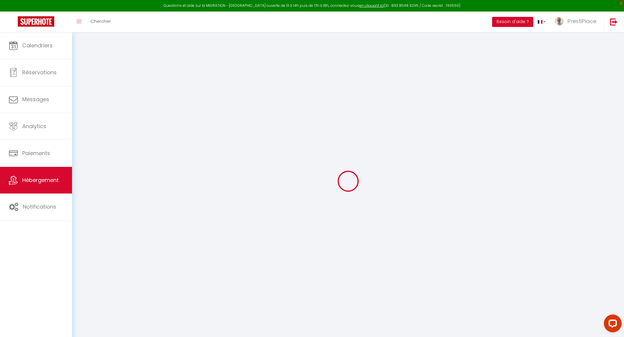
checkbox input "false"
select select
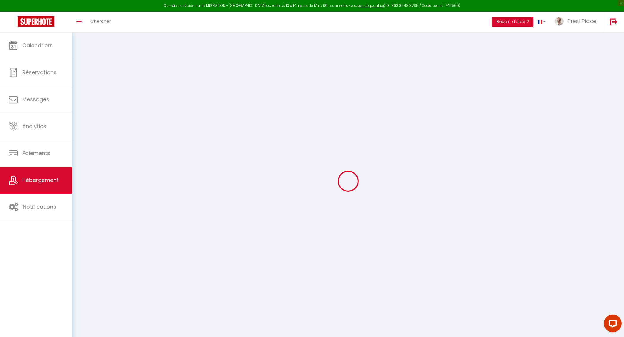
select select
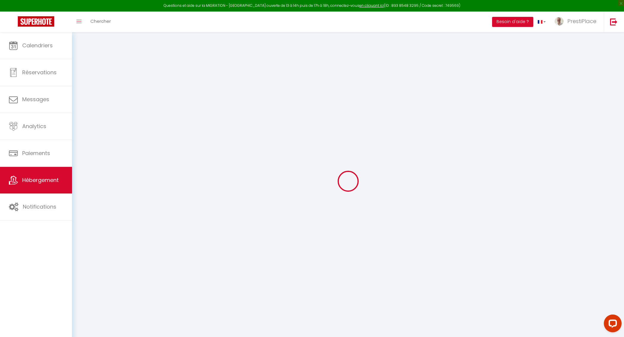
select select
checkbox input "false"
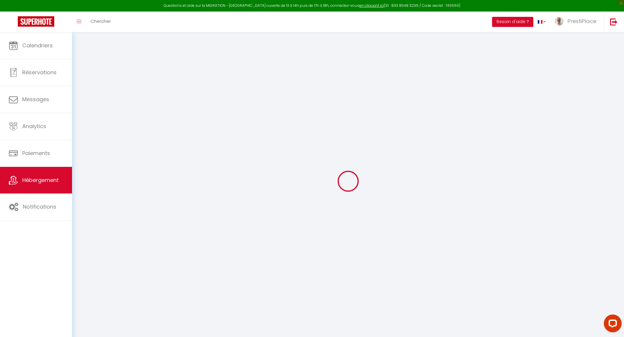
checkbox input "false"
select select
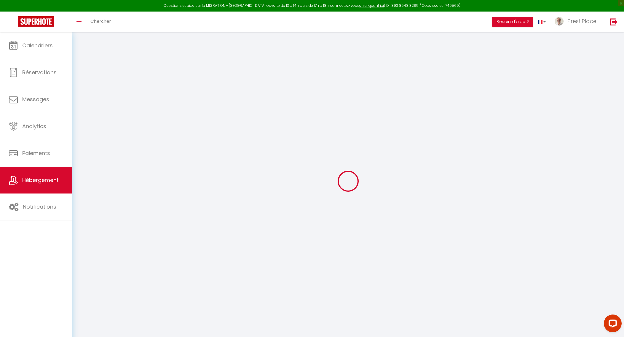
select select
checkbox input "false"
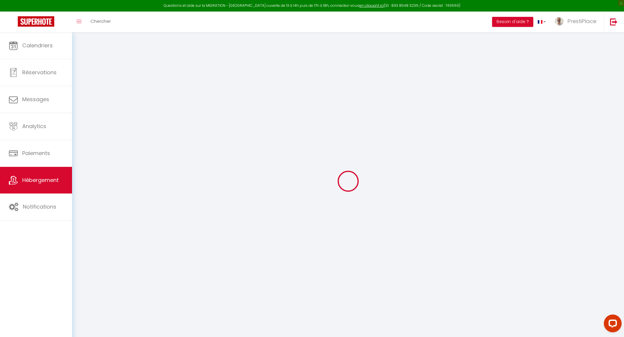
checkbox input "false"
select select
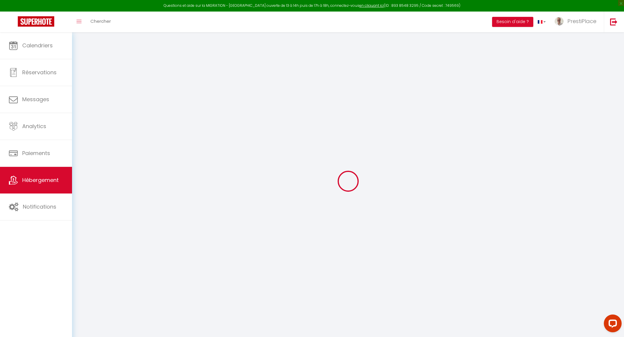
select select
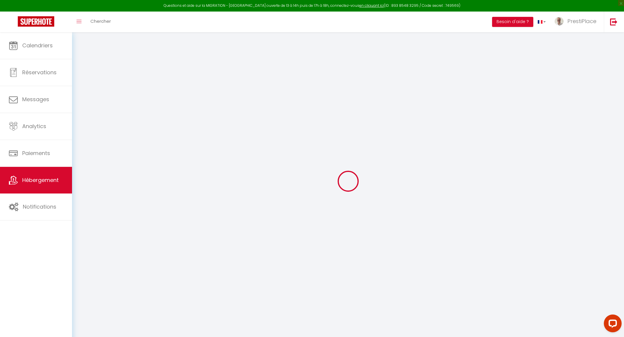
select select
checkbox input "false"
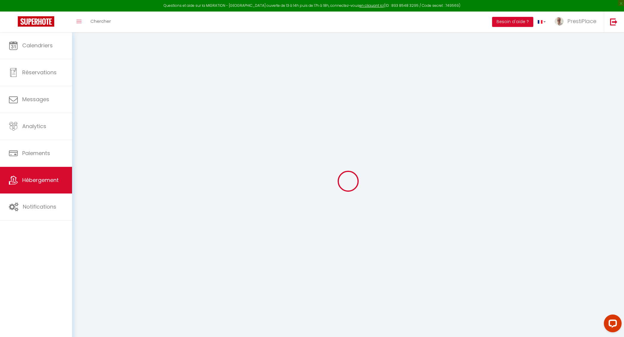
select select
type input "Le Presti-Twin"
type input "SAS"
type input "PrestiPlace"
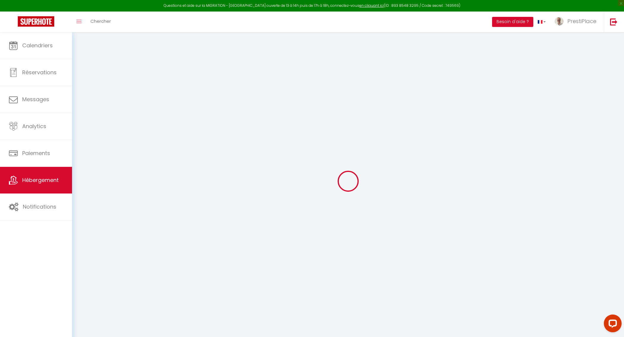
type input "[STREET_ADDRESS]"
type input "37000"
type input "Tours"
select select "12"
select select "6"
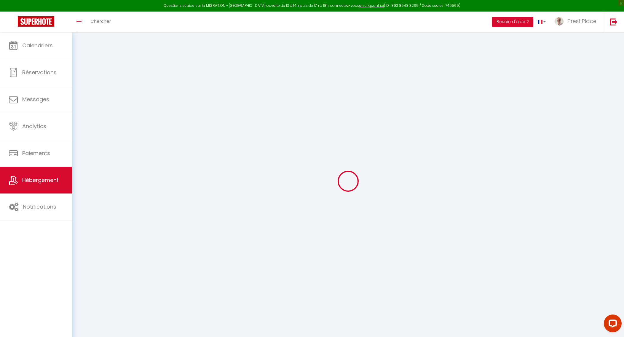
select select "4"
select select "2"
type input "300"
type input "15"
type input "160"
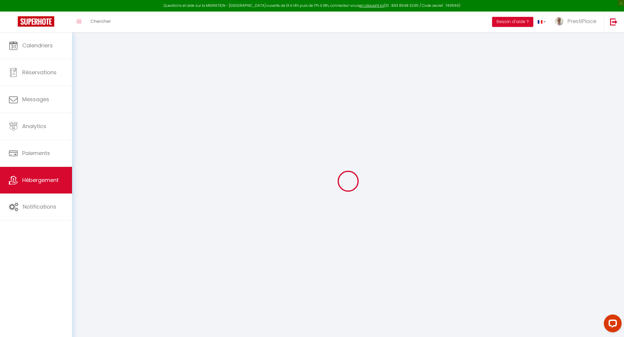
type input "5.5"
type input "5.1"
type input "1000"
select select
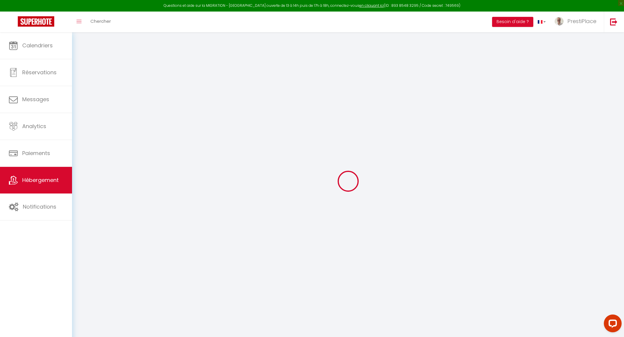
select select
type input "3 rue Baleschoux"
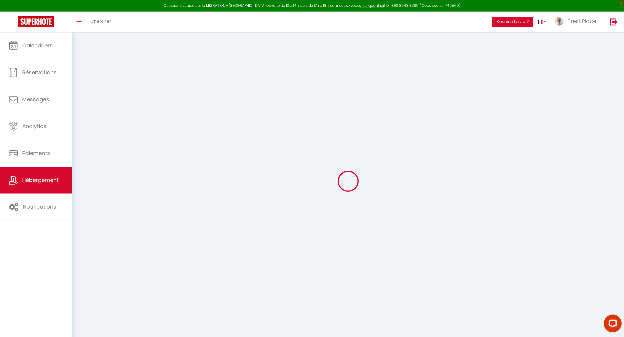
type input "37000"
type input "Tours"
type input "[EMAIL_ADDRESS][DOMAIN_NAME]"
select select "10903"
checkbox input "true"
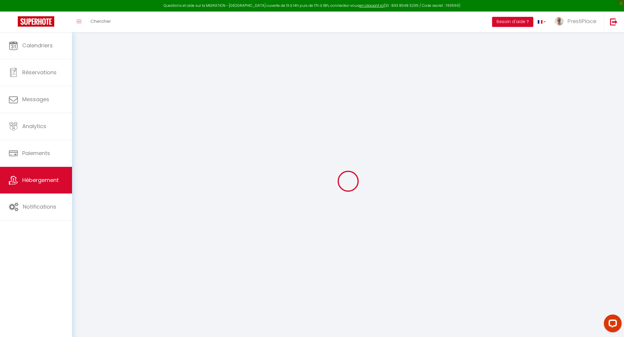
checkbox input "false"
radio input "true"
type input "0"
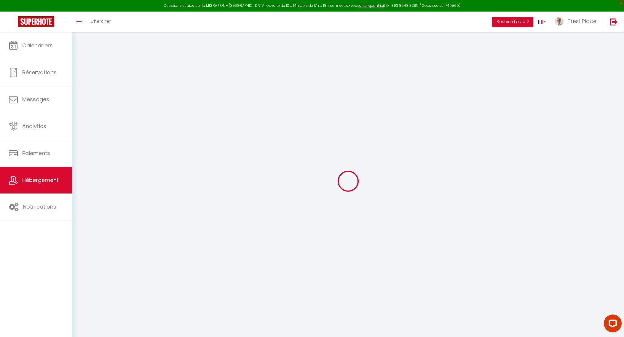
type input "0"
select select
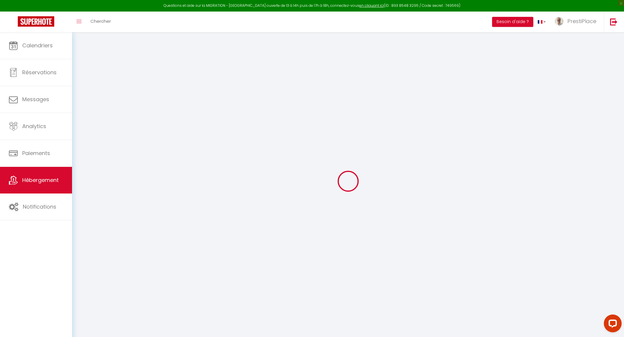
select select
checkbox input "true"
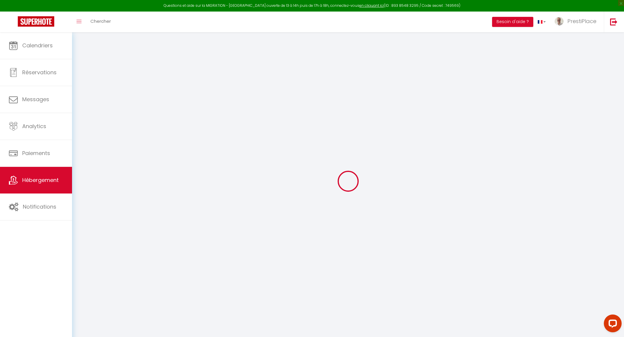
checkbox input "false"
select select
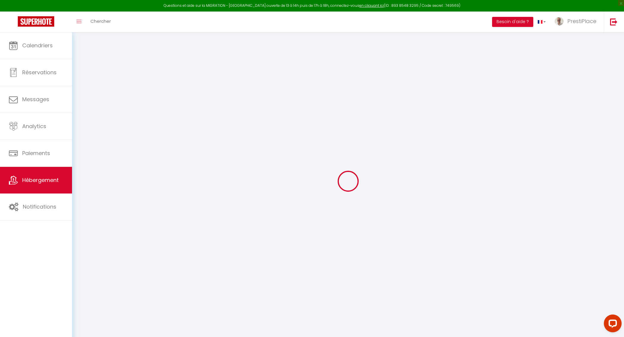
select select
checkbox input "true"
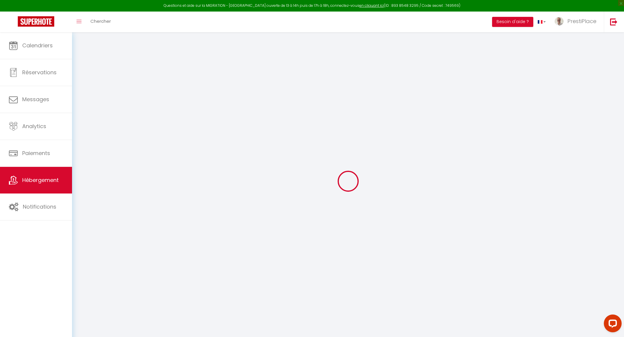
checkbox input "false"
checkbox input "true"
checkbox input "false"
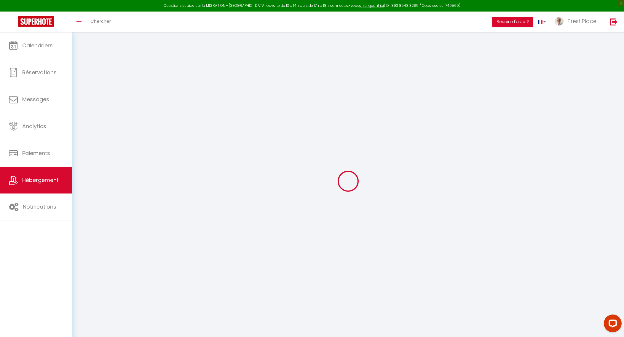
checkbox input "false"
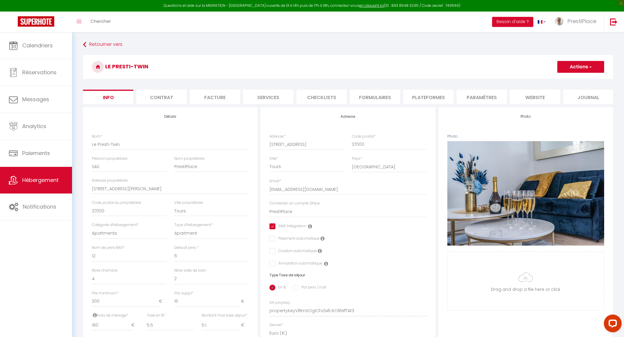
checkbox input "true"
checkbox input "false"
click at [524, 99] on li "website" at bounding box center [535, 97] width 50 height 15
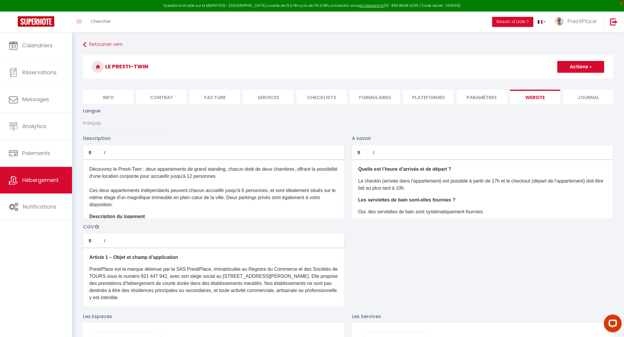
click at [228, 207] on p "Découvrez le Presti-Twin : deux appartements de grand standing, chacun doté de …" at bounding box center [213, 187] width 249 height 43
click at [186, 190] on p "Découvrez le Presti-Twin : deux appartements de grand standing, chacun doté de …" at bounding box center [213, 187] width 249 height 43
click at [151, 209] on p "Découvrez le Presti-Twin : deux appartements de grand standing, chacun doté de …" at bounding box center [213, 187] width 249 height 43
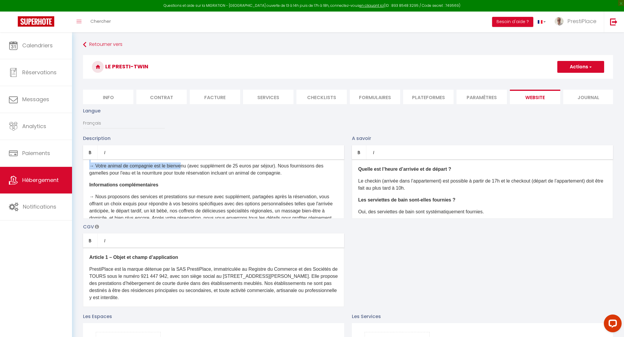
scroll to position [348, 0]
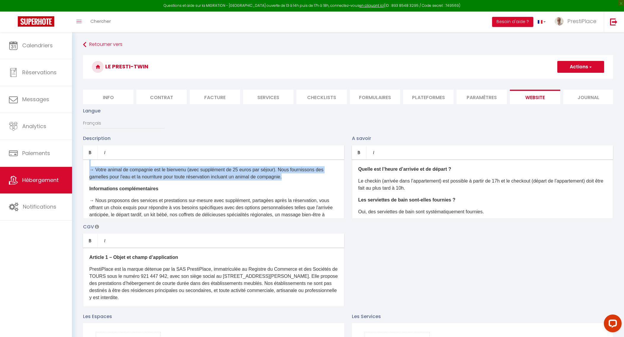
drag, startPoint x: 89, startPoint y: 176, endPoint x: 302, endPoint y: 182, distance: 213.1
click at [302, 182] on div "Découvrez le Presti-Twin : deux appartements de grand standing, chacun doté de …" at bounding box center [213, 189] width 261 height 59
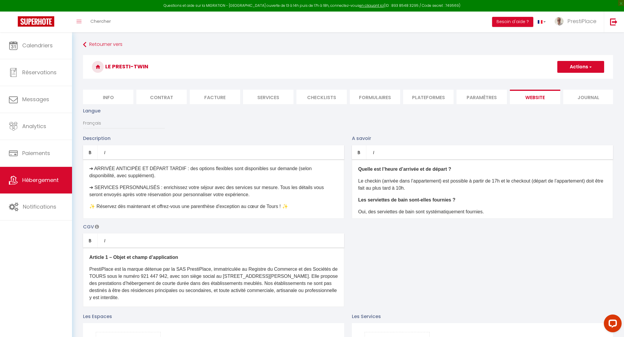
scroll to position [424, 0]
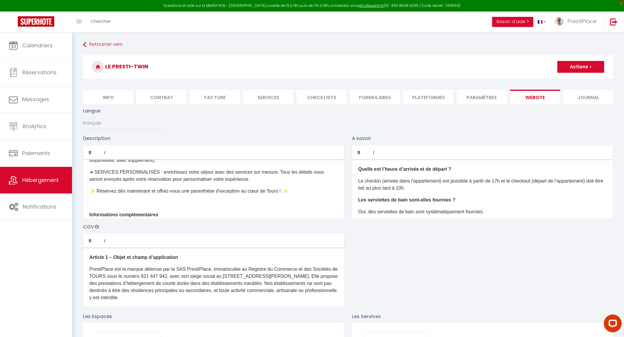
click at [181, 203] on p at bounding box center [213, 203] width 249 height 7
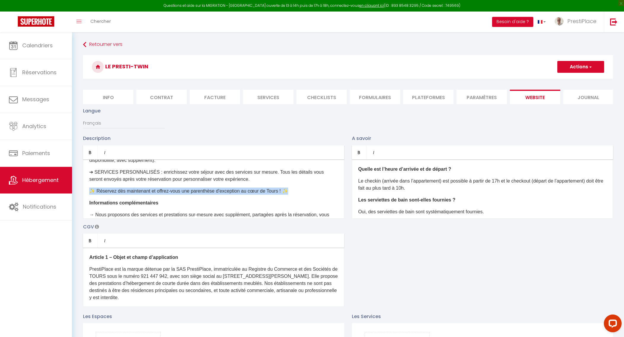
drag, startPoint x: 90, startPoint y: 189, endPoint x: 298, endPoint y: 192, distance: 207.4
click at [298, 191] on p "✨ Réservez dès maintenant et offrez-vous une parenthèse d'exception au cœur de …" at bounding box center [213, 191] width 249 height 7
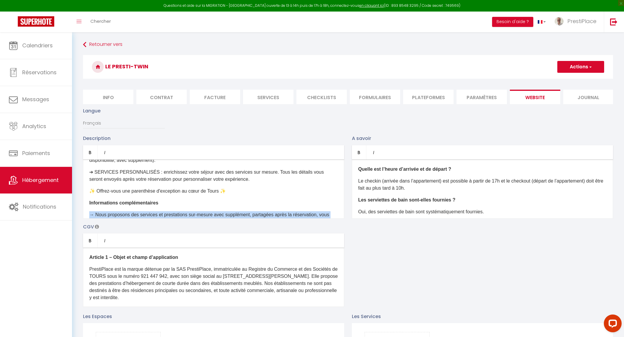
scroll to position [523, 0]
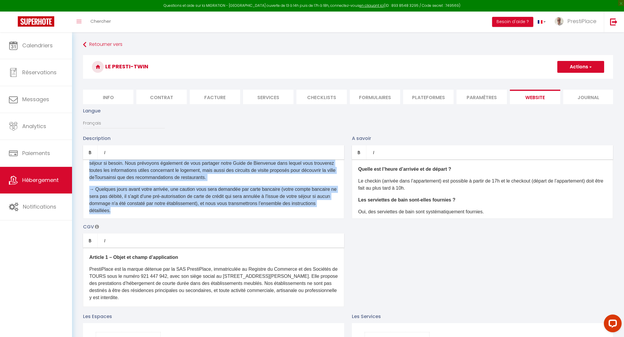
drag, startPoint x: 90, startPoint y: 213, endPoint x: 260, endPoint y: 232, distance: 170.3
click at [260, 232] on div "Description Bold Italic Rich text editor Découvrez le Presti-Twin : deux appart…" at bounding box center [348, 221] width 538 height 172
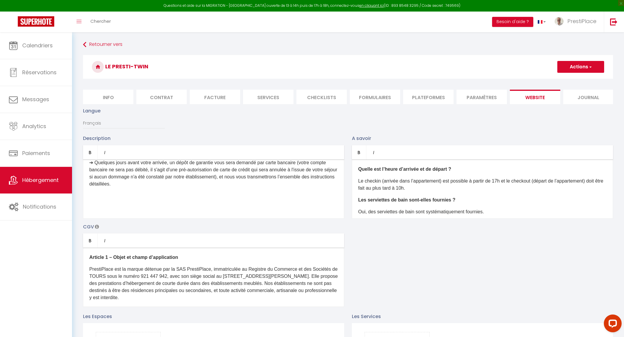
scroll to position [440, 0]
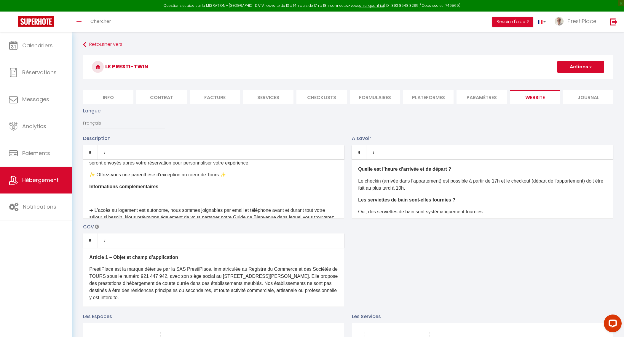
click at [161, 193] on div "Découvrez le Presti-Twin : deux appartements de grand standing, chacun doté de …" at bounding box center [213, 189] width 261 height 59
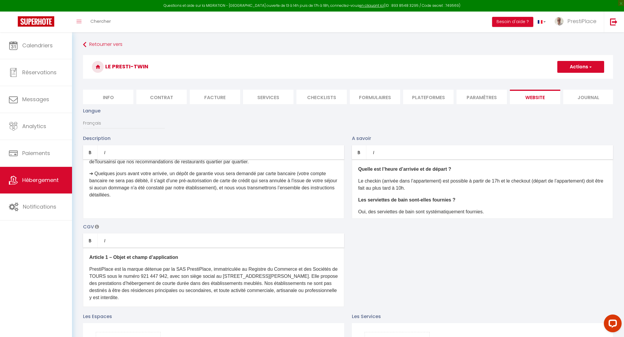
scroll to position [502, 0]
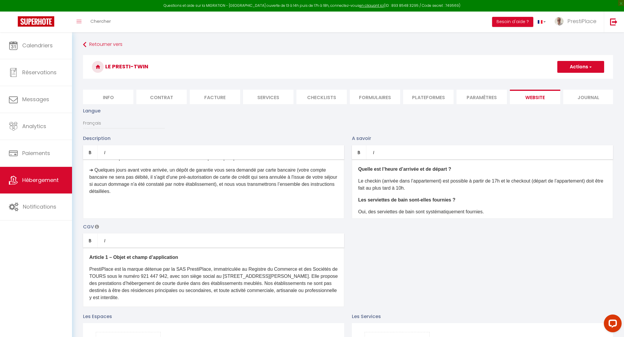
click at [198, 216] on div "Découvrez le Presti-Twin : deux appartements de grand standing, chacun doté de …" at bounding box center [213, 189] width 261 height 59
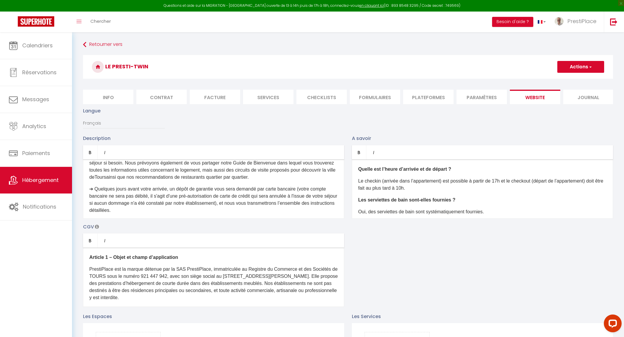
scroll to position [446, 0]
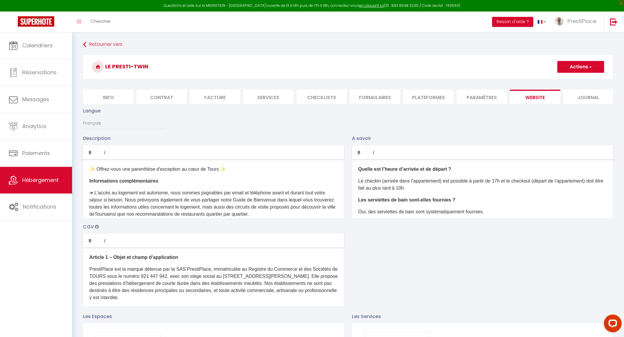
click at [116, 191] on p "➔​ ​L'accès au logement est autonome, nous sommes joignables par email et télép…" at bounding box center [213, 204] width 249 height 28
click at [138, 190] on p "➔​ ​L'accès aux logement est autonome, nous sommes joignables par email et télé…" at bounding box center [213, 204] width 249 height 28
click at [140, 192] on p "➔​ ​L'accès aux logement est autonome, nous sommes joignables par email et télé…" at bounding box center [213, 204] width 249 height 28
click at [201, 178] on p "​ ​Informations complémentaires ​" at bounding box center [213, 181] width 249 height 7
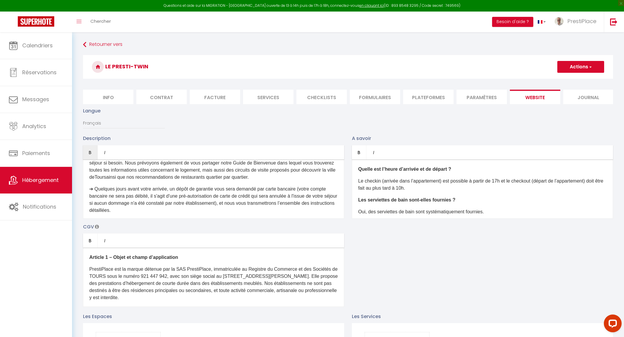
scroll to position [134, 0]
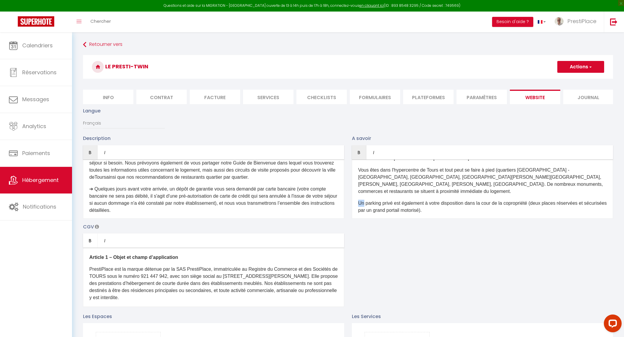
drag, startPoint x: 363, startPoint y: 202, endPoint x: 359, endPoint y: 201, distance: 3.9
click at [359, 201] on p "Un parking privé est également à votre disposition dans la cour de la coproprié…" at bounding box center [482, 207] width 249 height 14
click at [526, 209] on p "Deux places de parking sont également à votre disposition dans la cour de la co…" at bounding box center [482, 207] width 249 height 14
click at [497, 209] on p "Deux places de parking sont également à votre disposition dans la cour de la co…" at bounding box center [482, 207] width 249 height 14
click at [577, 65] on button "Actions" at bounding box center [580, 67] width 47 height 12
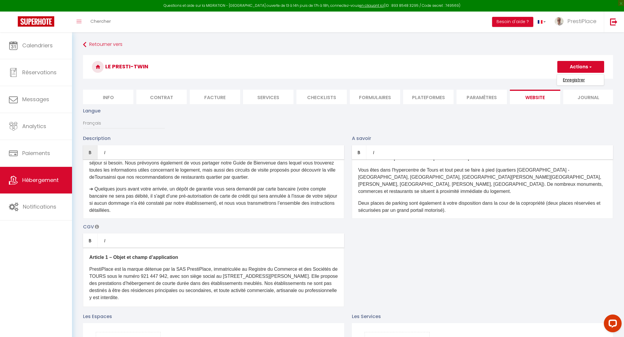
click at [574, 78] on input "Enregistrer" at bounding box center [574, 80] width 22 height 6
checkbox input "true"
checkbox input "false"
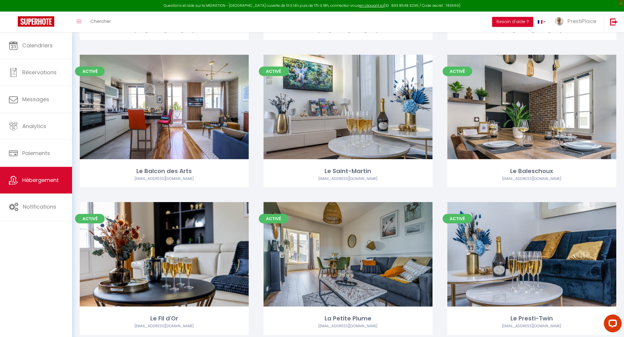
scroll to position [222, 0]
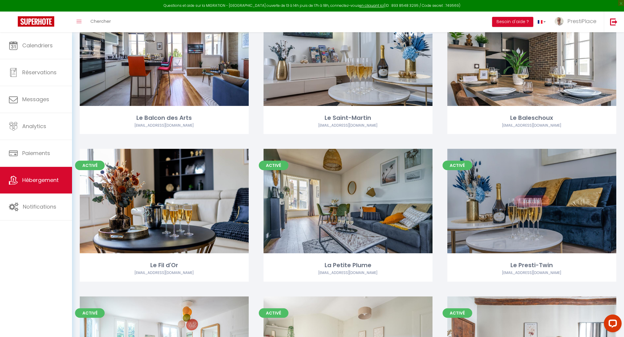
click at [534, 203] on link "Editer" at bounding box center [532, 202] width 36 height 12
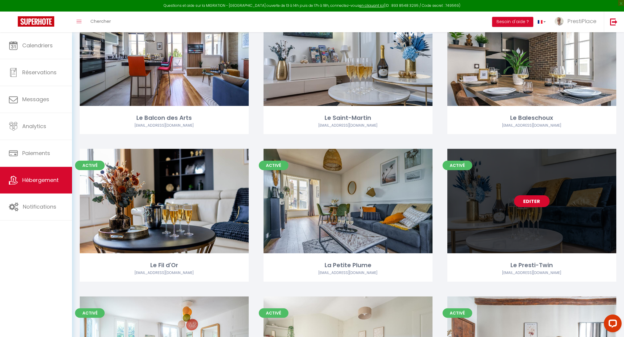
click at [534, 203] on link "Editer" at bounding box center [532, 202] width 36 height 12
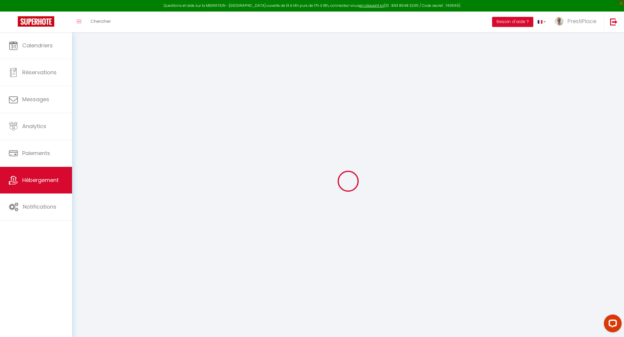
click at [268, 236] on div at bounding box center [348, 181] width 538 height 284
select select
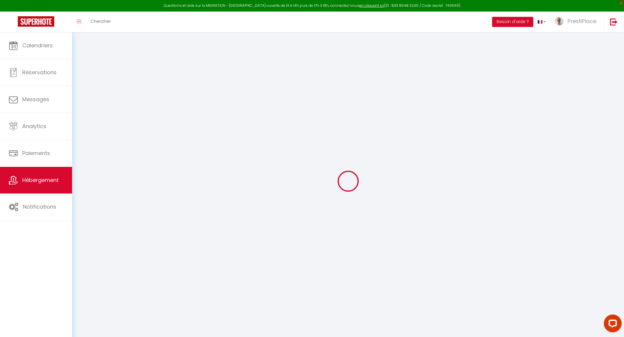
select select
checkbox input "false"
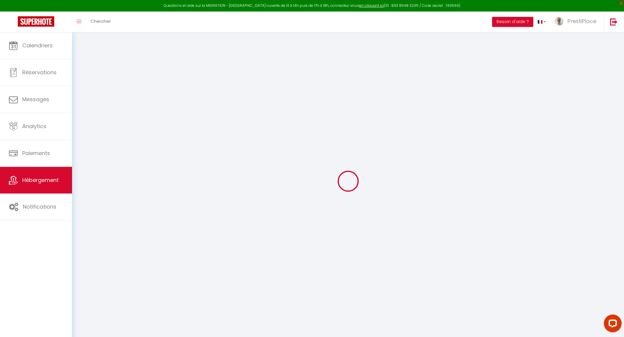
checkbox input "false"
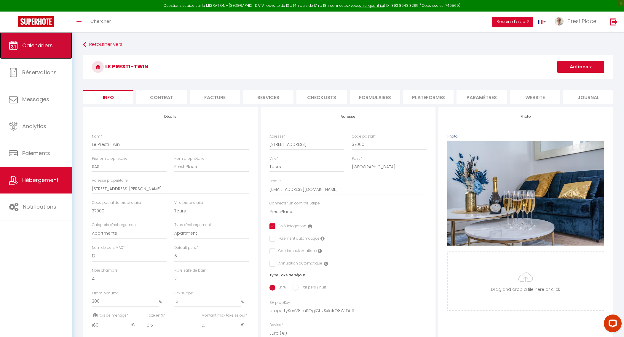
click at [42, 48] on span "Calendriers" at bounding box center [37, 45] width 31 height 7
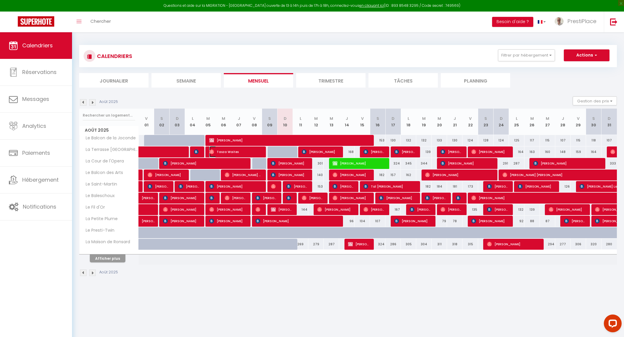
click at [224, 155] on span "Tasza Waites" at bounding box center [234, 151] width 51 height 11
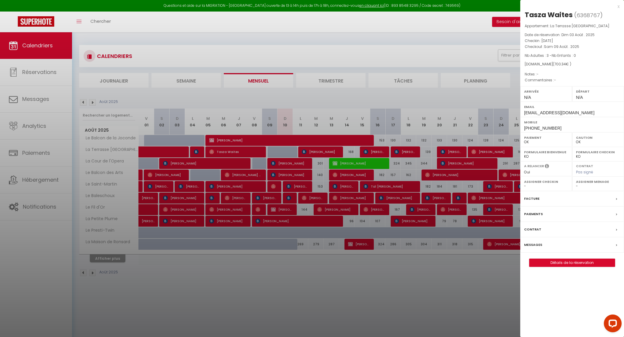
click at [531, 247] on label "Messages" at bounding box center [533, 245] width 18 height 6
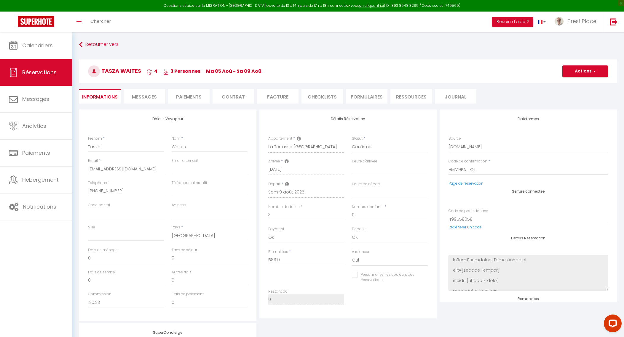
click at [153, 95] on span "Messages" at bounding box center [144, 97] width 25 height 7
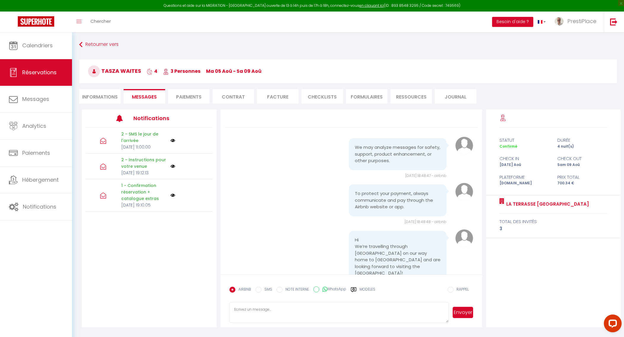
scroll to position [1201, 0]
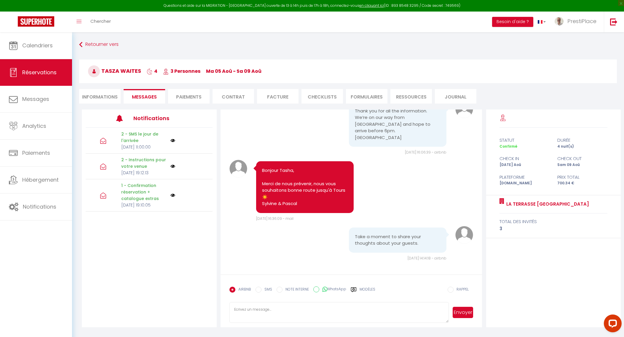
click at [280, 313] on textarea at bounding box center [339, 313] width 220 height 21
click at [370, 286] on div "AIRBNB SMS NOTE INTERNE WhatsApp Modèles" at bounding box center [302, 291] width 146 height 15
click at [368, 288] on label "Modèles" at bounding box center [367, 292] width 16 height 10
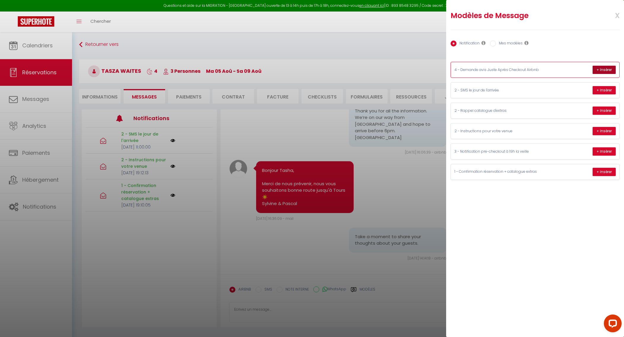
click at [606, 70] on button "+ Insérer" at bounding box center [603, 70] width 23 height 8
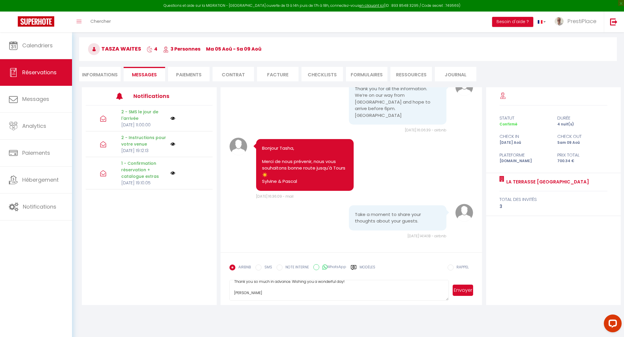
scroll to position [32, 0]
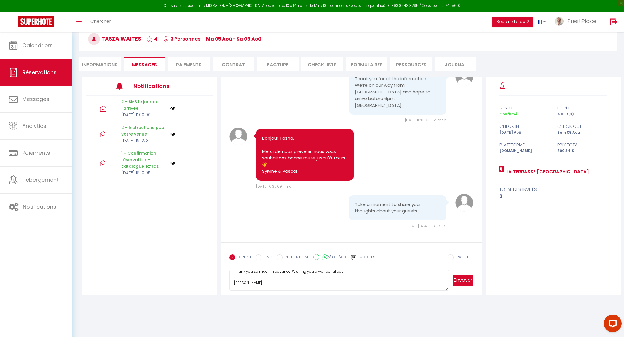
drag, startPoint x: 234, startPoint y: 311, endPoint x: 370, endPoint y: 334, distance: 138.0
click at [370, 334] on body "Questions et aide sur la MIGRATION - Salle Zoom ouverte de 13 à 14h puis de 17h…" at bounding box center [312, 168] width 624 height 337
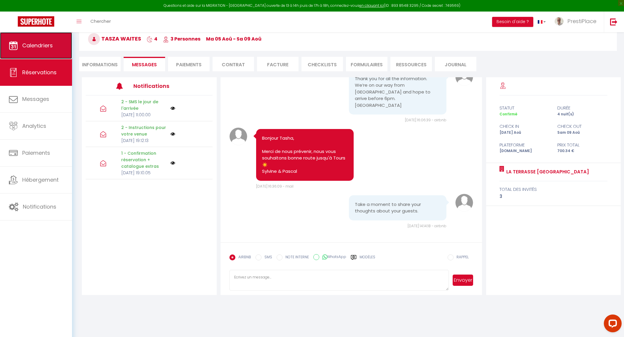
click at [35, 54] on link "Calendriers" at bounding box center [36, 45] width 72 height 27
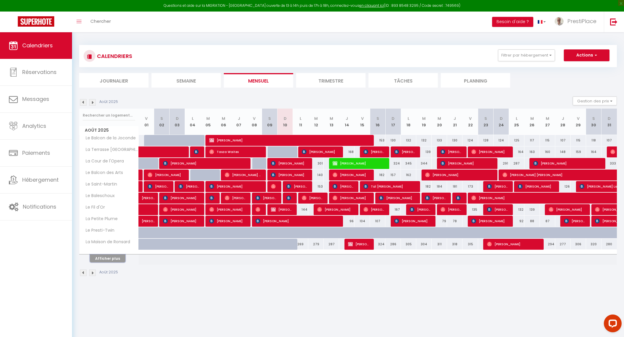
click at [108, 259] on button "Afficher plus" at bounding box center [108, 259] width 36 height 8
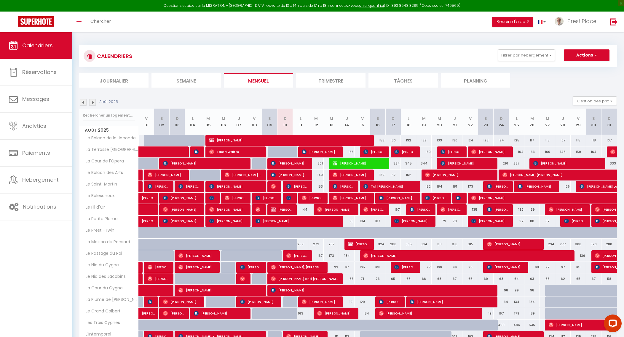
click at [92, 100] on img at bounding box center [92, 102] width 7 height 7
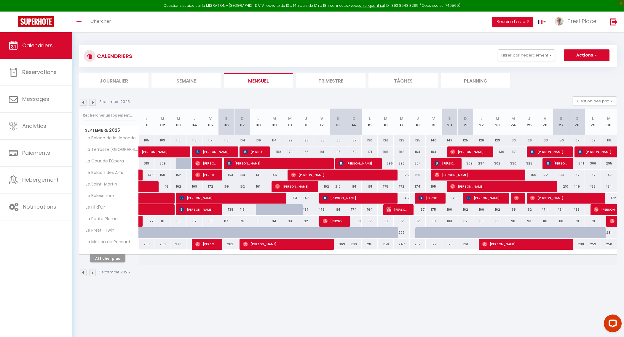
click at [84, 102] on img at bounding box center [83, 102] width 7 height 7
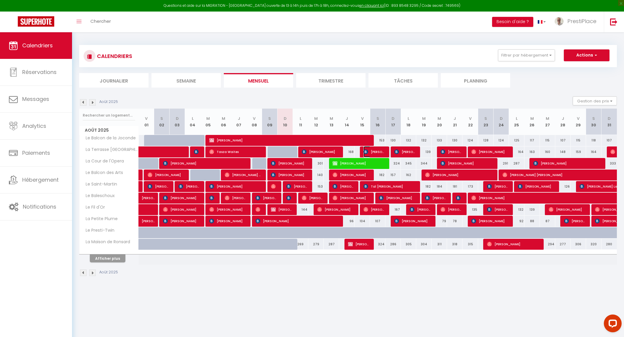
click at [376, 154] on span "Jacques Chapel" at bounding box center [373, 151] width 20 height 11
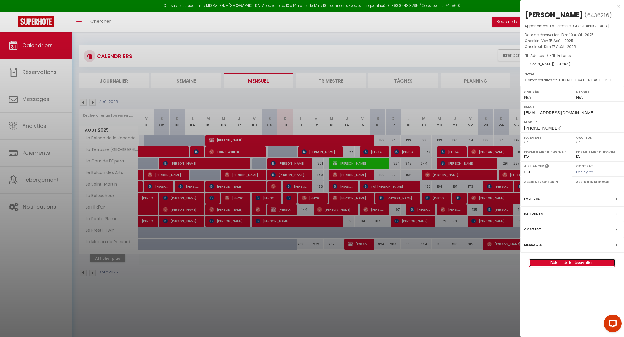
click at [580, 262] on link "Détails de la réservation" at bounding box center [571, 263] width 85 height 8
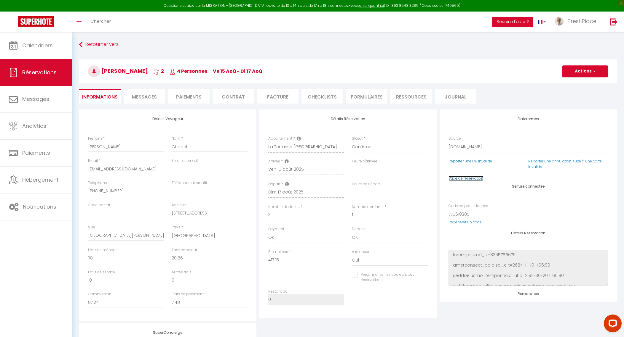
click at [462, 180] on link "Page de réservation" at bounding box center [465, 178] width 35 height 5
click at [146, 96] on span "Messages" at bounding box center [144, 97] width 25 height 7
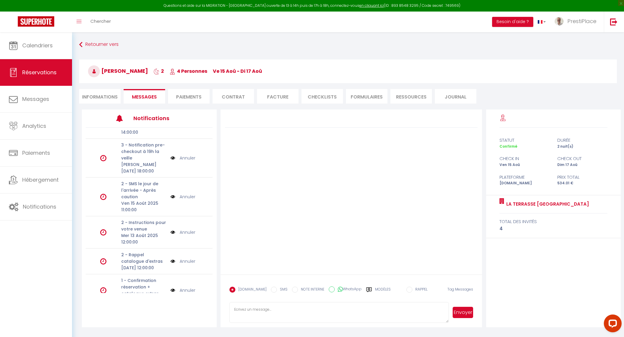
scroll to position [54, 0]
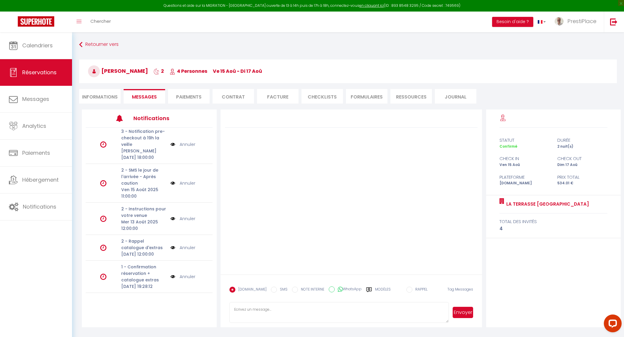
click at [170, 274] on img at bounding box center [172, 277] width 5 height 7
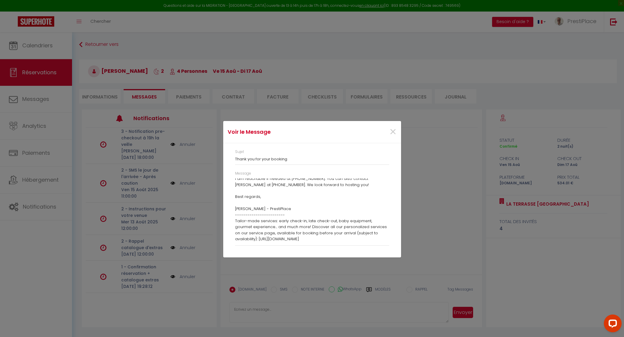
scroll to position [129, 0]
click at [390, 130] on span "×" at bounding box center [392, 132] width 7 height 18
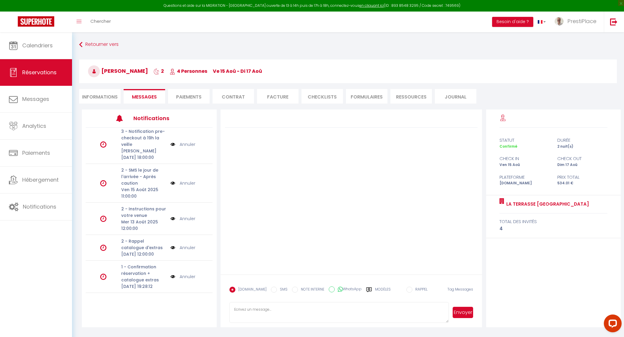
scroll to position [0, 0]
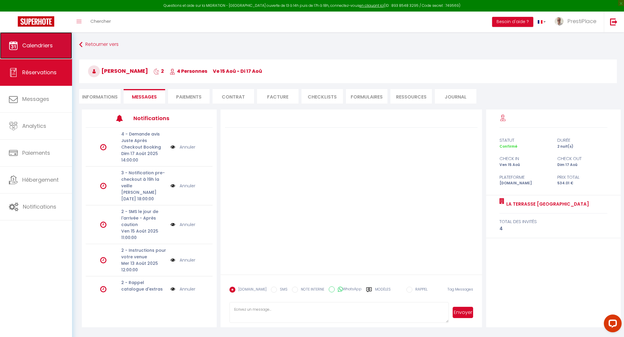
click at [35, 47] on span "Calendriers" at bounding box center [37, 45] width 31 height 7
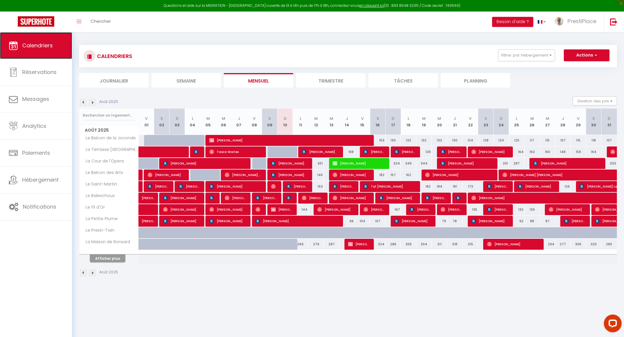
click at [32, 50] on link "Calendriers" at bounding box center [36, 45] width 72 height 27
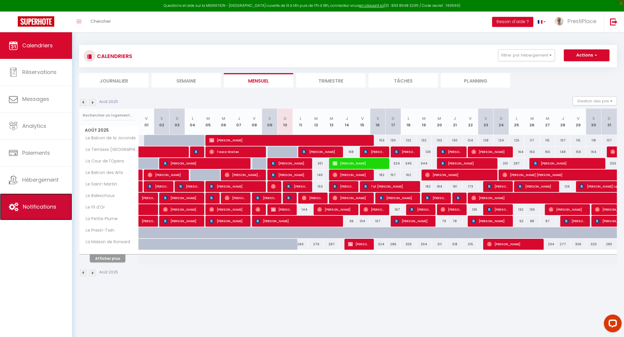
click at [47, 204] on span "Notifications" at bounding box center [39, 206] width 33 height 7
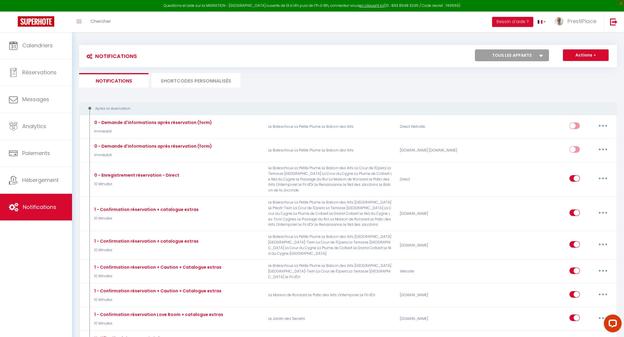
click at [196, 81] on li "SHORTCODES PERSONNALISÉS" at bounding box center [195, 80] width 89 height 15
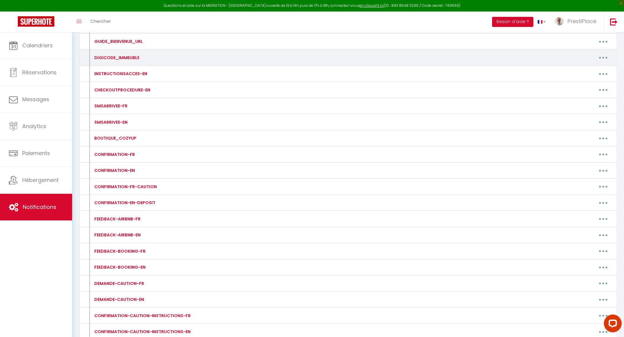
scroll to position [111, 0]
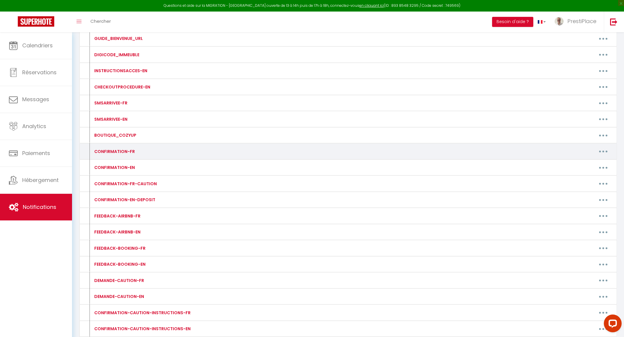
click at [607, 151] on button "button" at bounding box center [603, 151] width 17 height 9
click at [574, 163] on link "Editer" at bounding box center [588, 165] width 44 height 10
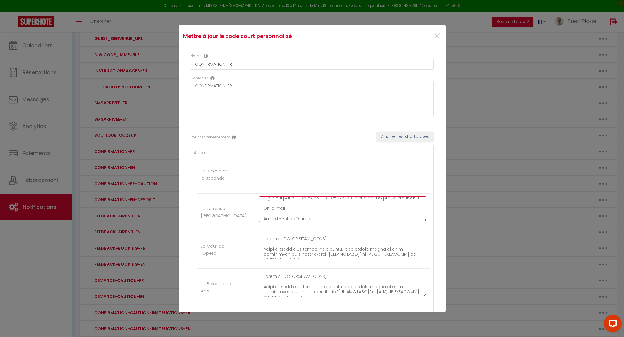
scroll to position [135, 0]
drag, startPoint x: 262, startPoint y: 201, endPoint x: 428, endPoint y: 231, distance: 168.9
click at [294, 158] on li "Le Balcon de la Joconde" at bounding box center [313, 175] width 233 height 38
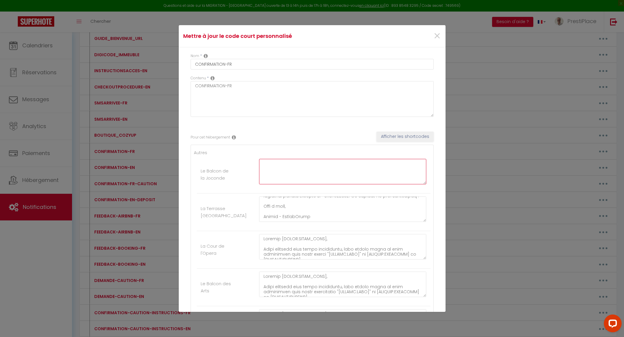
click at [297, 169] on textarea at bounding box center [342, 171] width 167 height 25
paste textarea "Bonjour [GUEST:FIRST_NAME], Merci beaucoup pour votre réservation, nous sommes …"
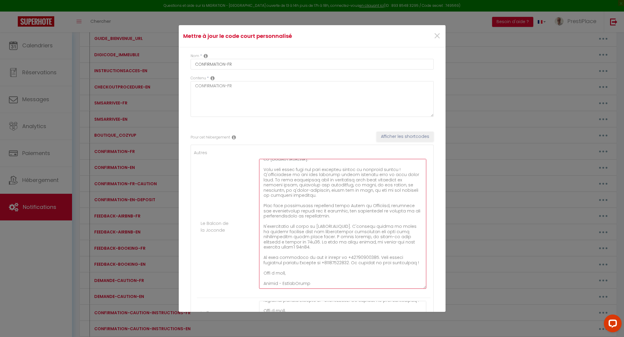
scroll to position [28, 0]
drag, startPoint x: 419, startPoint y: 183, endPoint x: 443, endPoint y: 289, distance: 108.5
click at [443, 289] on div "Mettre à jour le code court personnalisé × Nom * CONFIRMATION-FR Contenu * CONF…" at bounding box center [312, 168] width 267 height 287
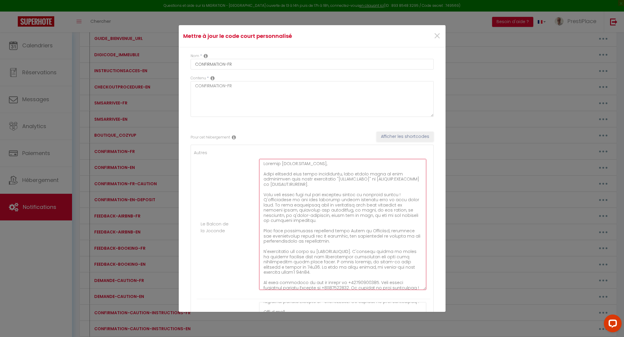
drag, startPoint x: 293, startPoint y: 200, endPoint x: 352, endPoint y: 200, distance: 58.7
click at [352, 200] on textarea at bounding box center [342, 224] width 167 height 131
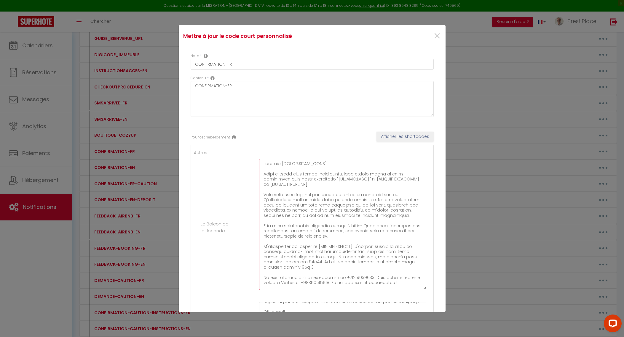
click at [322, 199] on textarea at bounding box center [342, 224] width 167 height 131
click at [326, 191] on textarea at bounding box center [342, 224] width 167 height 131
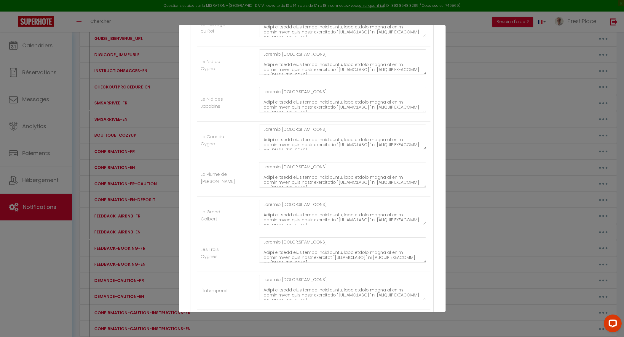
scroll to position [785, 0]
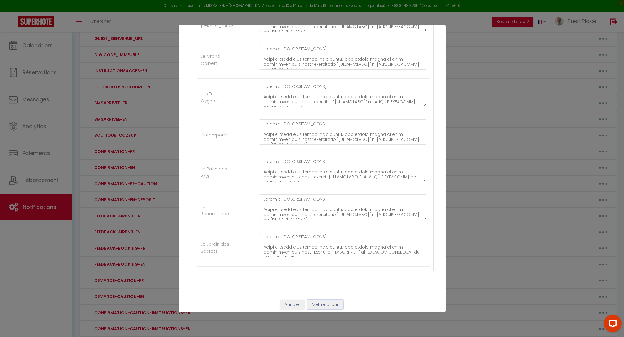
click at [322, 300] on button "Mettre à jour" at bounding box center [325, 305] width 36 height 10
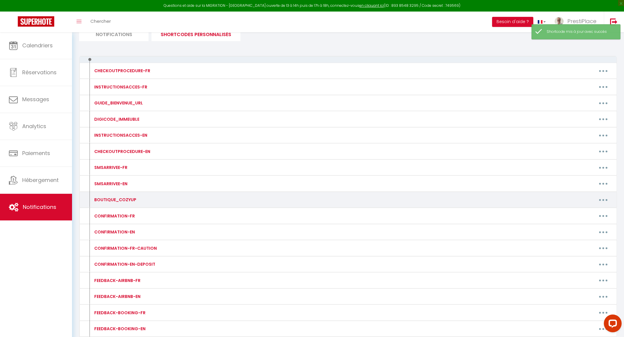
scroll to position [0, 0]
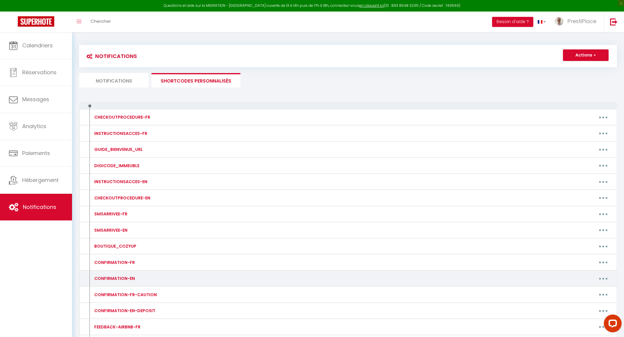
click at [604, 278] on button "button" at bounding box center [603, 278] width 17 height 9
click at [587, 289] on link "Editer" at bounding box center [588, 292] width 44 height 10
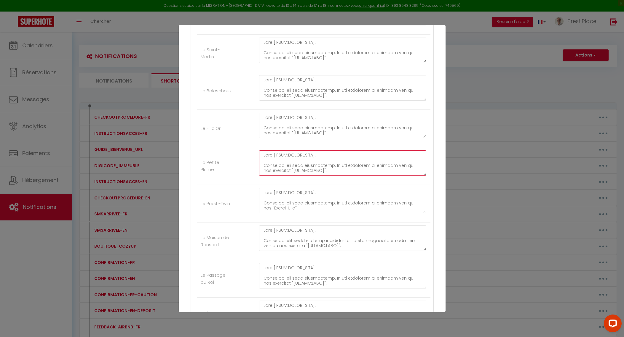
scroll to position [114, 0]
drag, startPoint x: 262, startPoint y: 153, endPoint x: 399, endPoint y: 231, distance: 157.6
click at [399, 231] on ul "Autres Le Balcon de la Joconde La Terrasse Saint-Gatien La Cour de l'Opera Le B…" at bounding box center [312, 223] width 236 height 903
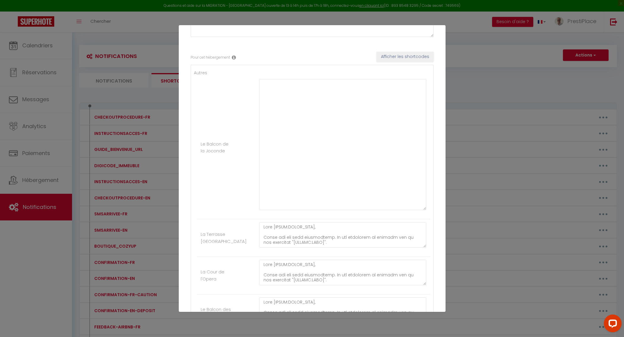
scroll to position [112, 0]
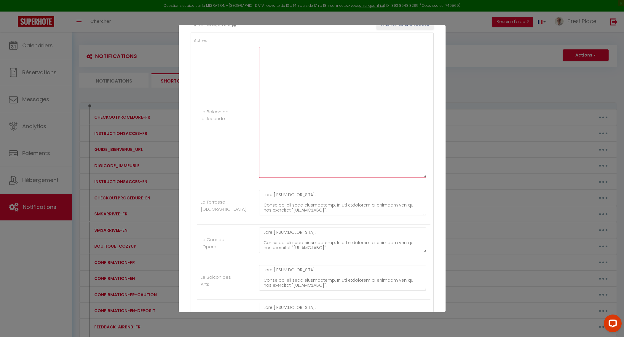
click at [320, 103] on textarea at bounding box center [342, 112] width 167 height 131
paste textarea "Dear [GUEST:FIRST_NAME],​​ Thank you for your reservation. We are delighted to …"
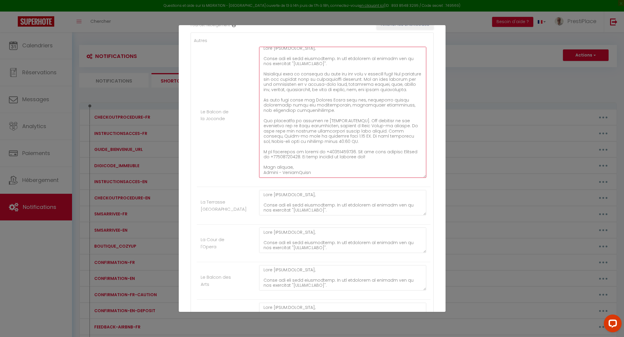
scroll to position [0, 0]
drag, startPoint x: 284, startPoint y: 83, endPoint x: 320, endPoint y: 81, distance: 35.6
click at [320, 81] on textarea at bounding box center [342, 112] width 167 height 131
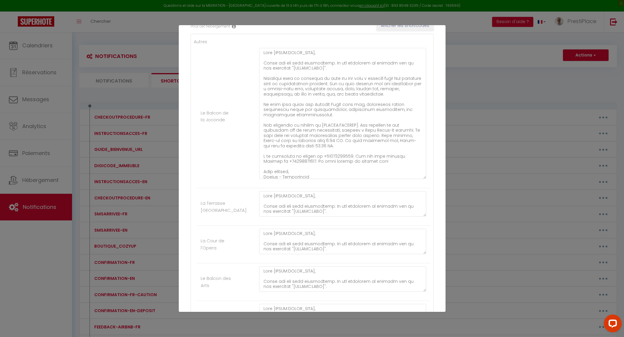
click at [263, 47] on li "Le Balcon de la Joconde" at bounding box center [313, 116] width 233 height 143
drag, startPoint x: 262, startPoint y: 52, endPoint x: 357, endPoint y: 188, distance: 166.0
paste textarea "and its bedroom"
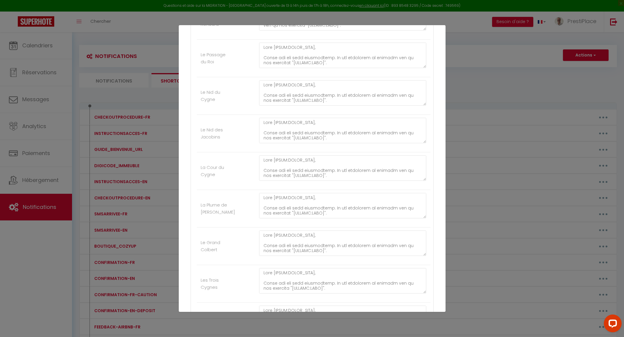
scroll to position [785, 0]
click at [321, 300] on button "Mettre à jour" at bounding box center [325, 305] width 36 height 10
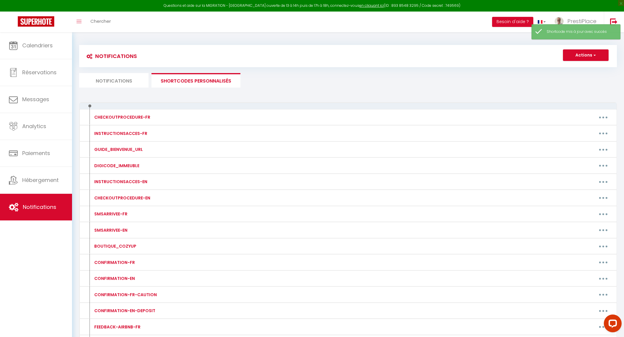
click at [122, 85] on li "Notifications" at bounding box center [113, 80] width 69 height 15
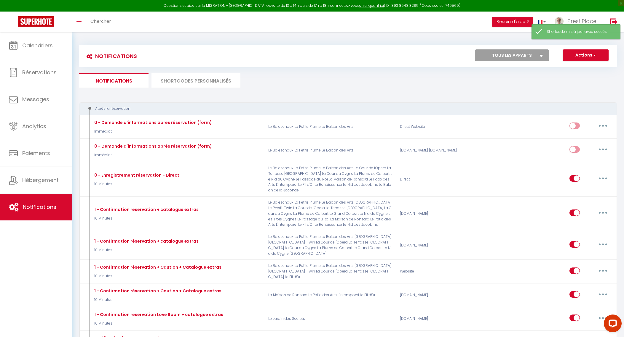
click at [191, 85] on li "SHORTCODES PERSONNALISÉS" at bounding box center [195, 80] width 89 height 15
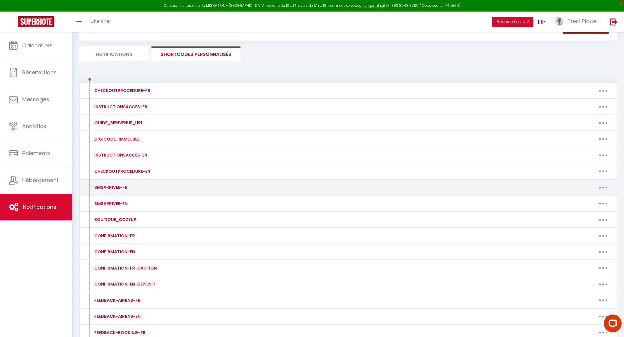
scroll to position [74, 0]
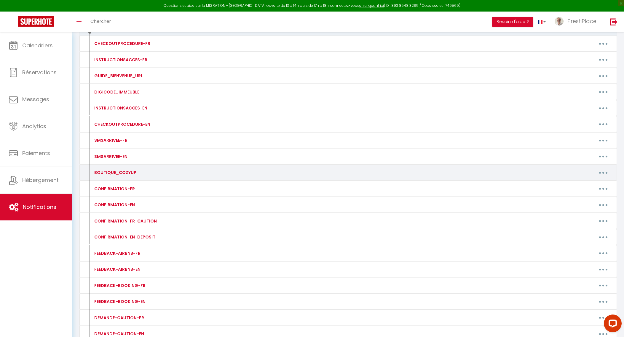
click at [601, 171] on button "button" at bounding box center [603, 172] width 17 height 9
click at [585, 183] on link "Editer" at bounding box center [588, 186] width 44 height 10
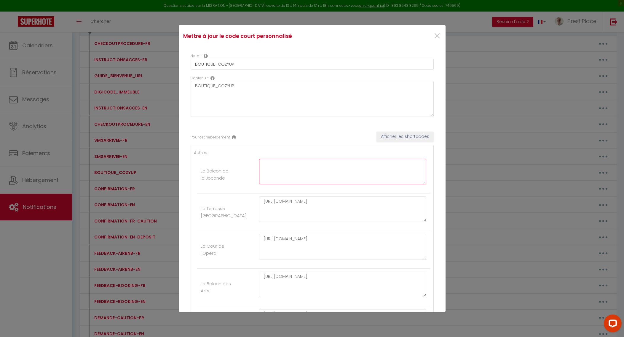
click at [309, 168] on textarea at bounding box center [342, 171] width 167 height 25
paste textarea "https://app.cozyup.com/cid/le-balcon-de-la-joconde"
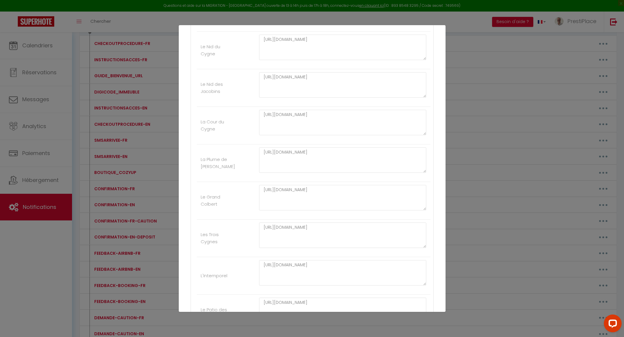
scroll to position [679, 0]
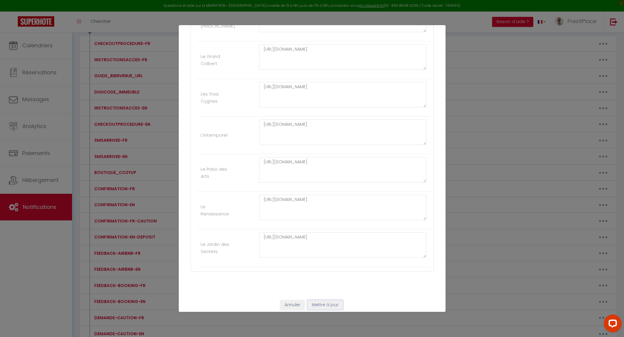
click at [321, 303] on button "Mettre à jour" at bounding box center [325, 305] width 36 height 10
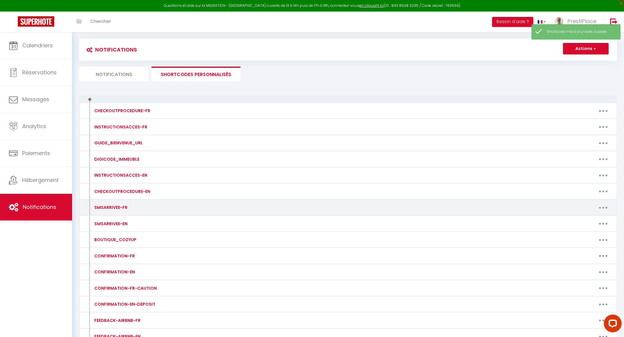
scroll to position [0, 0]
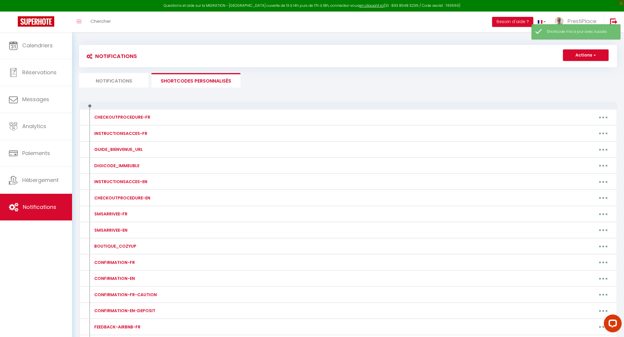
click at [114, 78] on li "Notifications" at bounding box center [113, 80] width 69 height 15
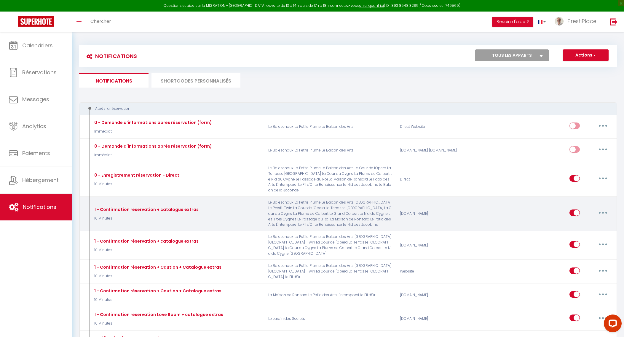
click at [605, 212] on button "button" at bounding box center [602, 212] width 17 height 9
click at [584, 223] on link "Editer" at bounding box center [587, 227] width 44 height 10
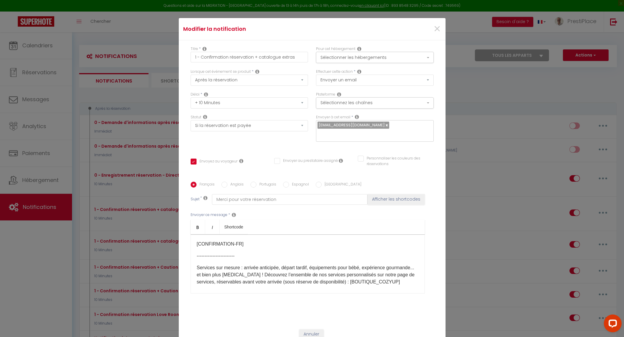
click at [355, 267] on p "Services sur mesure : arrivée anticipée, départ tardif, équipements pour bébé, …" at bounding box center [308, 275] width 222 height 21
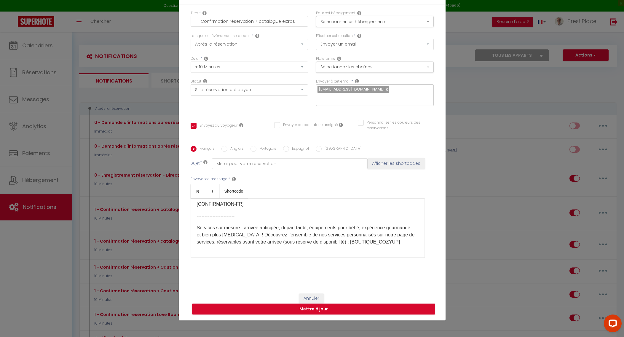
scroll to position [37, 0]
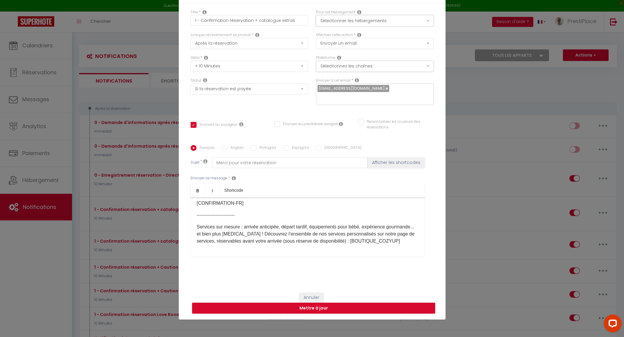
click at [427, 25] on button "Sélectionner les hébergements" at bounding box center [375, 20] width 118 height 11
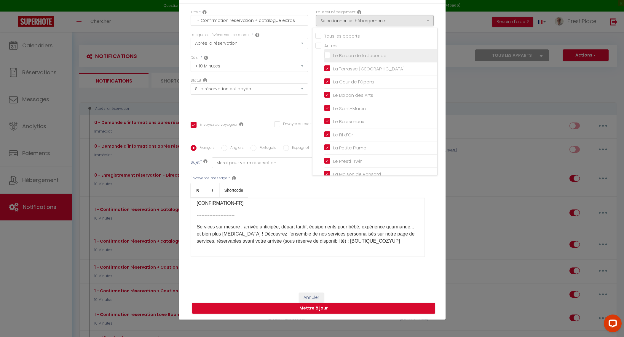
click at [324, 59] on input "Le Balcon de la Joconde" at bounding box center [380, 56] width 113 height 6
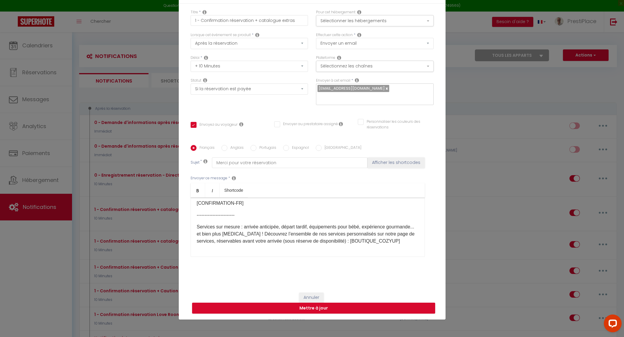
click at [342, 229] on p "Services sur mesure : arrivée anticipée, départ tardif, équipements pour bébé, …" at bounding box center [308, 234] width 222 height 21
click at [317, 304] on button "Mettre à jour" at bounding box center [313, 308] width 243 height 11
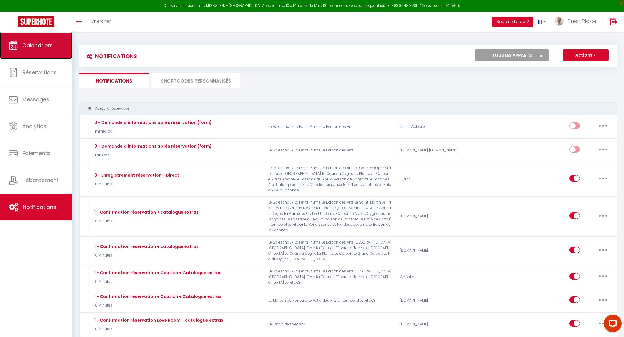
click at [39, 47] on span "Calendriers" at bounding box center [37, 45] width 31 height 7
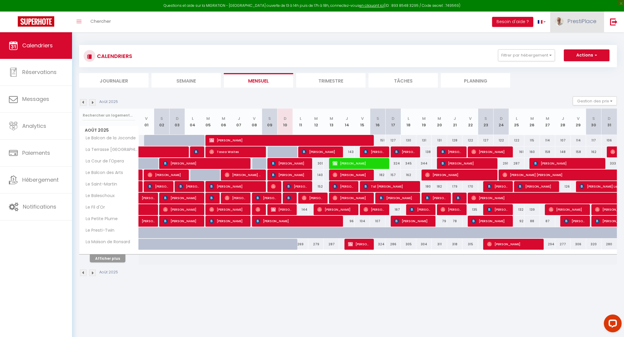
click at [587, 22] on span "PrestiPlace" at bounding box center [581, 20] width 29 height 7
click at [575, 51] on link "Équipe" at bounding box center [580, 52] width 44 height 10
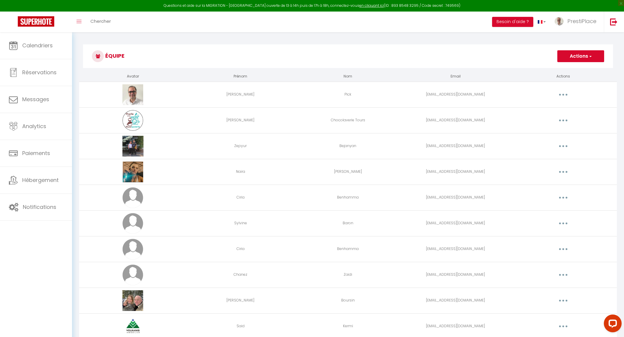
click at [562, 120] on button "button" at bounding box center [563, 120] width 17 height 9
click at [549, 133] on link "Editer" at bounding box center [548, 134] width 44 height 10
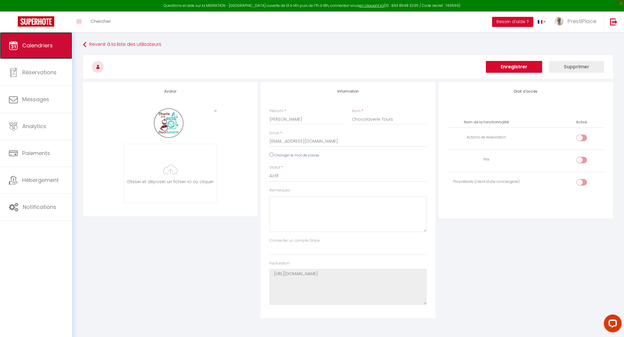
click at [39, 48] on span "Calendriers" at bounding box center [37, 45] width 31 height 7
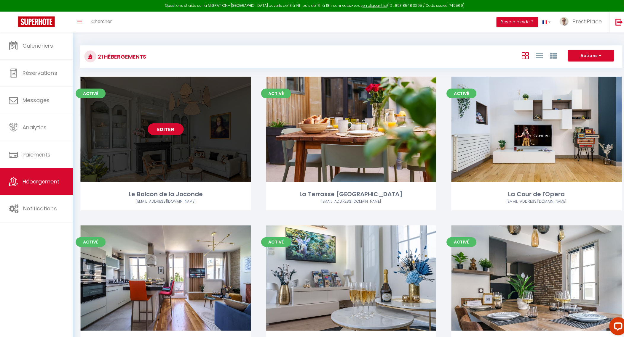
click at [161, 128] on link "Editer" at bounding box center [164, 128] width 36 height 12
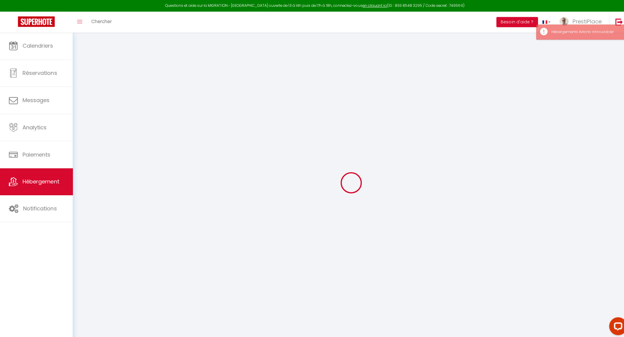
type input "Oups ! Les dates sélectionnées sont indisponibles."
type textarea "Malheureusement, les dates sélectionnées sont indisponibles ou ne respectent pa…"
type input "47.3910377"
type input "0.6803062"
checkbox input "true"
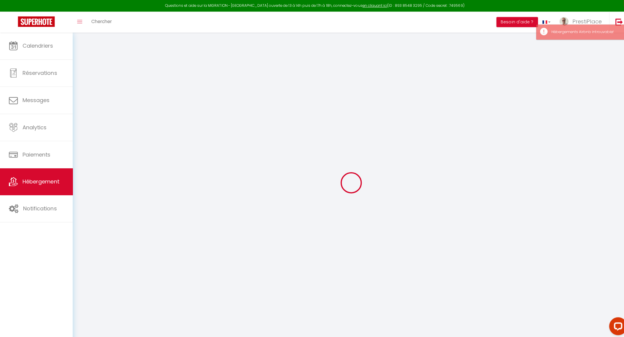
checkbox input "false"
checkbox input "true"
checkbox input "false"
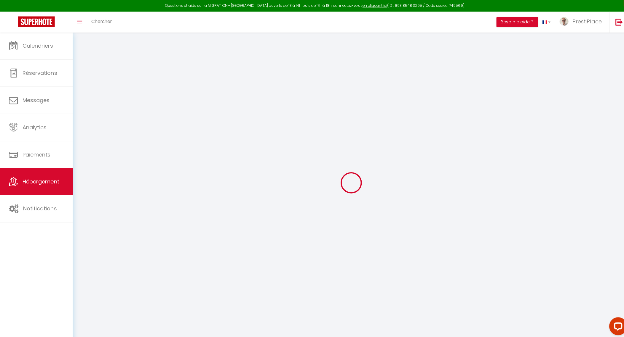
checkbox input "false"
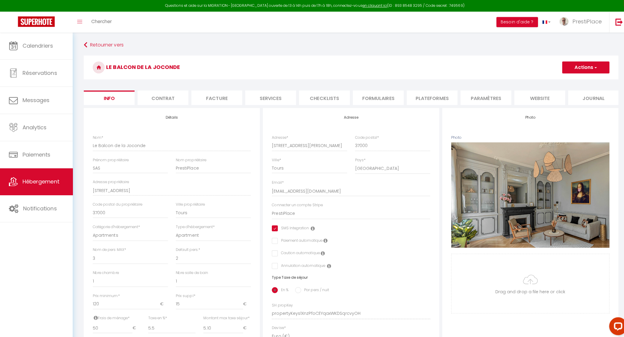
click at [585, 67] on button "Actions" at bounding box center [580, 67] width 47 height 12
click at [520, 97] on li "website" at bounding box center [535, 97] width 50 height 15
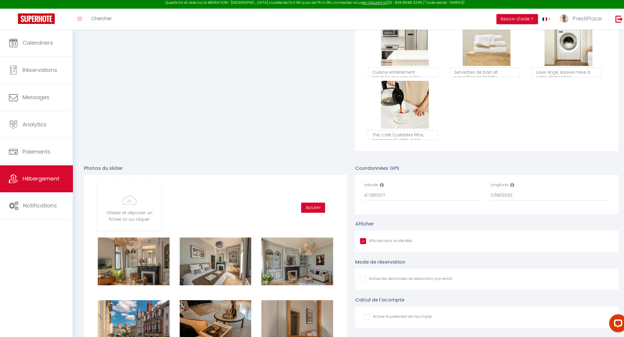
scroll to position [548, 0]
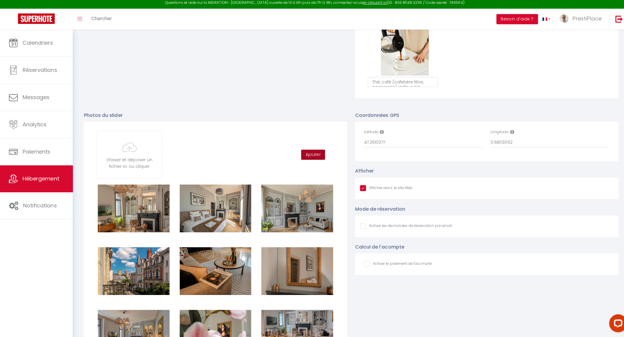
click at [308, 161] on button "Ajouter" at bounding box center [310, 156] width 24 height 10
click at [139, 154] on input "file" at bounding box center [128, 156] width 64 height 47
type input "C:\fakepath\CLEO6353.jpg"
checkbox input "true"
checkbox input "false"
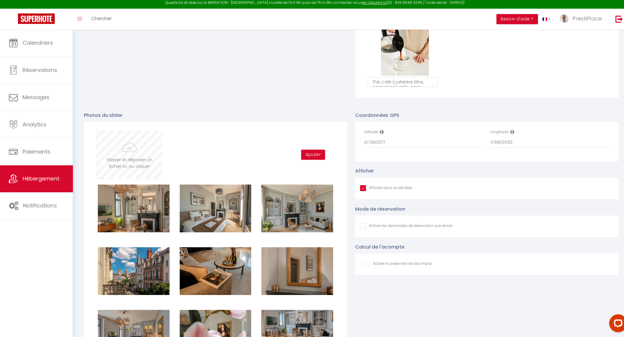
checkbox input "false"
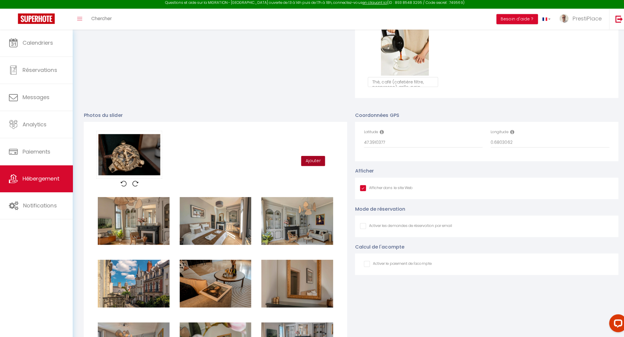
click at [313, 168] on button "Ajouter" at bounding box center [310, 163] width 24 height 10
checkbox input "true"
checkbox input "false"
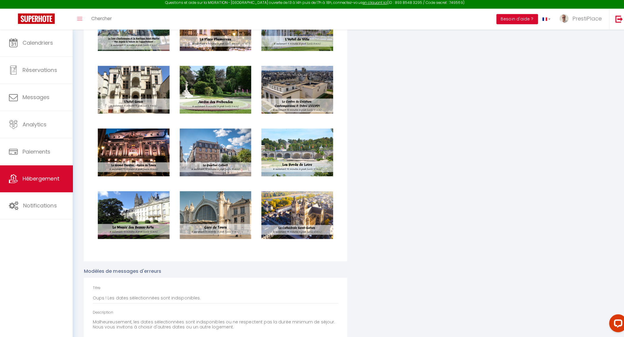
scroll to position [1362, 0]
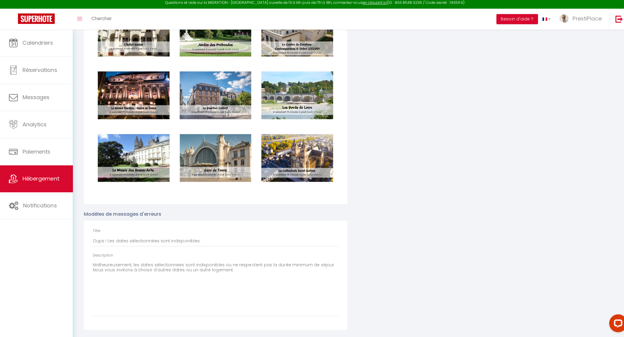
checkbox input "true"
checkbox input "false"
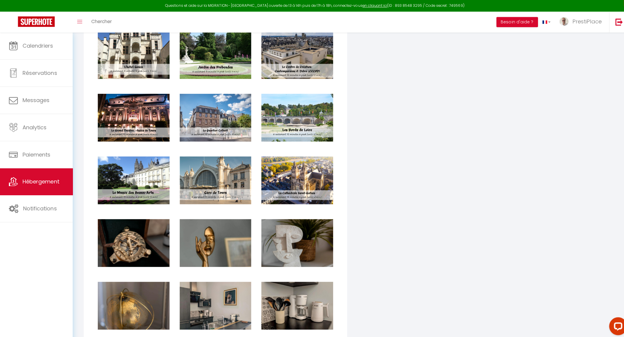
scroll to position [1279, 0]
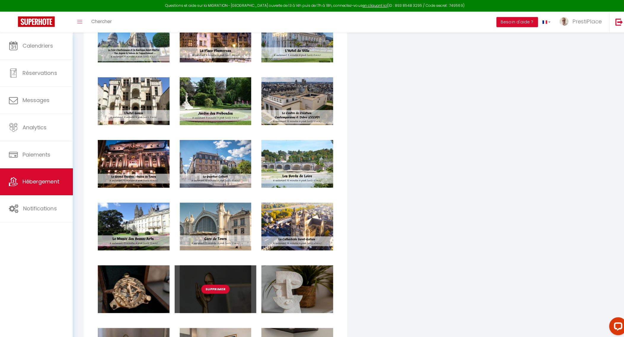
click at [212, 290] on button "Supprimer" at bounding box center [213, 287] width 28 height 9
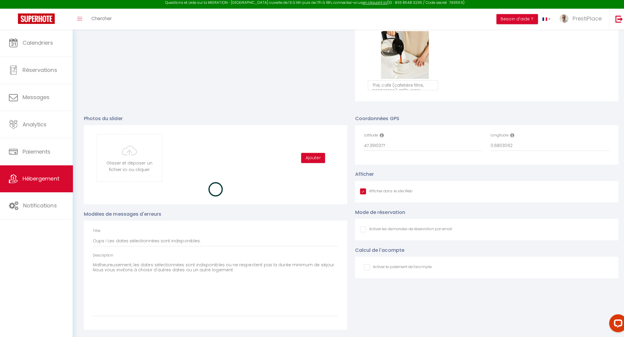
checkbox input "true"
checkbox input "false"
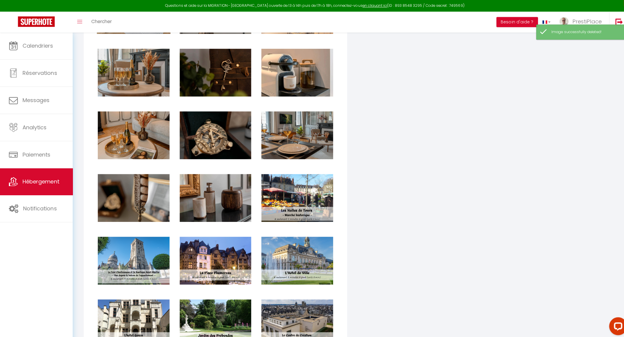
scroll to position [1276, 0]
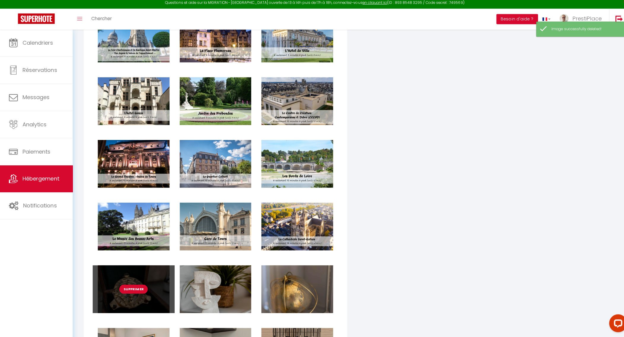
click at [129, 295] on button "Supprimer" at bounding box center [132, 290] width 28 height 9
checkbox input "true"
checkbox input "false"
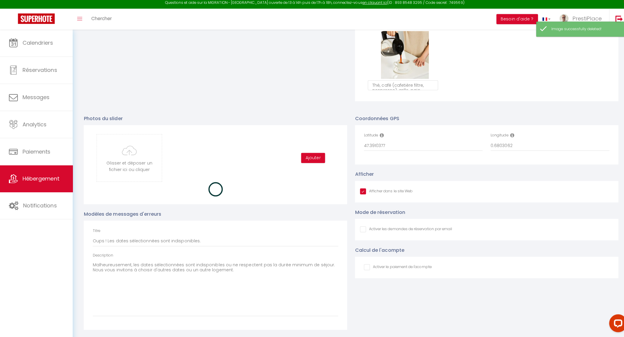
checkbox input "true"
checkbox input "false"
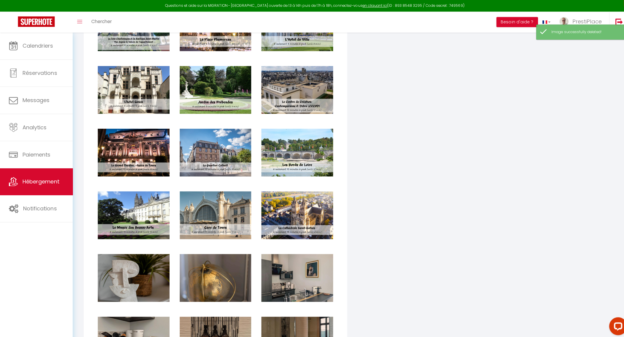
scroll to position [1279, 0]
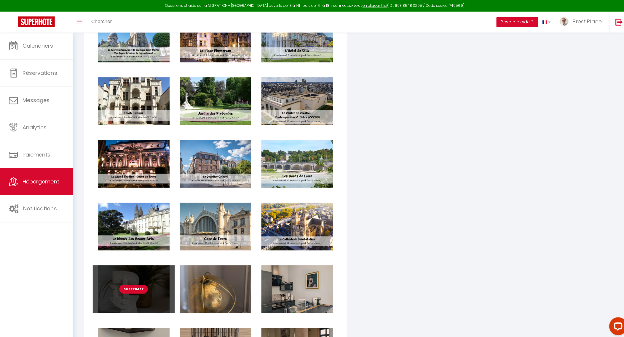
click at [135, 292] on button "Supprimer" at bounding box center [132, 287] width 28 height 9
checkbox input "true"
checkbox input "false"
checkbox input "true"
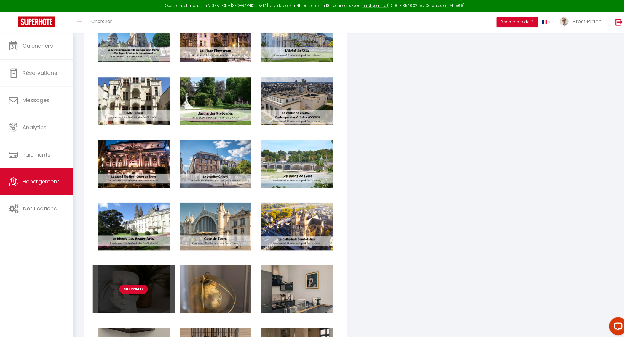
checkbox input "false"
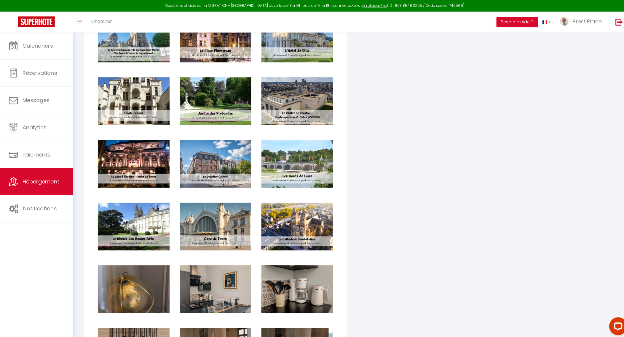
scroll to position [1276, 0]
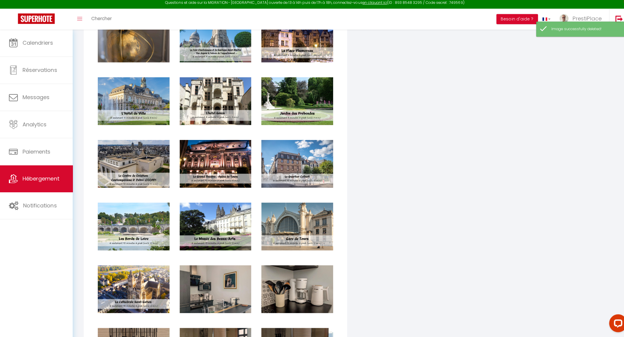
checkbox input "true"
checkbox input "false"
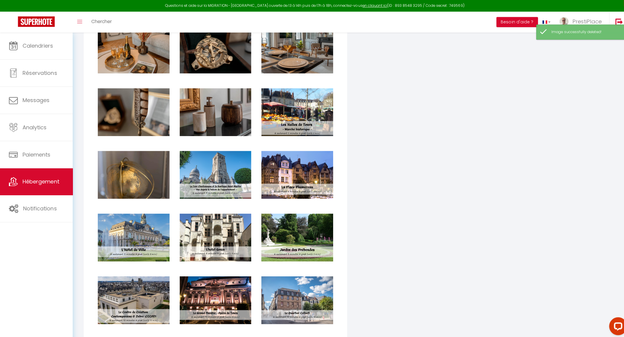
scroll to position [1132, 0]
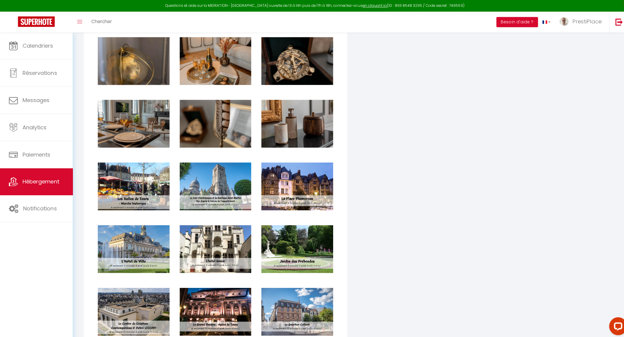
checkbox input "true"
checkbox input "false"
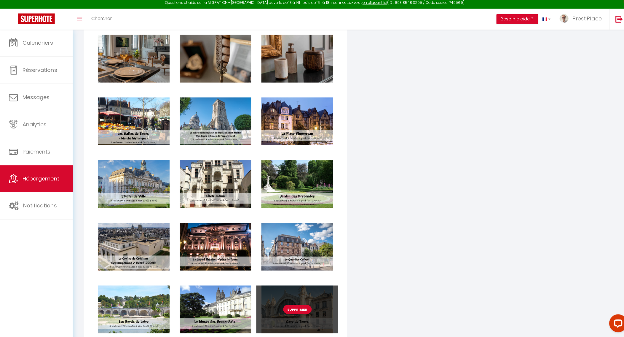
scroll to position [1276, 0]
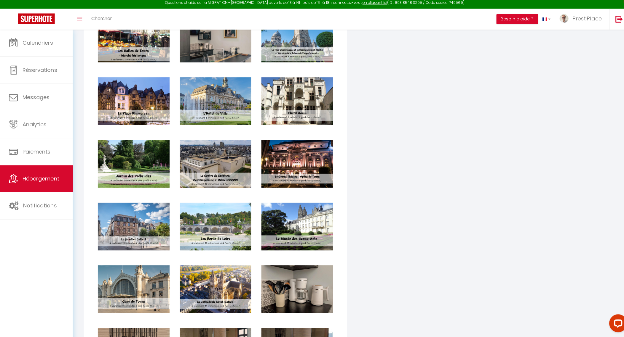
checkbox input "true"
checkbox input "false"
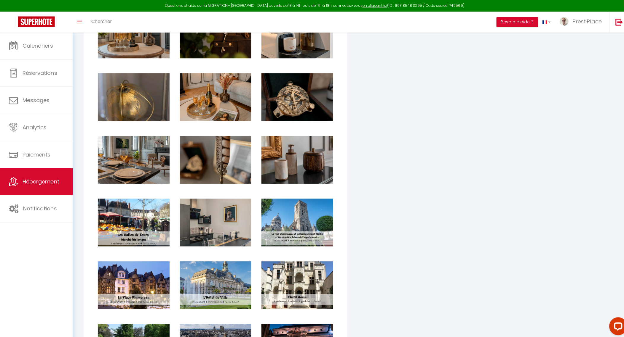
scroll to position [1095, 0]
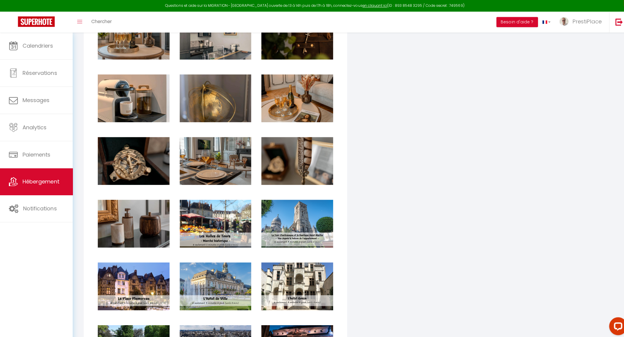
checkbox input "true"
checkbox input "false"
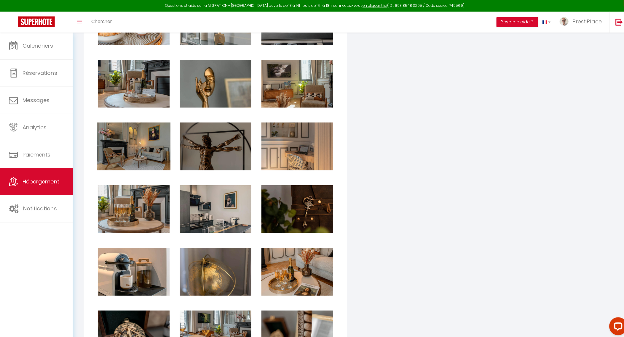
scroll to position [912, 0]
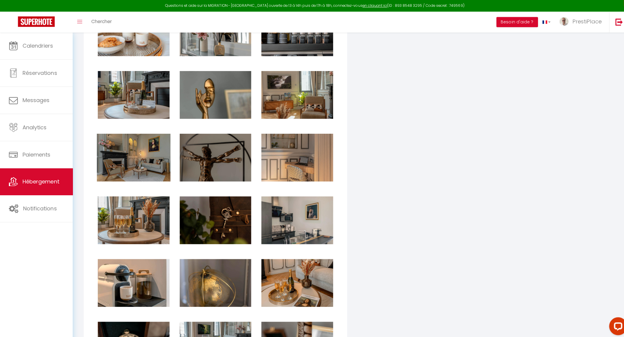
checkbox input "true"
checkbox input "false"
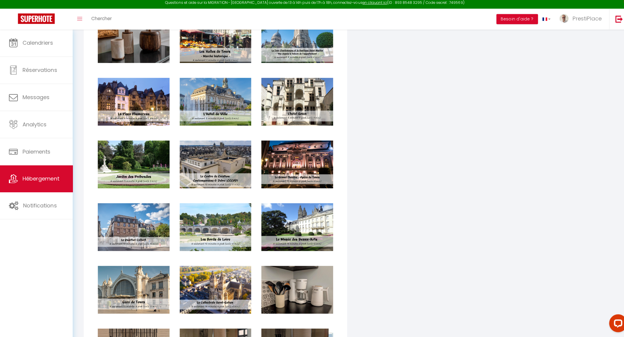
scroll to position [1386, 0]
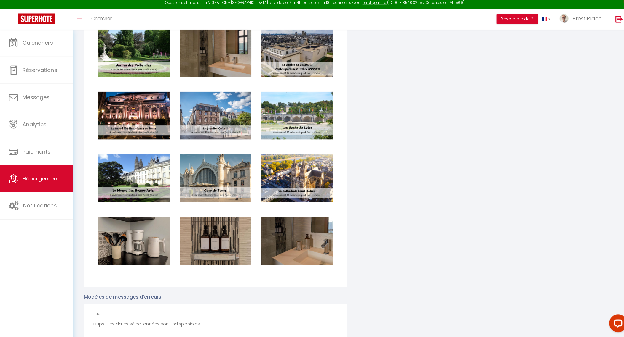
checkbox input "true"
checkbox input "false"
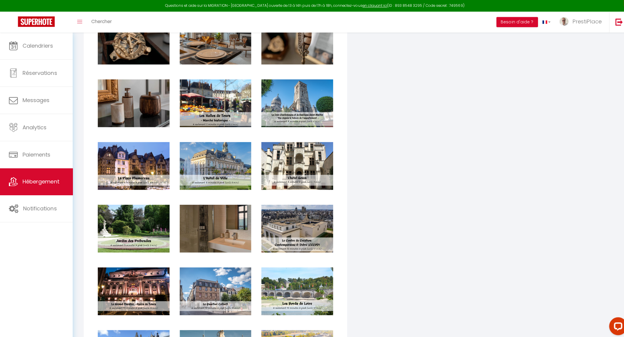
scroll to position [1206, 0]
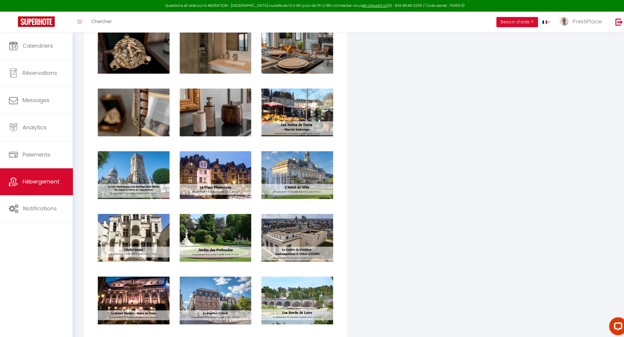
checkbox input "true"
checkbox input "false"
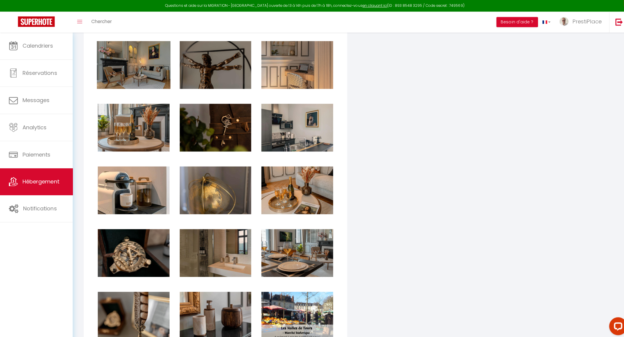
scroll to position [948, 0]
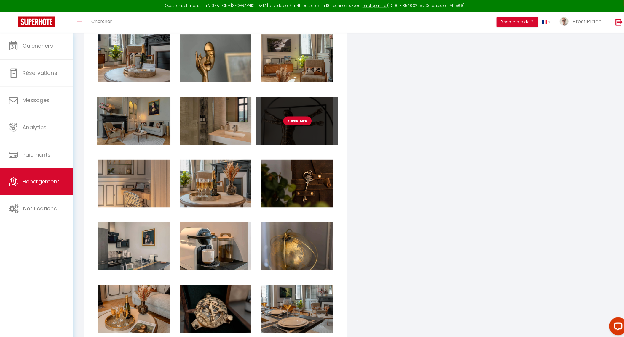
checkbox input "true"
checkbox input "false"
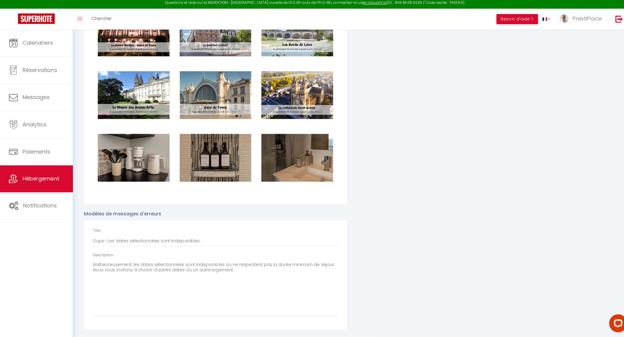
scroll to position [1330, 0]
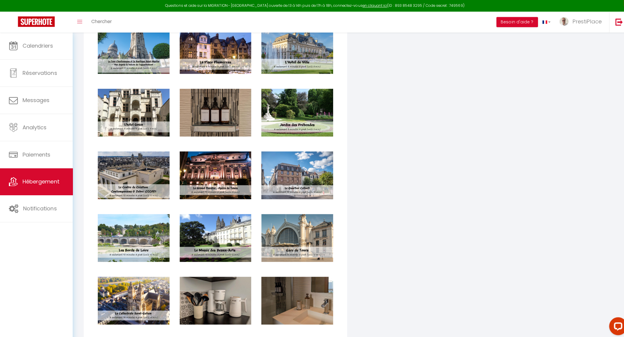
checkbox input "true"
checkbox input "false"
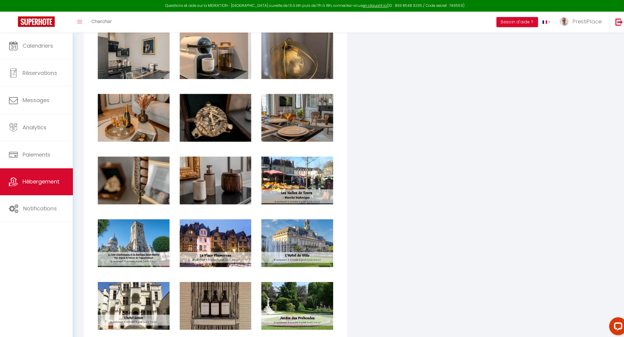
scroll to position [1110, 0]
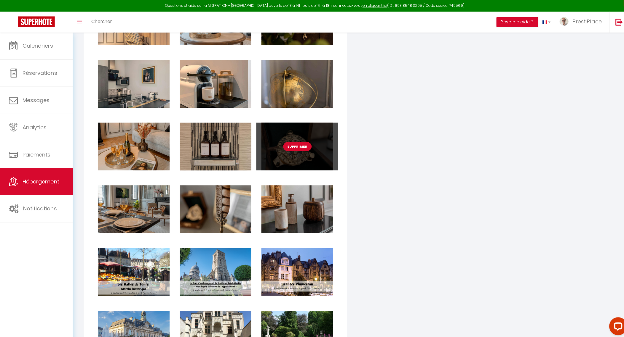
checkbox input "true"
checkbox input "false"
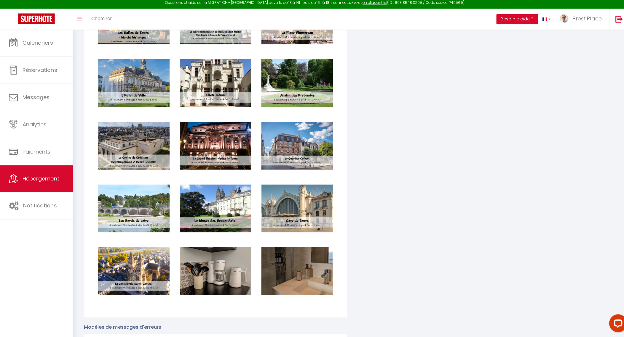
scroll to position [1437, 0]
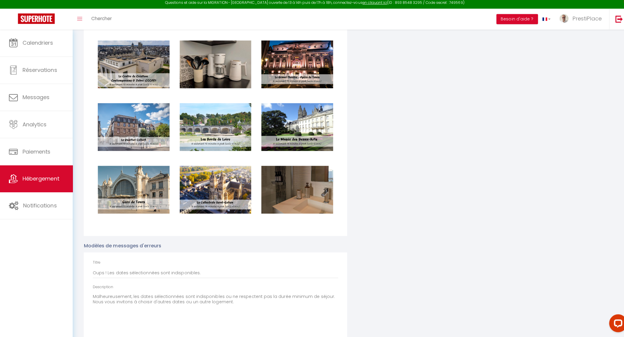
checkbox input "true"
checkbox input "false"
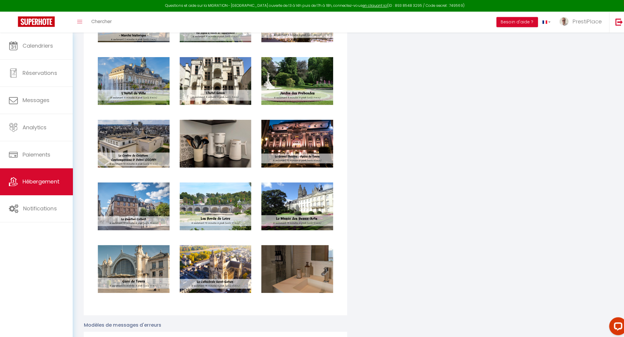
scroll to position [1257, 0]
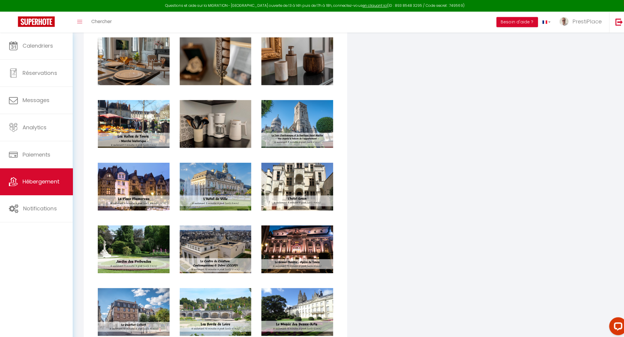
checkbox input "true"
checkbox input "false"
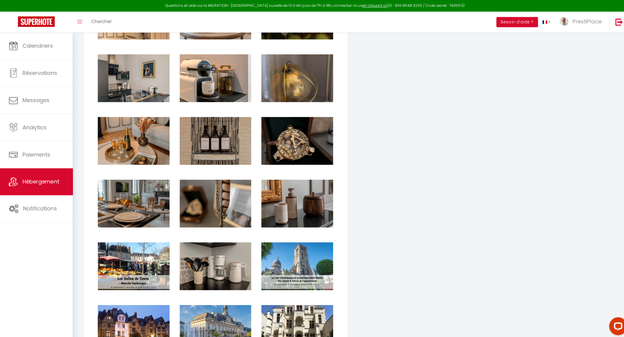
scroll to position [1110, 0]
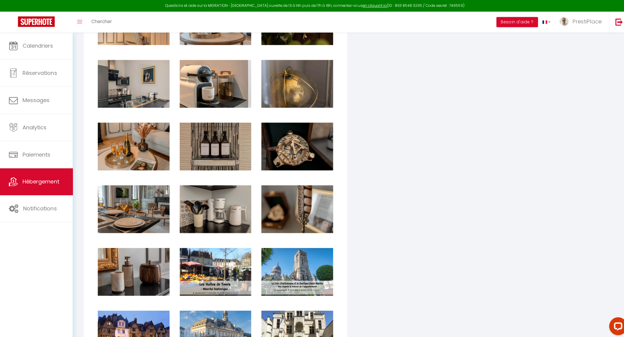
checkbox input "true"
checkbox input "false"
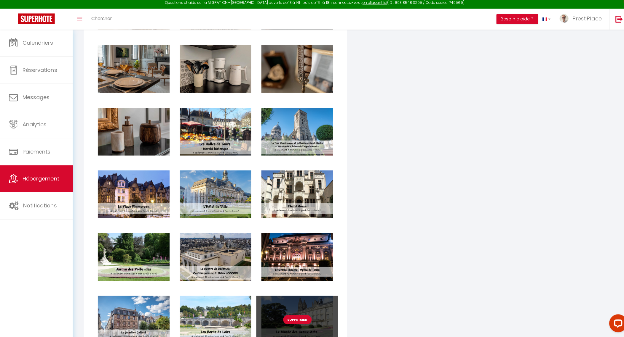
scroll to position [1401, 0]
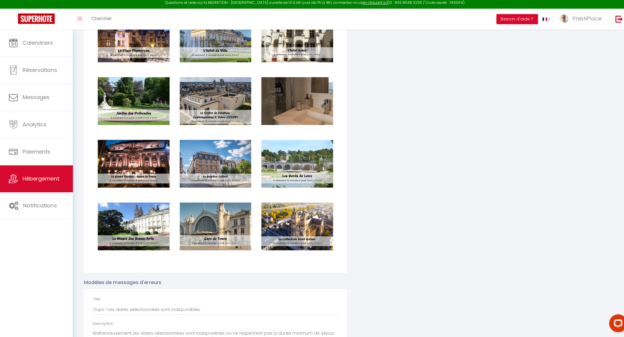
checkbox input "true"
checkbox input "false"
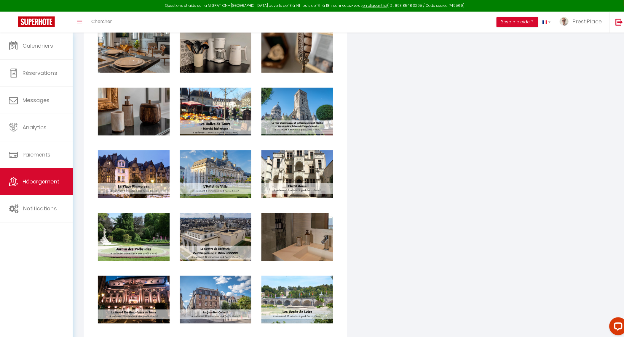
scroll to position [1257, 0]
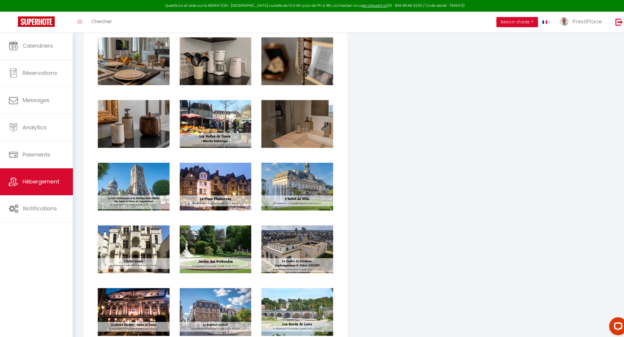
checkbox input "true"
checkbox input "false"
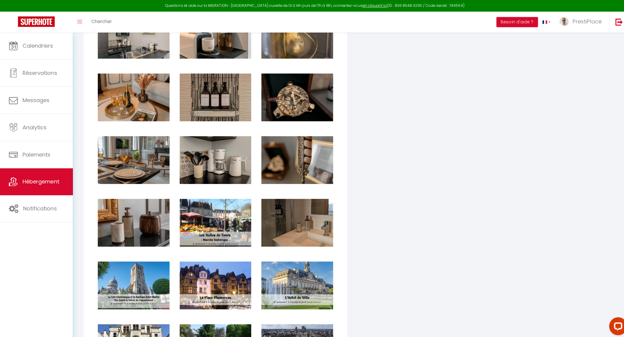
scroll to position [1110, 0]
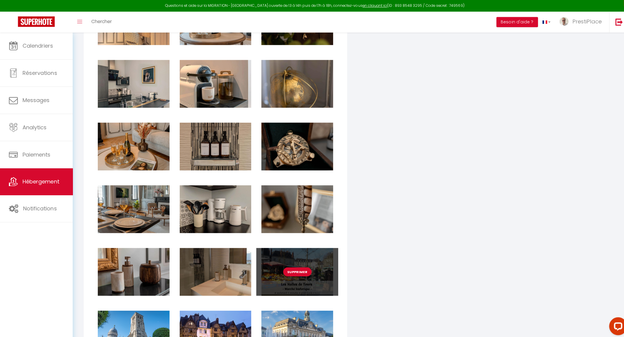
checkbox input "true"
checkbox input "false"
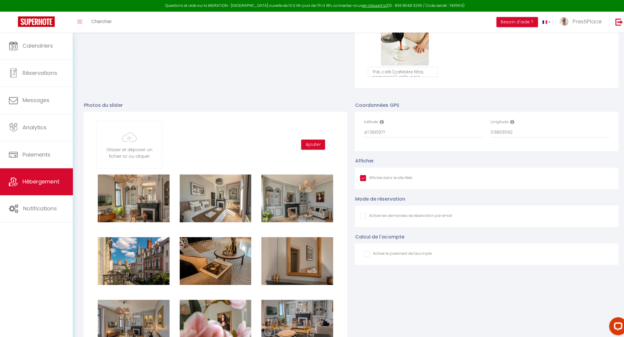
scroll to position [559, 0]
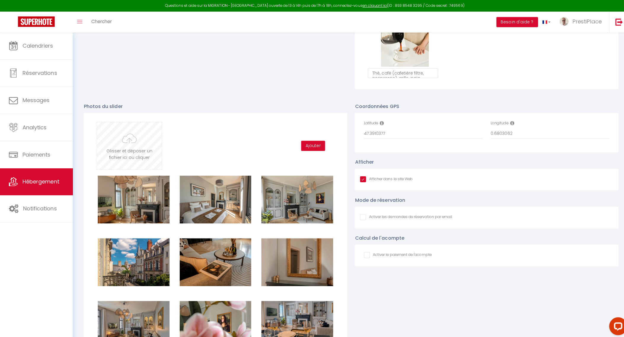
drag, startPoint x: 127, startPoint y: 153, endPoint x: 131, endPoint y: 152, distance: 4.1
click at [127, 153] on input "file" at bounding box center [128, 144] width 64 height 47
type input "C:\fakepath\CLEO6226.jpg"
checkbox input "true"
checkbox input "false"
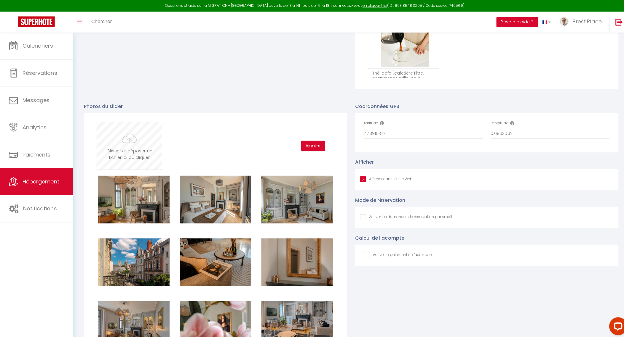
checkbox input "false"
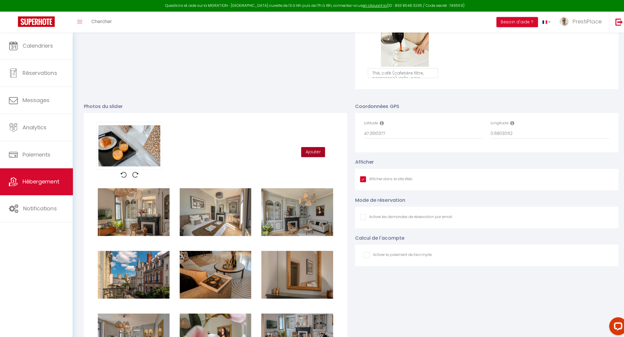
click at [308, 156] on button "Ajouter" at bounding box center [310, 151] width 24 height 10
checkbox input "true"
checkbox input "false"
checkbox input "true"
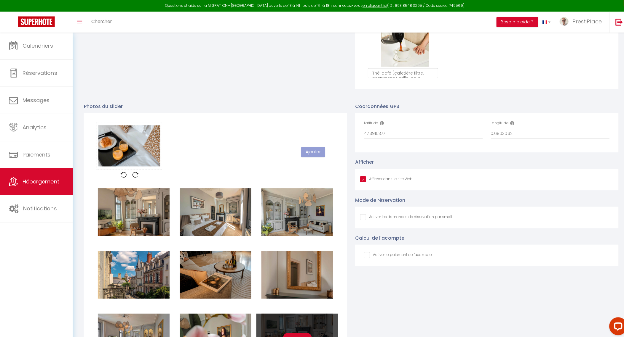
checkbox input "false"
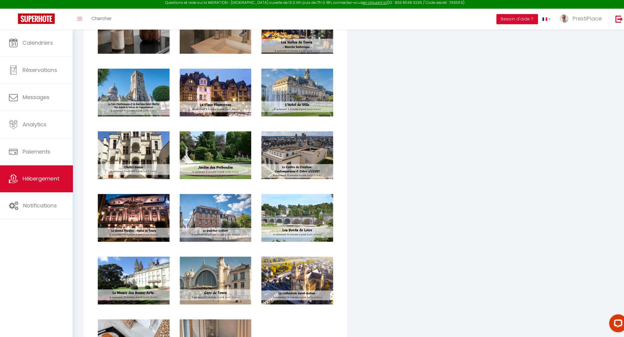
scroll to position [1437, 0]
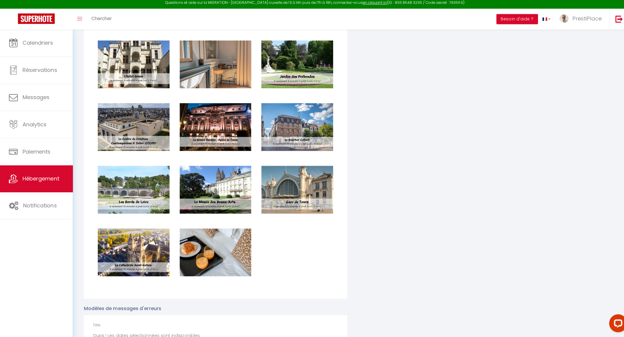
checkbox input "true"
checkbox input "false"
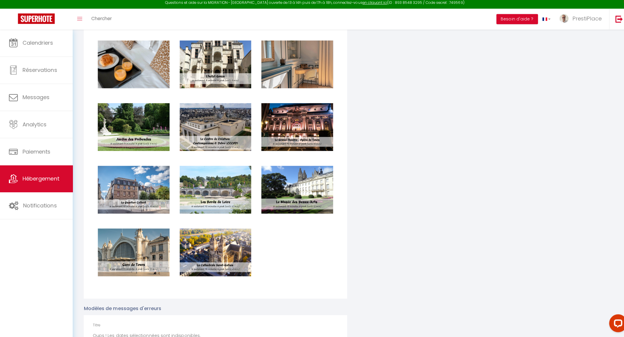
checkbox input "true"
checkbox input "false"
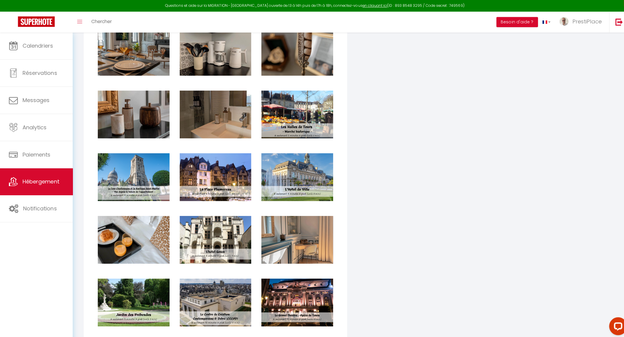
scroll to position [1257, 0]
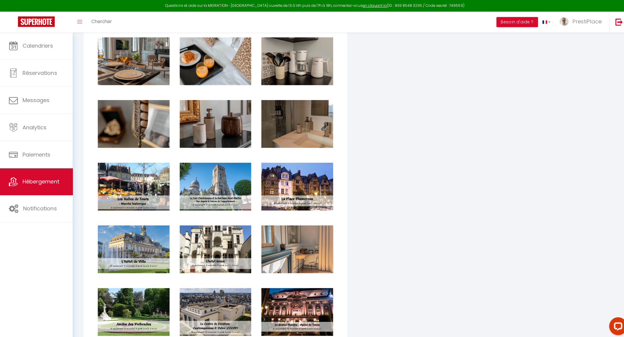
checkbox input "true"
checkbox input "false"
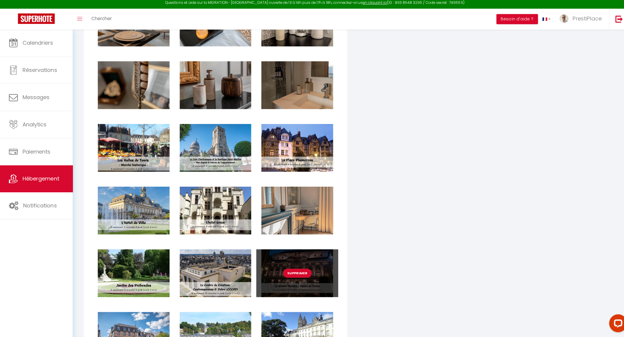
scroll to position [1364, 0]
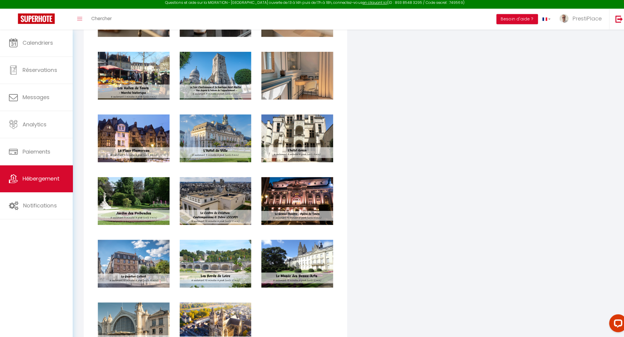
checkbox input "true"
checkbox input "false"
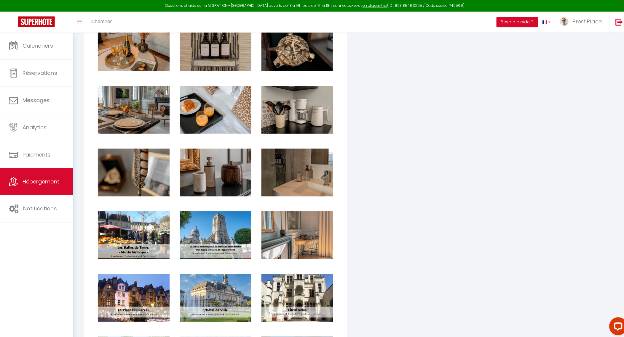
scroll to position [1183, 0]
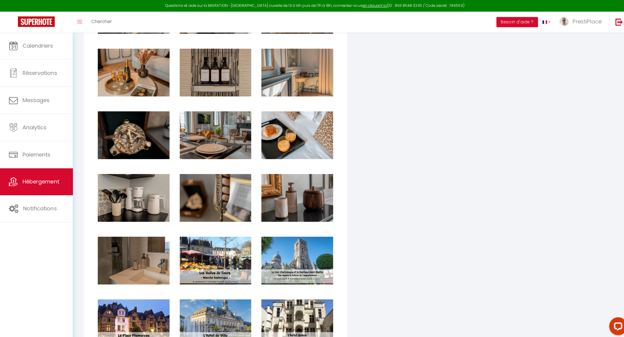
checkbox input "true"
checkbox input "false"
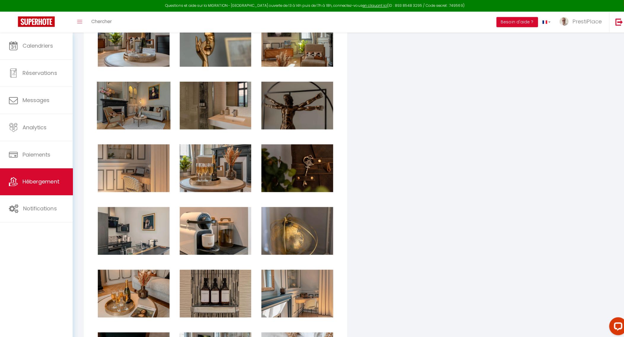
scroll to position [963, 0]
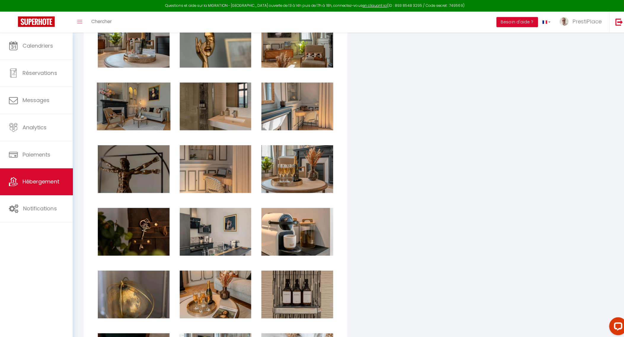
checkbox input "true"
checkbox input "false"
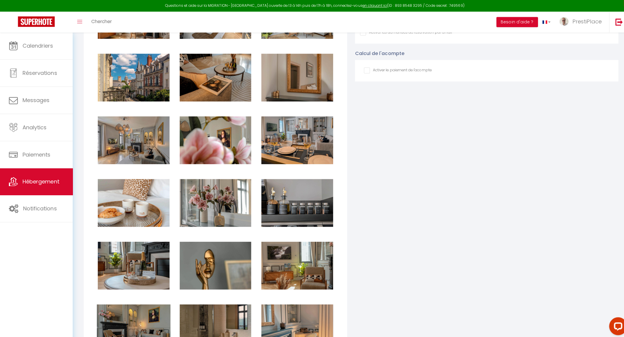
scroll to position [776, 0]
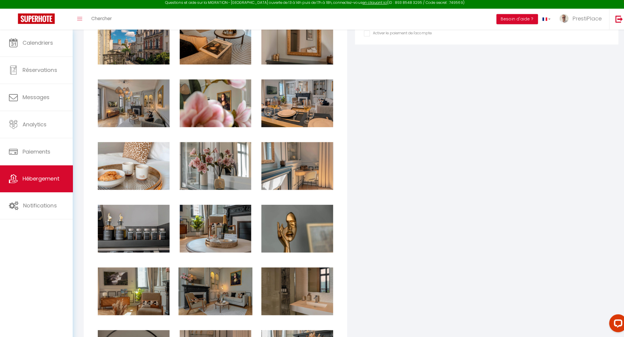
checkbox input "true"
checkbox input "false"
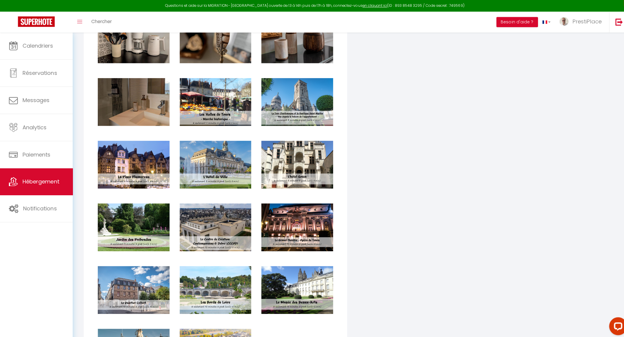
scroll to position [1220, 0]
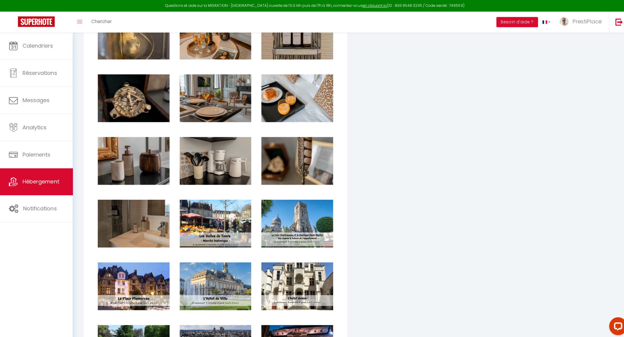
checkbox input "true"
checkbox input "false"
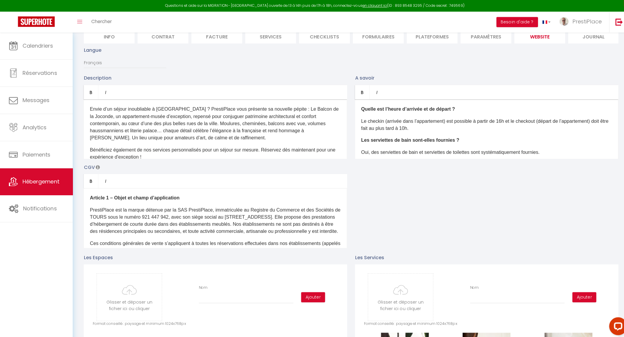
scroll to position [0, 0]
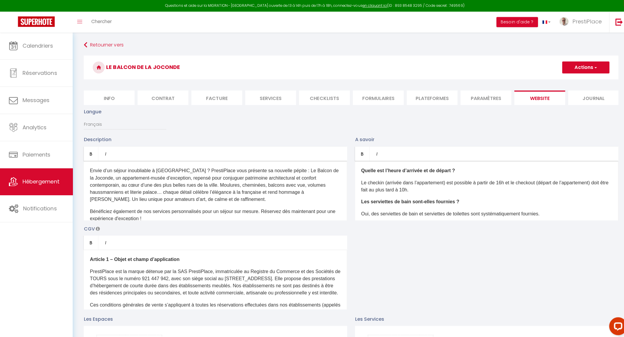
click at [584, 66] on button "Actions" at bounding box center [580, 67] width 47 height 12
click at [576, 77] on input "Enregistrer" at bounding box center [574, 80] width 22 height 6
checkbox input "true"
checkbox input "false"
